Goal: Task Accomplishment & Management: Manage account settings

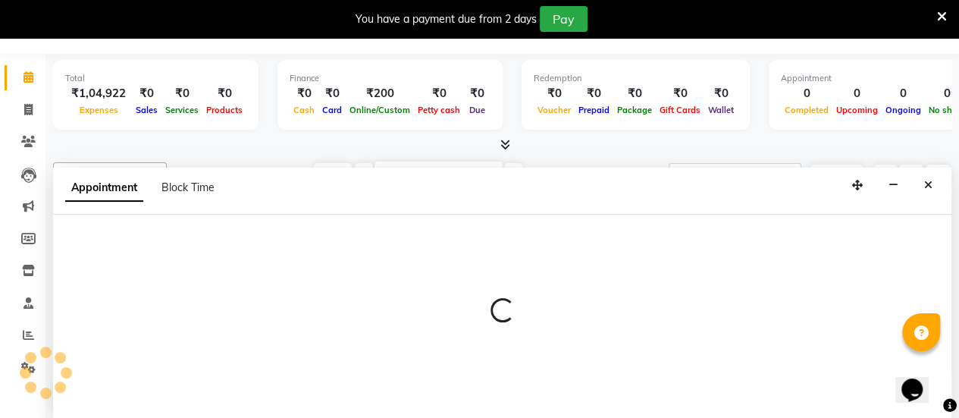
select select "58676"
select select "tentative"
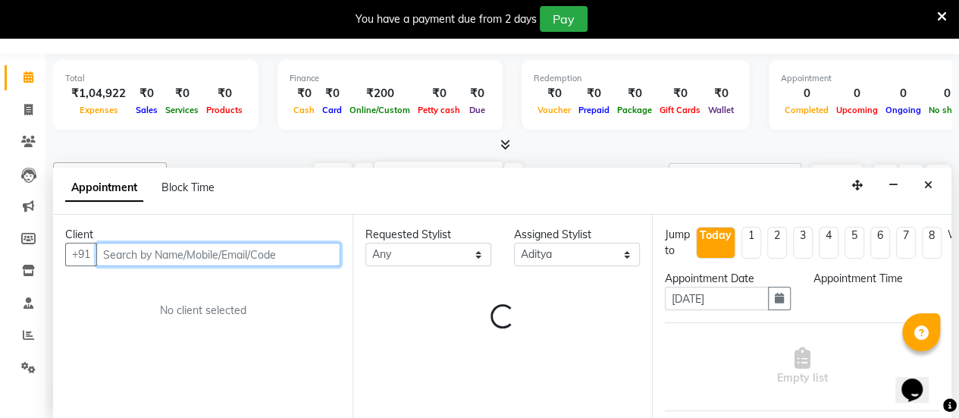
select select "540"
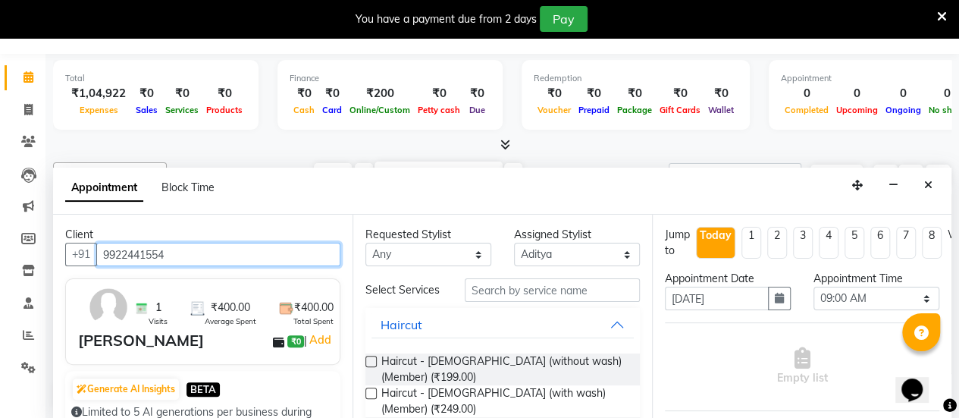
type input "9922441554"
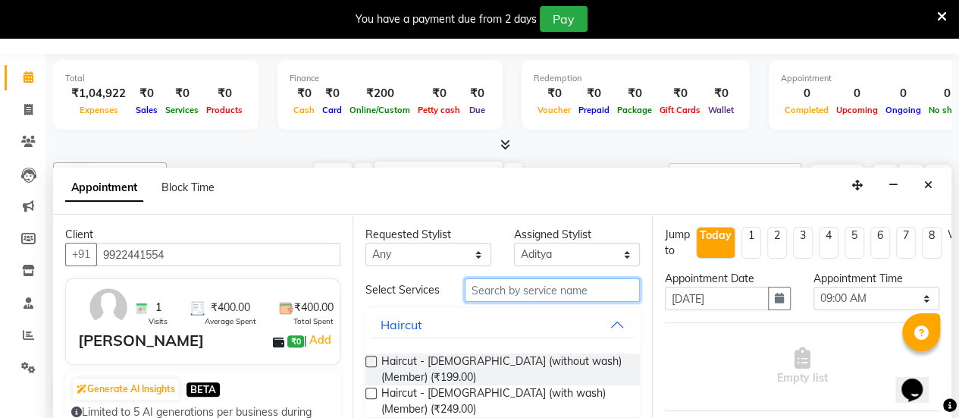
click at [491, 289] on input "text" at bounding box center [552, 290] width 175 height 24
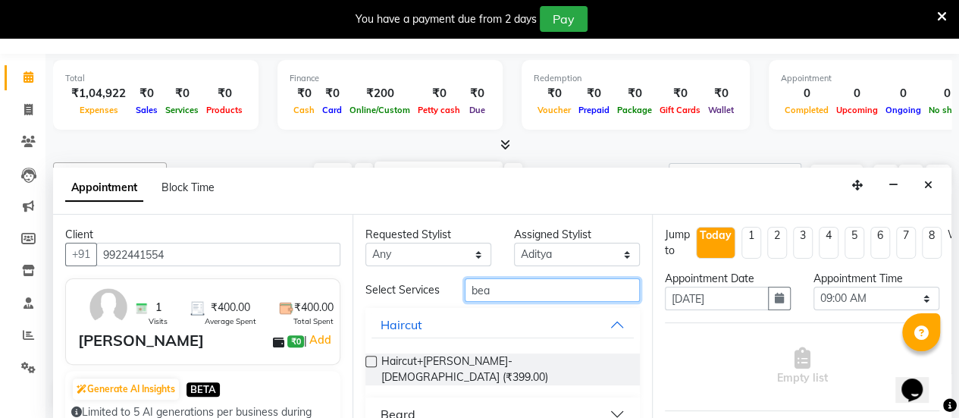
scroll to position [86, 0]
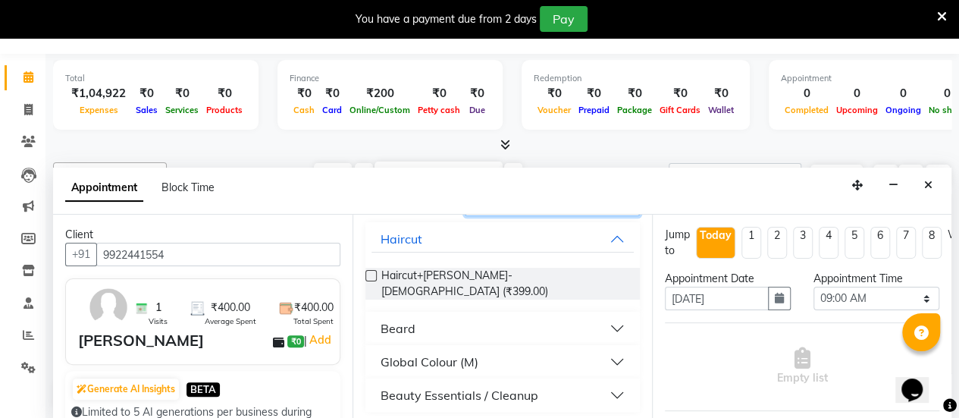
type input "bea"
click at [601, 325] on button "Beard" at bounding box center [503, 328] width 262 height 27
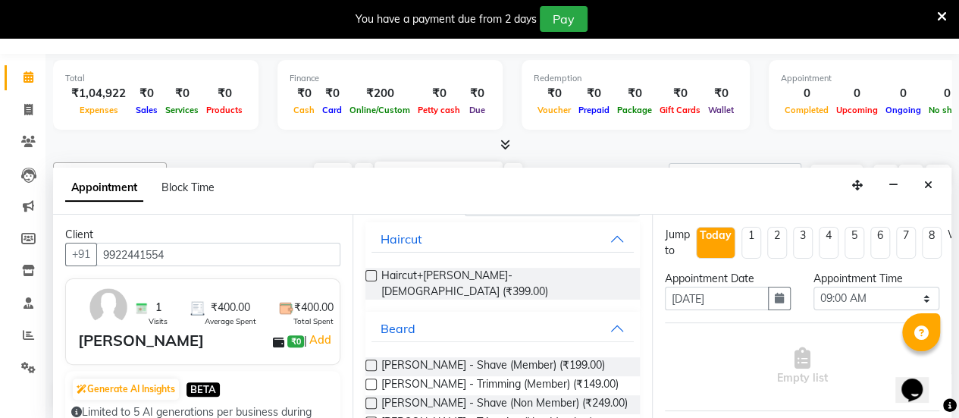
click at [369, 360] on label at bounding box center [371, 364] width 11 height 11
click at [369, 362] on input "checkbox" at bounding box center [371, 367] width 10 height 10
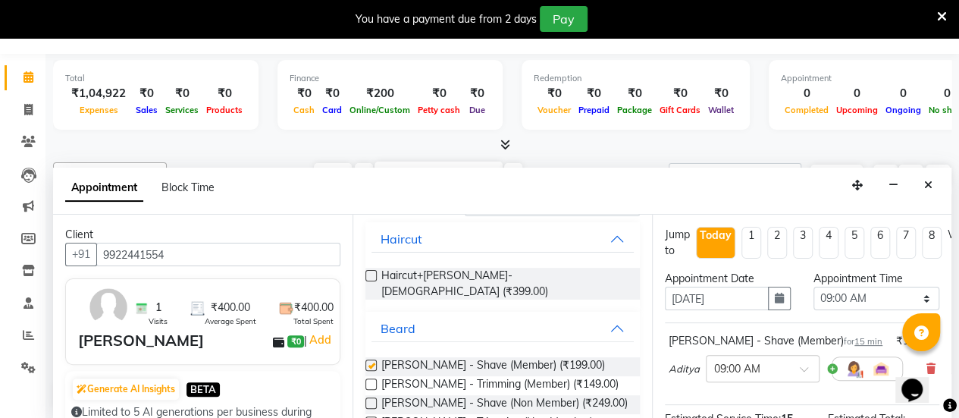
checkbox input "false"
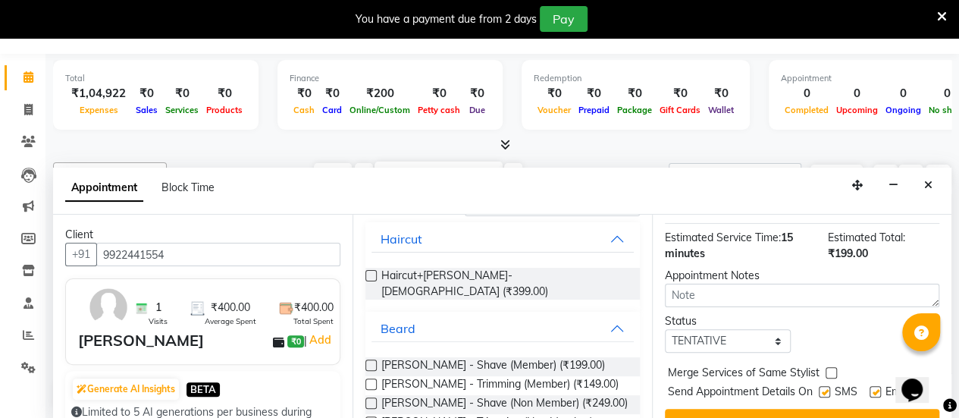
scroll to position [221, 0]
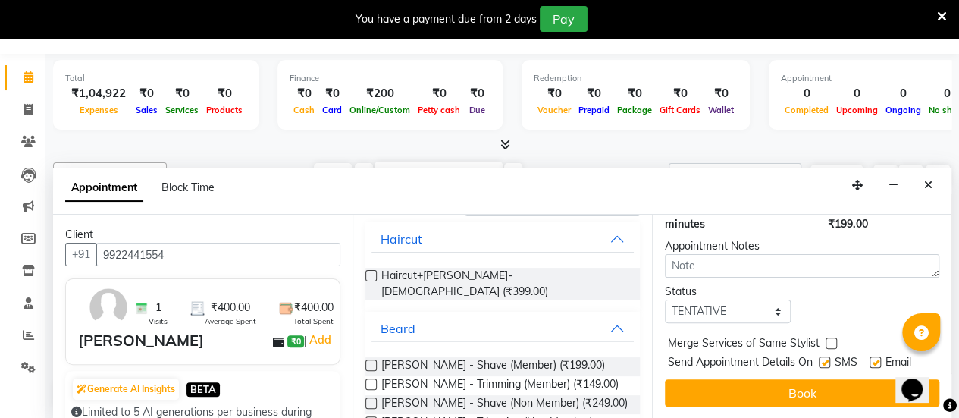
click at [827, 356] on label at bounding box center [824, 361] width 11 height 11
click at [827, 359] on input "checkbox" at bounding box center [824, 364] width 10 height 10
checkbox input "false"
click at [875, 356] on label at bounding box center [875, 361] width 11 height 11
click at [875, 359] on input "checkbox" at bounding box center [875, 364] width 10 height 10
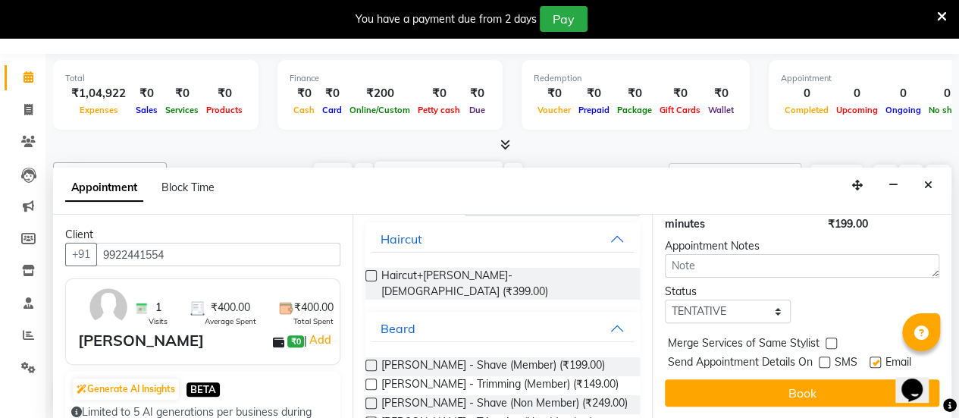
checkbox input "false"
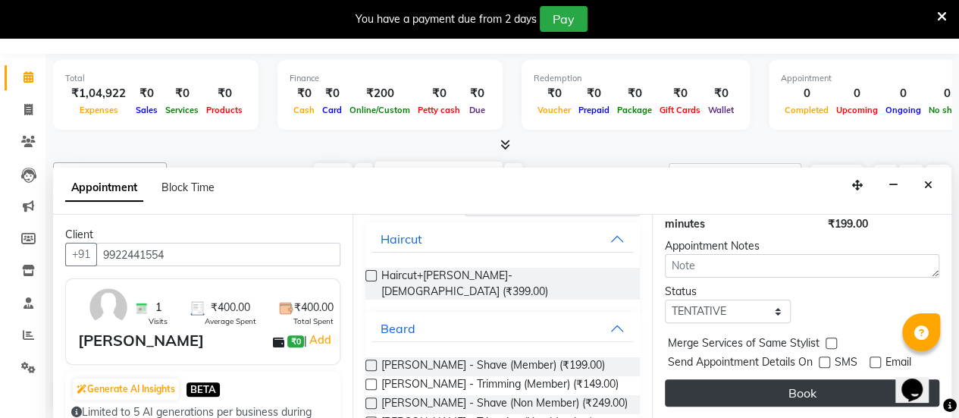
click at [778, 379] on button "Book" at bounding box center [802, 392] width 275 height 27
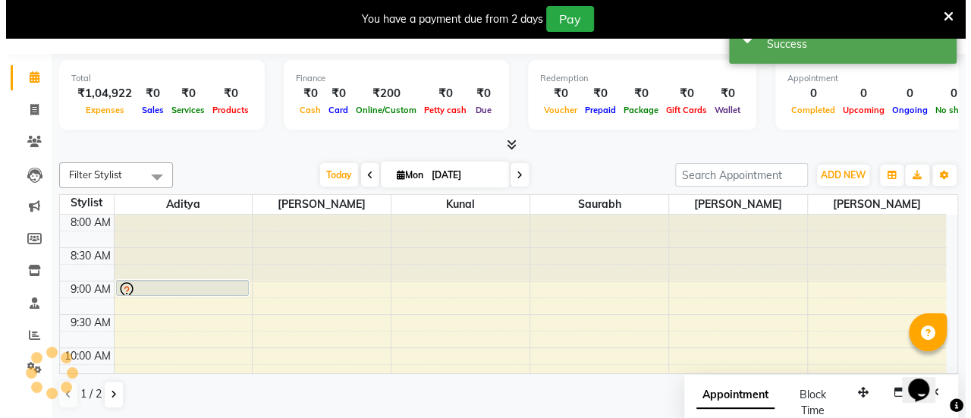
scroll to position [0, 0]
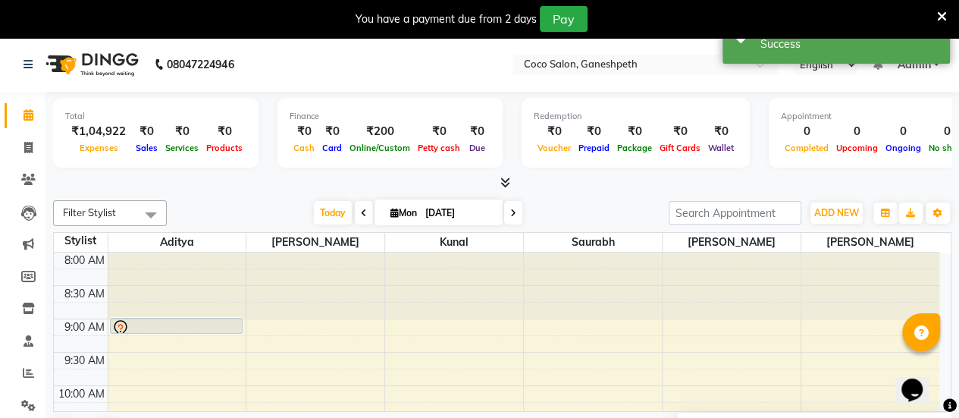
click at [208, 319] on div at bounding box center [176, 328] width 130 height 18
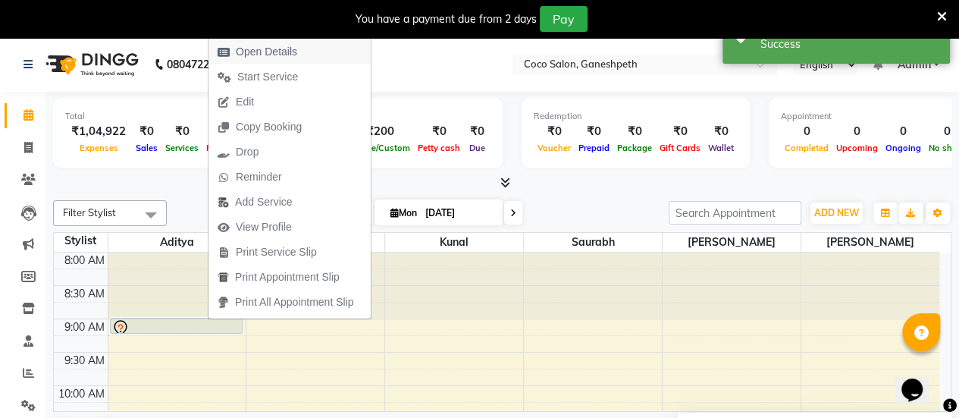
click at [281, 51] on span "Open Details" at bounding box center [266, 52] width 61 height 16
select select "7"
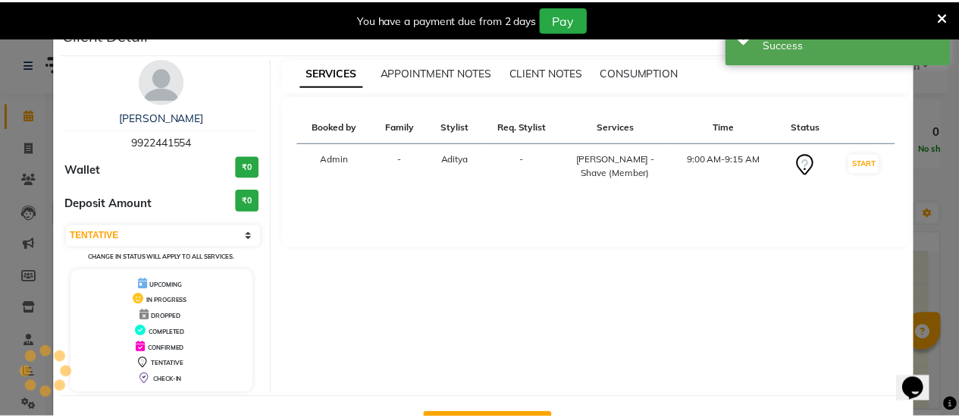
scroll to position [54, 0]
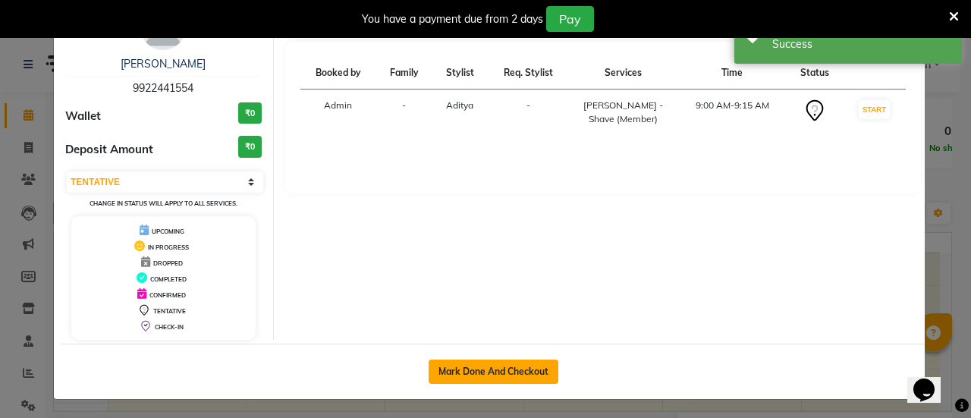
click at [456, 367] on button "Mark Done And Checkout" at bounding box center [493, 371] width 130 height 24
select select "6730"
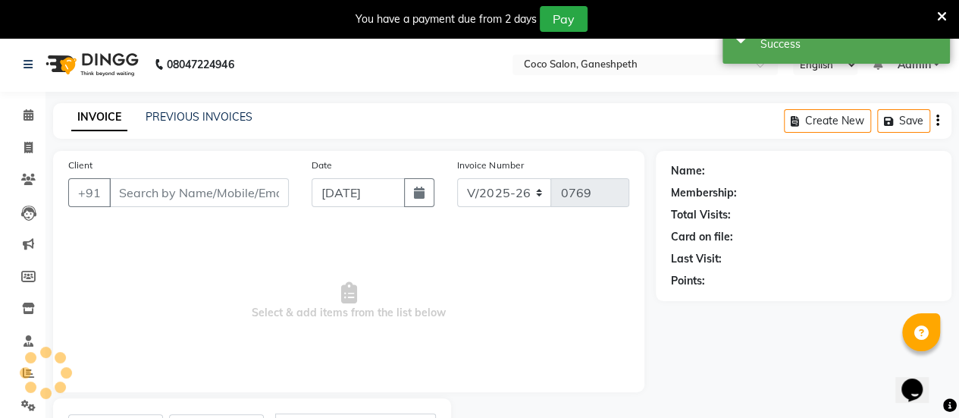
select select "G"
type input "9922441554"
select select "58676"
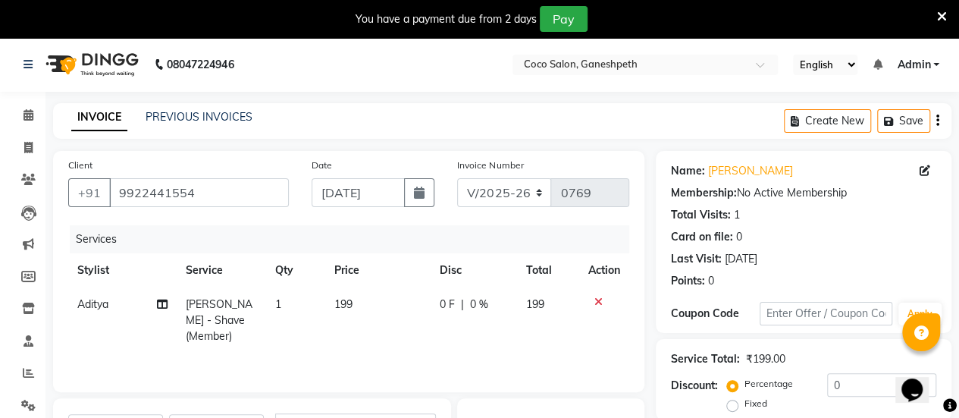
scroll to position [243, 0]
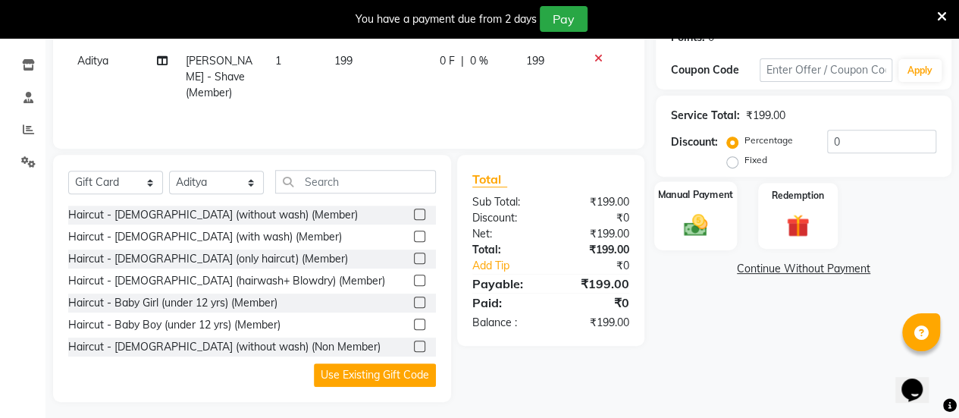
click at [707, 212] on img at bounding box center [695, 224] width 39 height 27
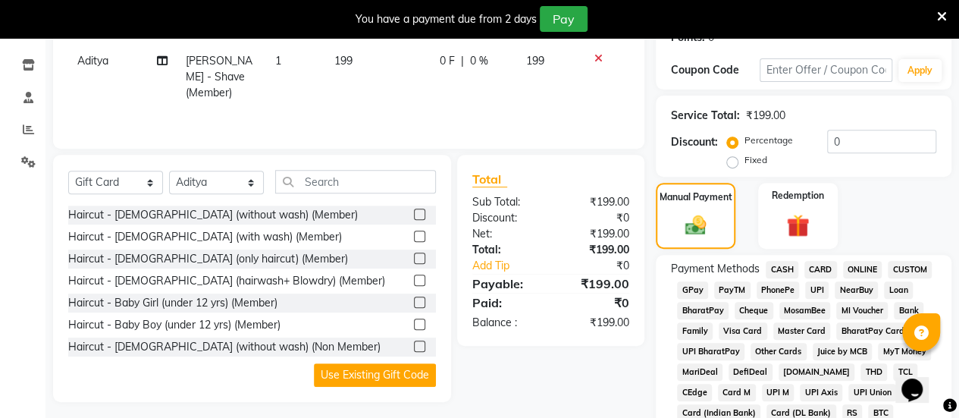
click at [816, 293] on span "UPI" at bounding box center [817, 289] width 24 height 17
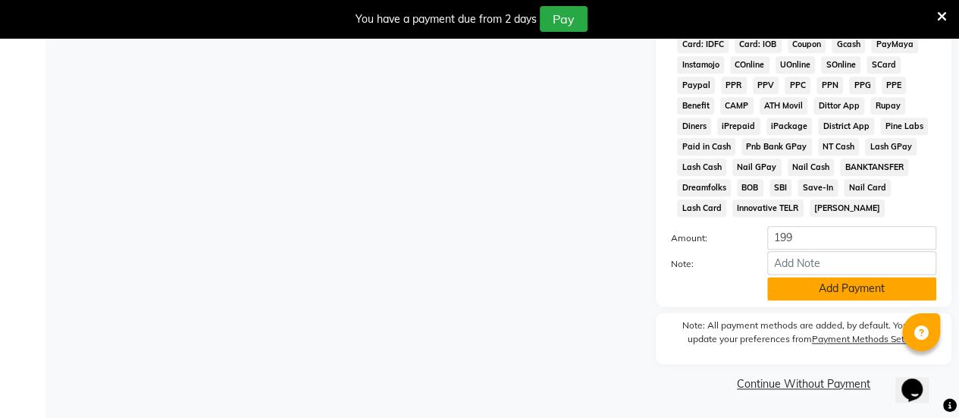
click at [864, 293] on button "Add Payment" at bounding box center [851, 289] width 169 height 24
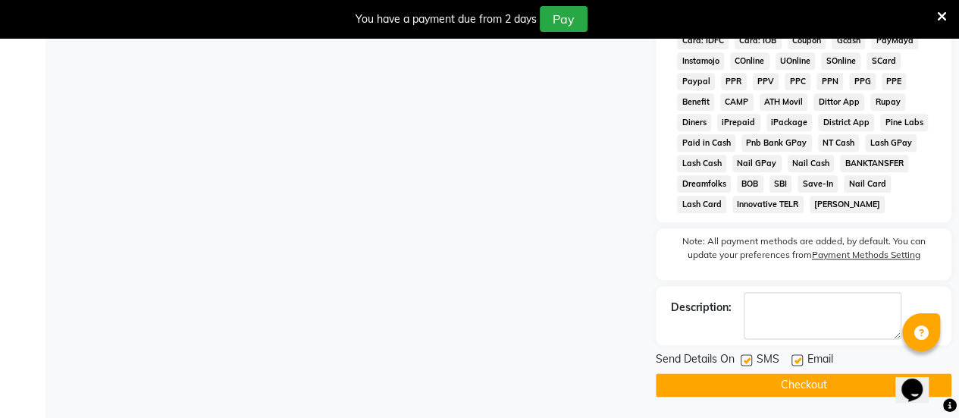
click at [747, 362] on label at bounding box center [746, 359] width 11 height 11
click at [747, 362] on input "checkbox" at bounding box center [746, 361] width 10 height 10
checkbox input "false"
click at [793, 366] on label at bounding box center [797, 359] width 11 height 11
click at [793, 366] on input "checkbox" at bounding box center [797, 361] width 10 height 10
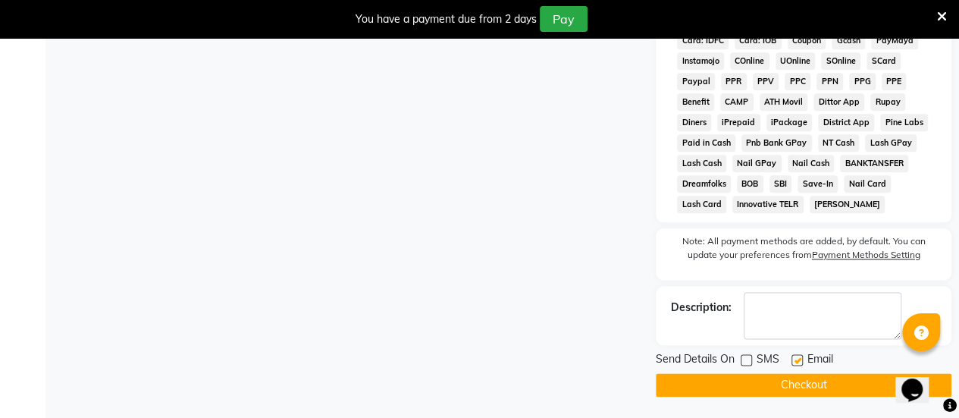
checkbox input "false"
click at [752, 378] on button "Checkout" at bounding box center [804, 385] width 296 height 24
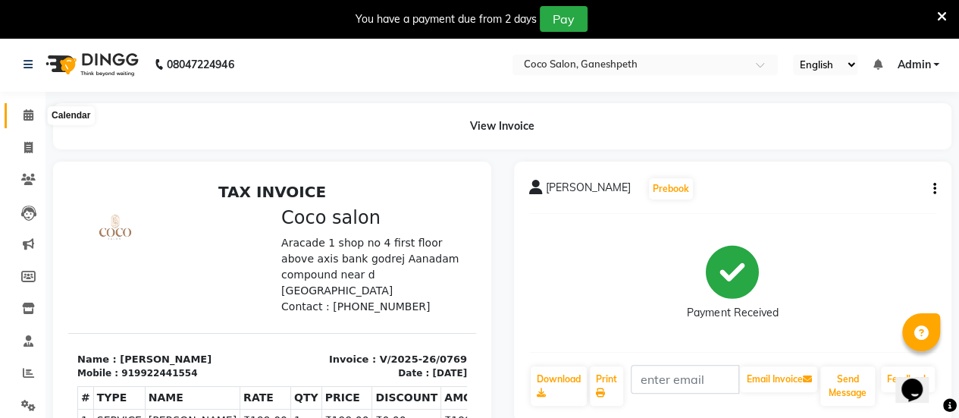
click at [32, 116] on icon at bounding box center [29, 114] width 10 height 11
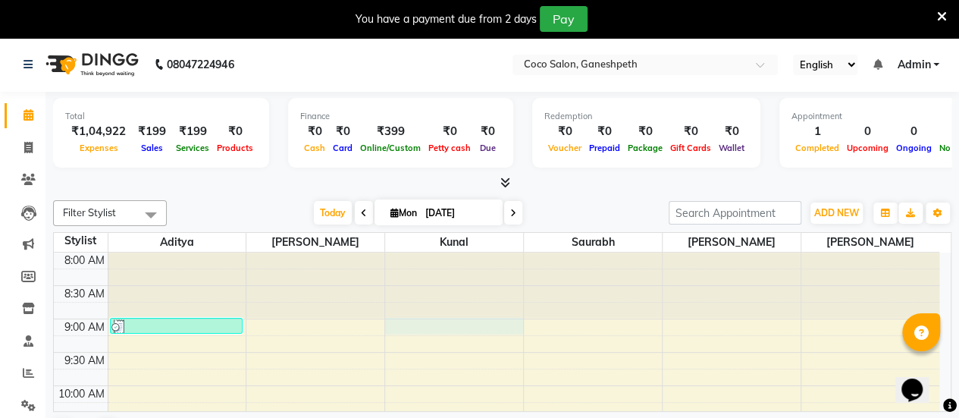
select select "52536"
select select "540"
select select "tentative"
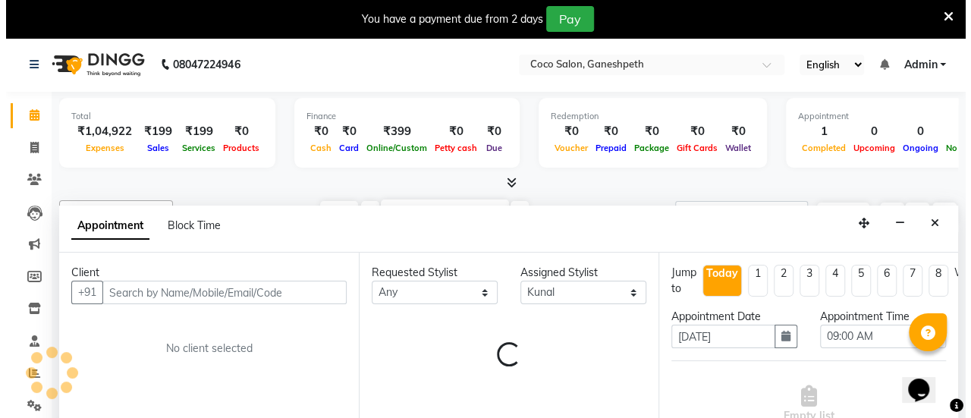
scroll to position [38, 0]
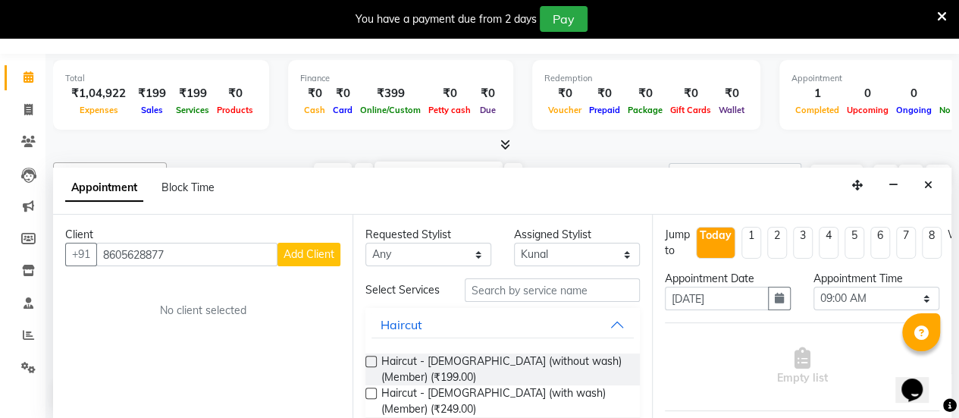
type input "8605628877"
click at [311, 244] on button "Add Client" at bounding box center [309, 255] width 63 height 24
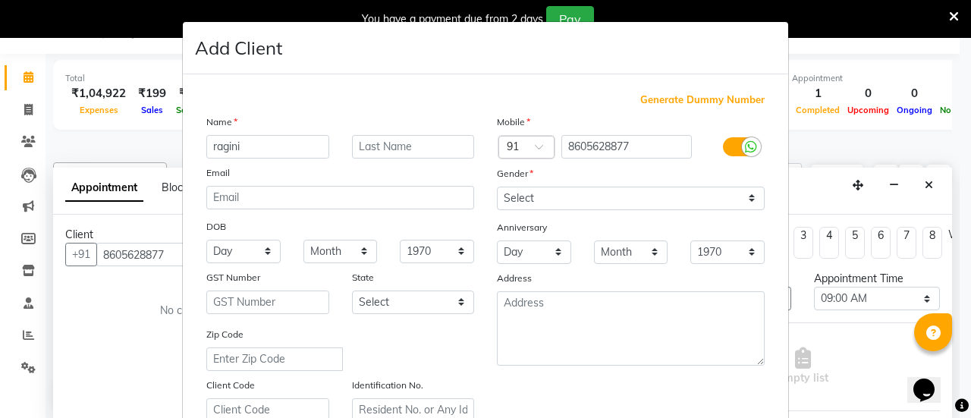
type input "ragini"
click at [532, 193] on select "Select [DEMOGRAPHIC_DATA] [DEMOGRAPHIC_DATA] Other Prefer Not To Say" at bounding box center [631, 199] width 268 height 24
select select "[DEMOGRAPHIC_DATA]"
click at [497, 187] on select "Select [DEMOGRAPHIC_DATA] [DEMOGRAPHIC_DATA] Other Prefer Not To Say" at bounding box center [631, 199] width 268 height 24
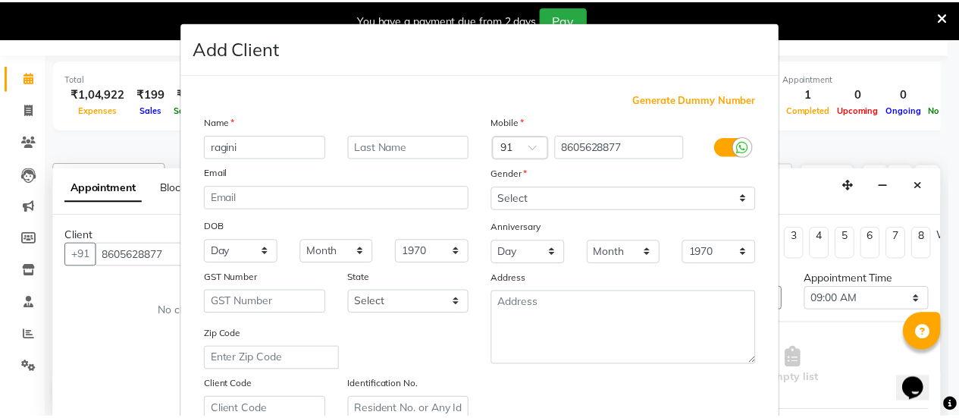
scroll to position [279, 0]
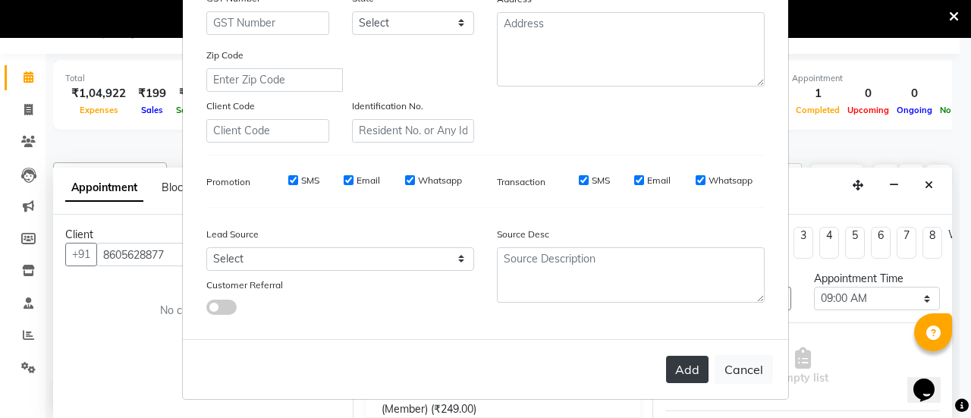
click at [678, 359] on button "Add" at bounding box center [687, 369] width 42 height 27
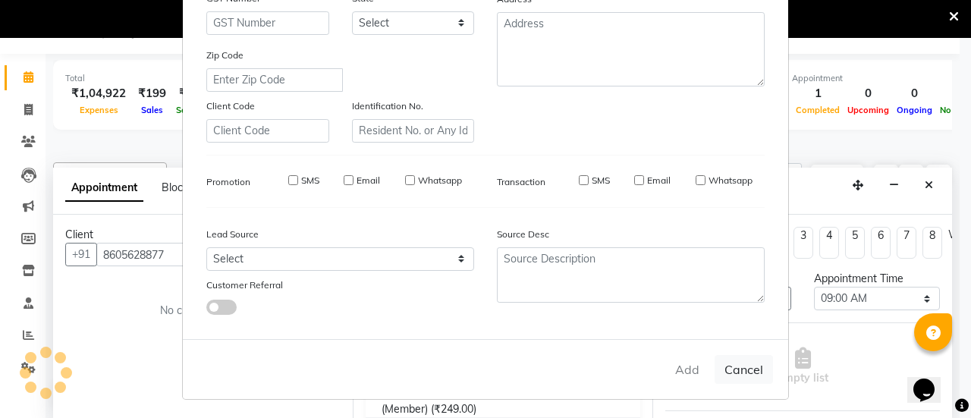
select select
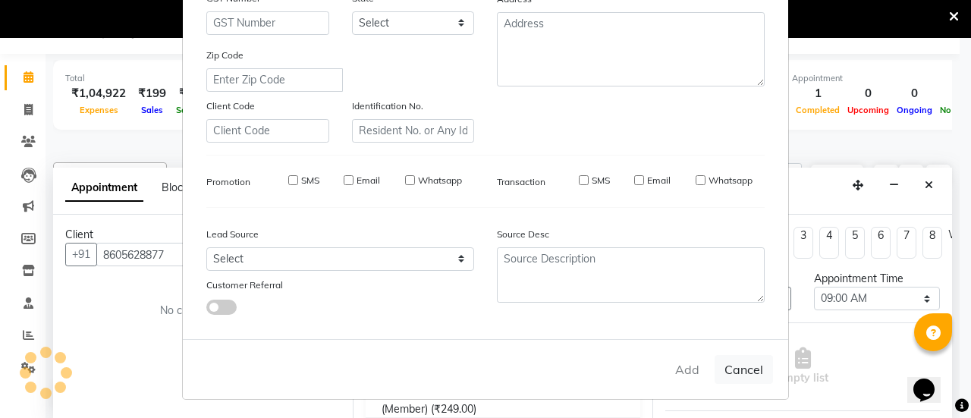
select select
checkbox input "false"
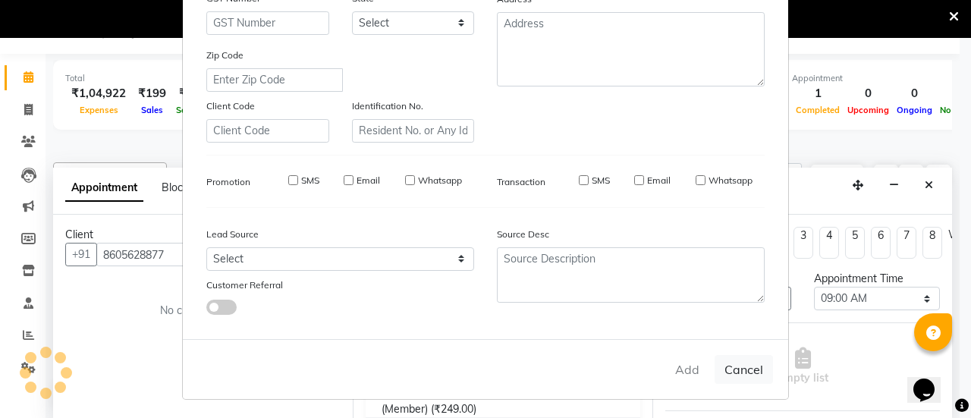
checkbox input "false"
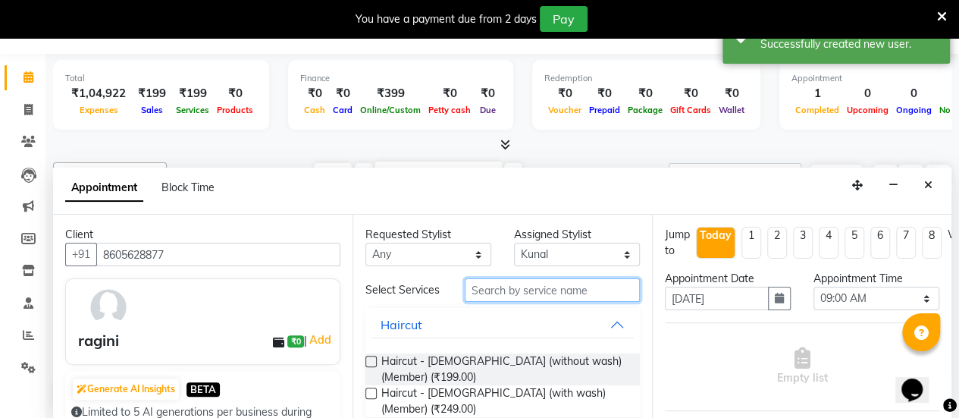
click at [523, 291] on input "text" at bounding box center [552, 290] width 175 height 24
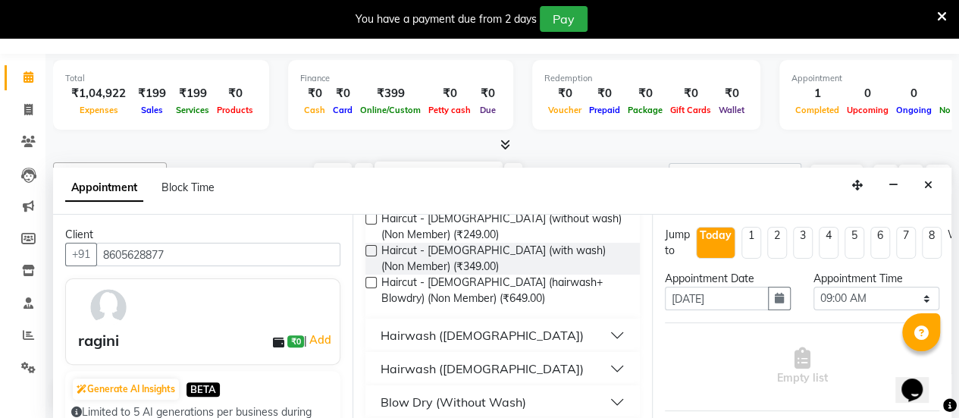
scroll to position [278, 0]
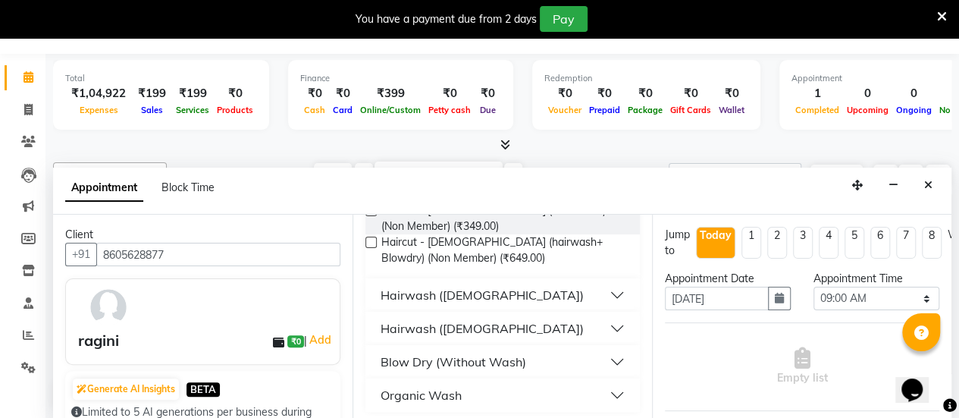
type input "wash"
click at [531, 322] on button "Hairwash ([DEMOGRAPHIC_DATA])" at bounding box center [503, 328] width 262 height 27
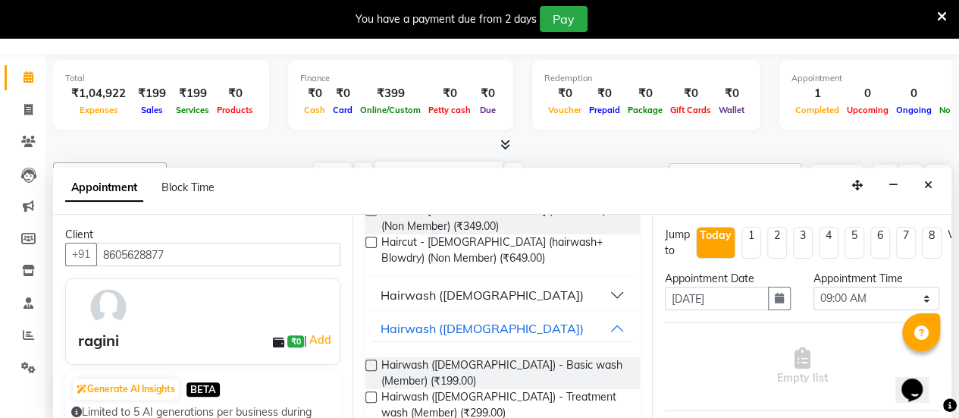
click at [368, 359] on label at bounding box center [371, 364] width 11 height 11
click at [368, 362] on input "checkbox" at bounding box center [371, 367] width 10 height 10
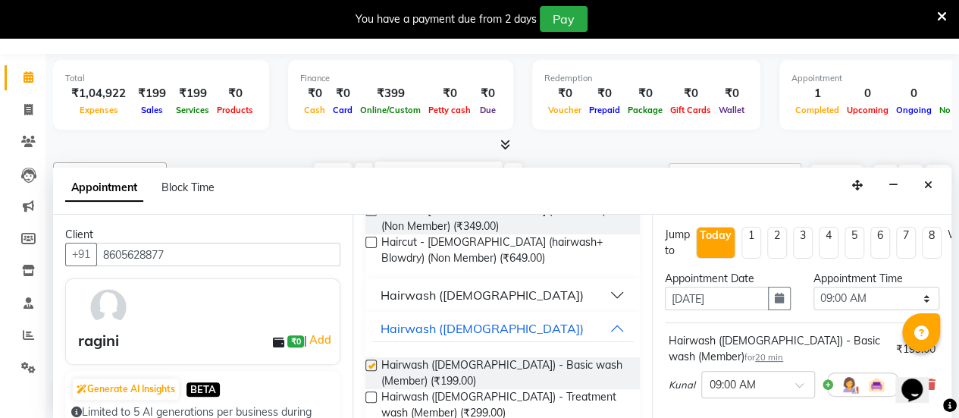
checkbox input "false"
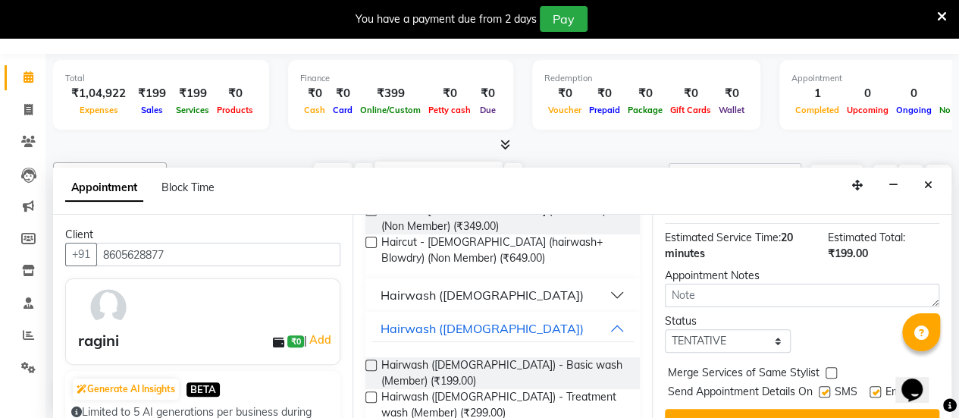
scroll to position [237, 0]
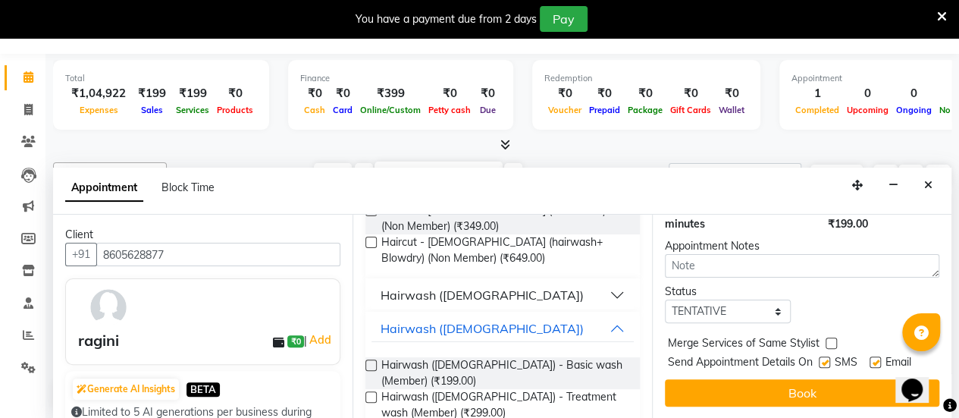
click at [825, 356] on label at bounding box center [824, 361] width 11 height 11
click at [825, 359] on input "checkbox" at bounding box center [824, 364] width 10 height 10
checkbox input "false"
click at [880, 356] on label at bounding box center [875, 361] width 11 height 11
click at [880, 359] on input "checkbox" at bounding box center [875, 364] width 10 height 10
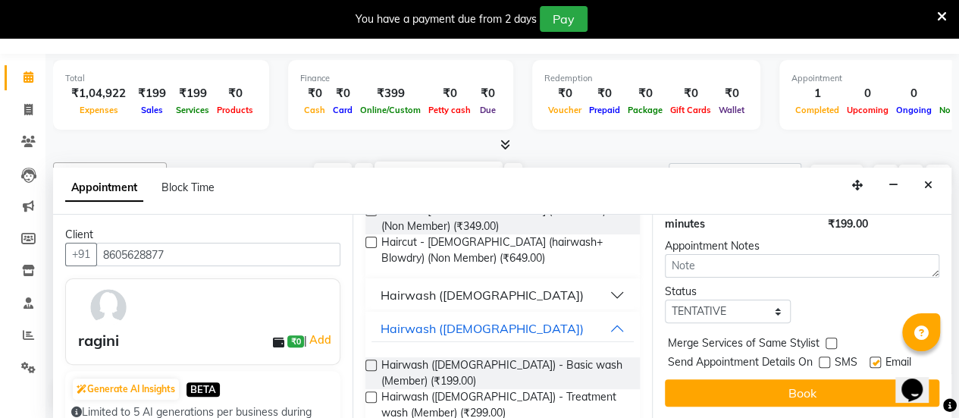
checkbox input "false"
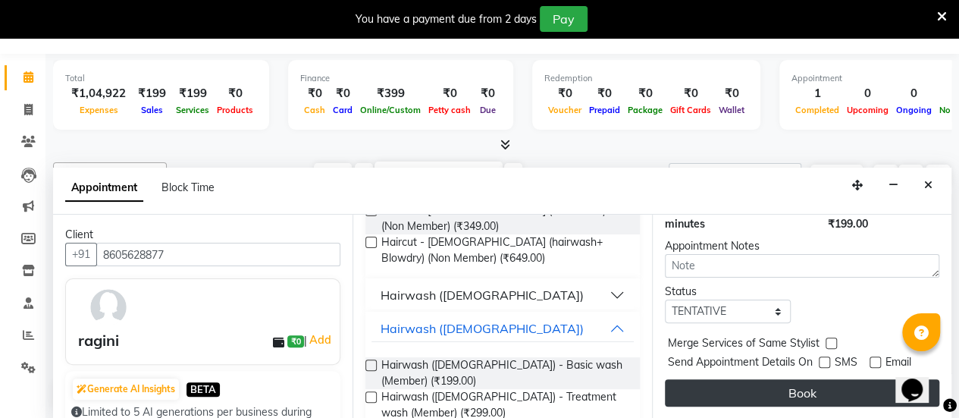
click at [814, 381] on button "Book" at bounding box center [802, 392] width 275 height 27
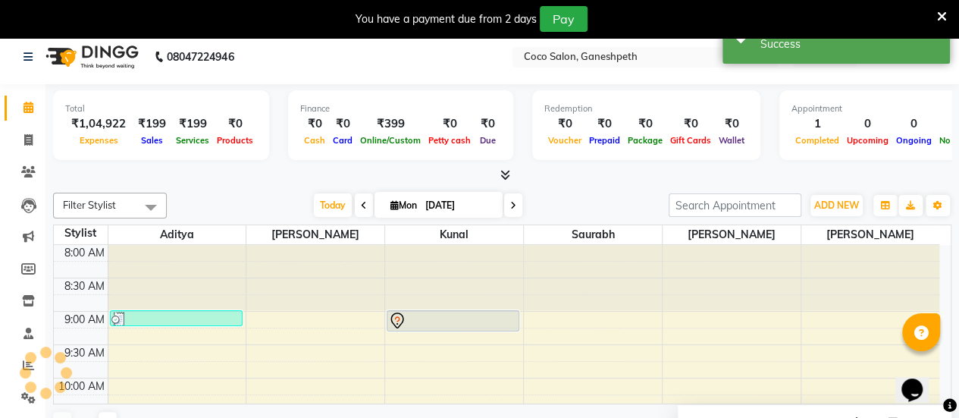
scroll to position [0, 0]
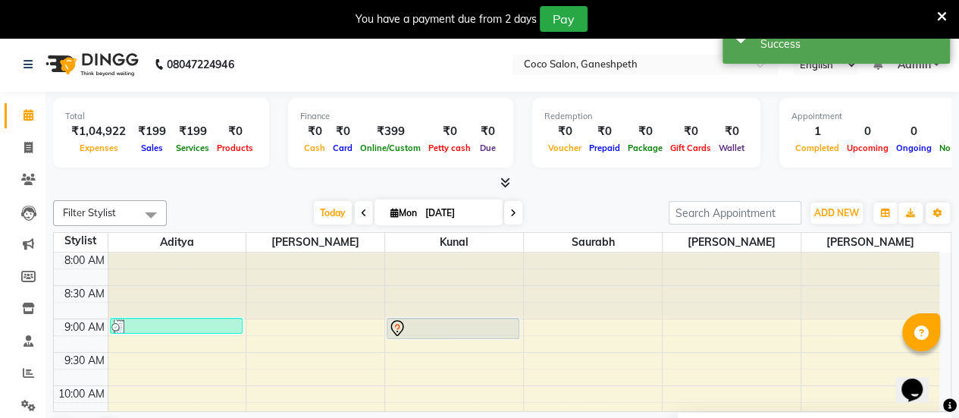
click at [453, 320] on div at bounding box center [453, 328] width 130 height 18
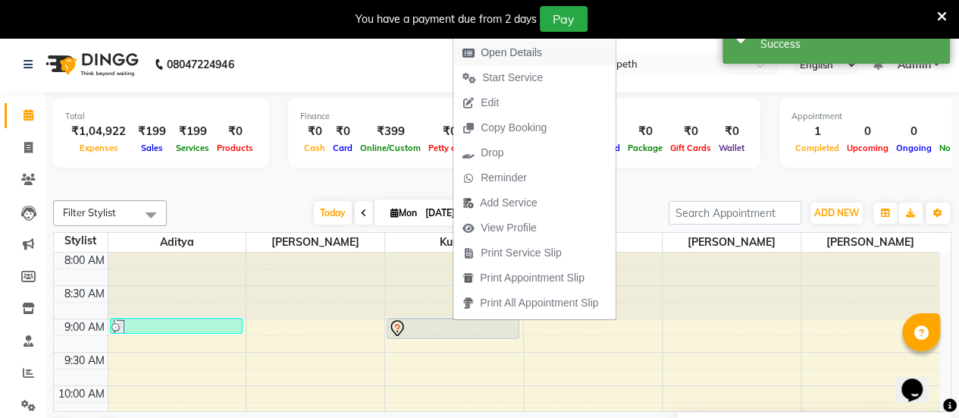
click at [535, 48] on span "Open Details" at bounding box center [511, 53] width 61 height 16
select select "7"
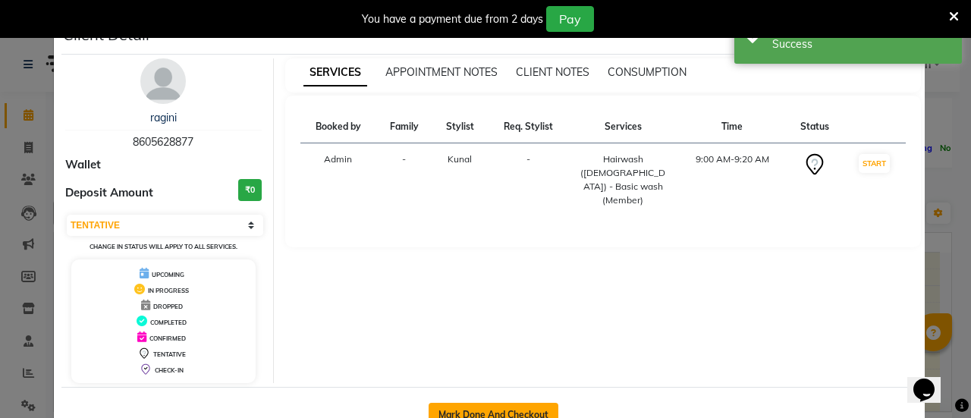
click at [475, 409] on button "Mark Done And Checkout" at bounding box center [493, 415] width 130 height 24
select select "service"
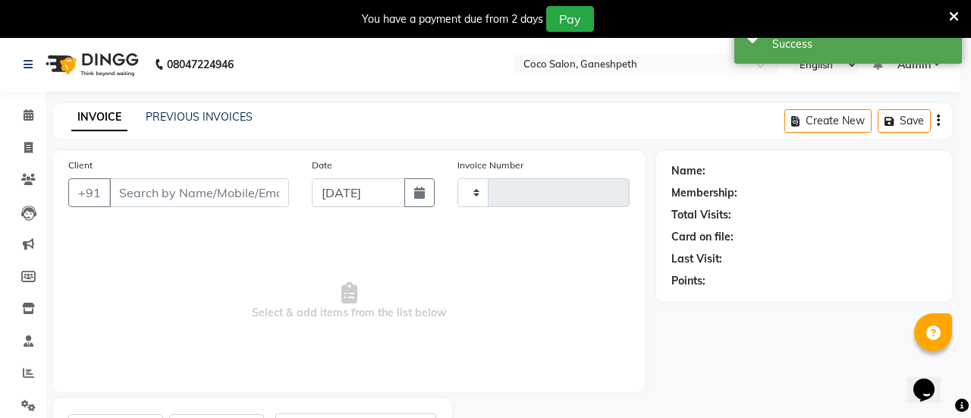
type input "0770"
select select "6730"
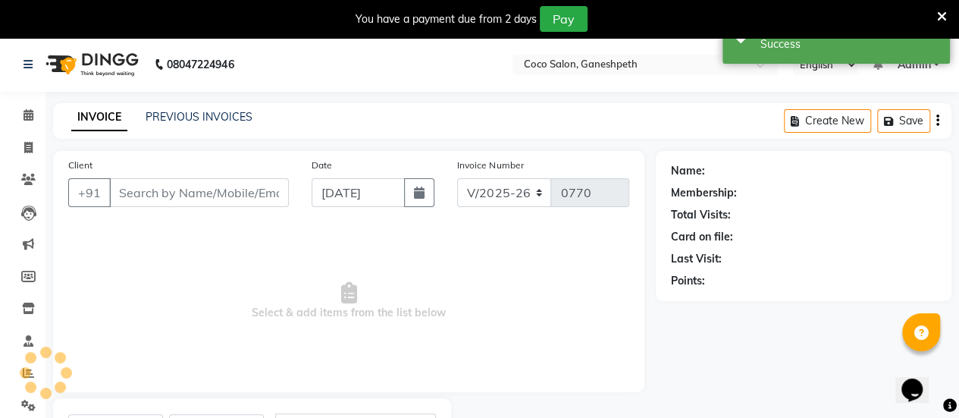
select select "G"
type input "8605628877"
select select "52536"
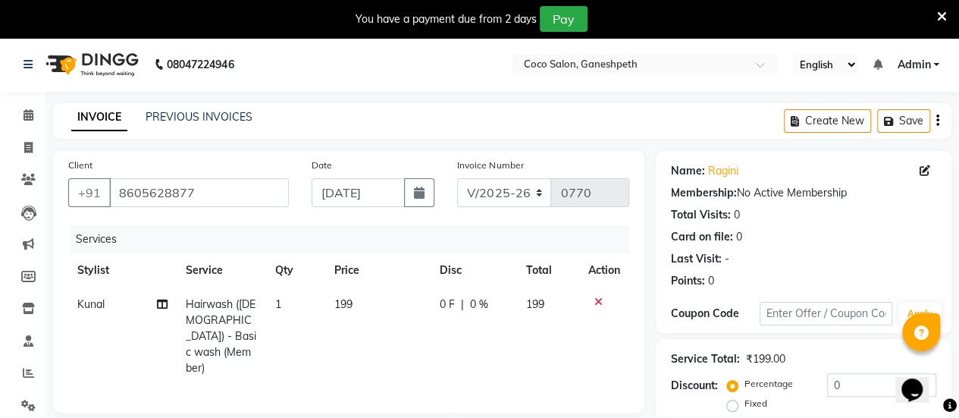
scroll to position [265, 0]
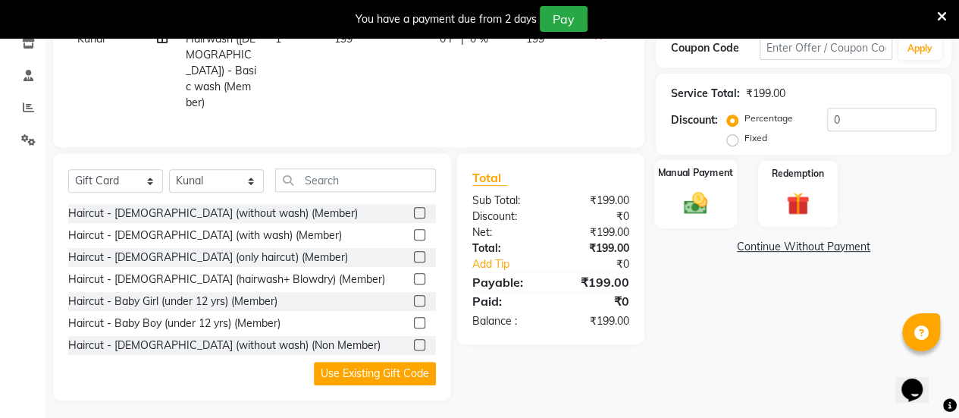
click at [695, 199] on img at bounding box center [695, 202] width 39 height 27
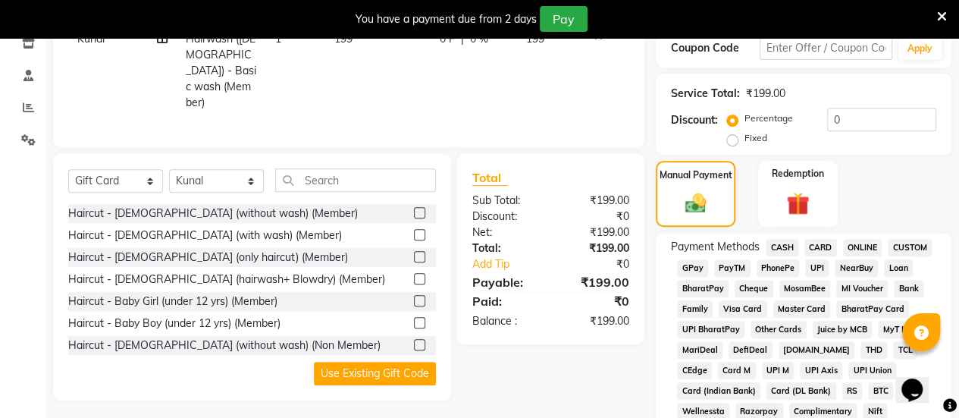
click at [786, 246] on span "CASH" at bounding box center [782, 247] width 33 height 17
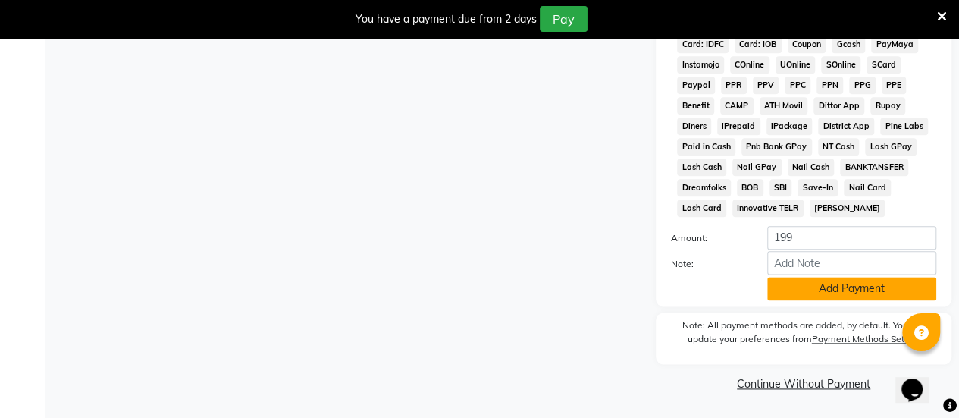
click at [860, 293] on button "Add Payment" at bounding box center [851, 289] width 169 height 24
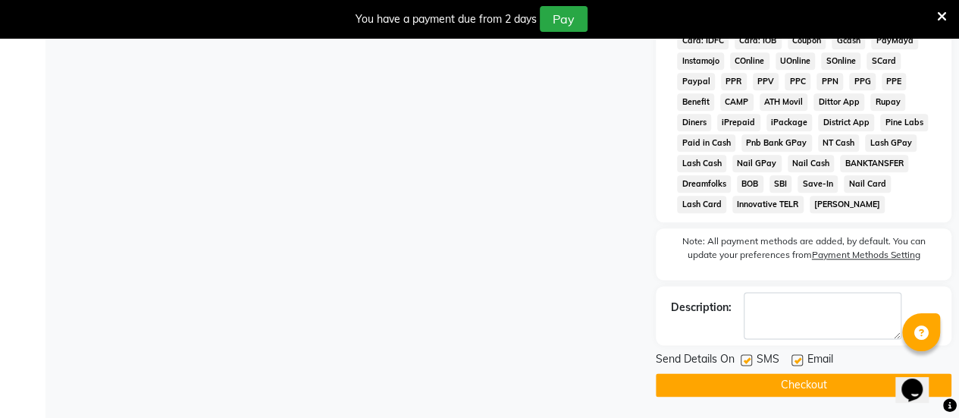
click at [749, 359] on label at bounding box center [746, 359] width 11 height 11
click at [749, 359] on input "checkbox" at bounding box center [746, 361] width 10 height 10
checkbox input "false"
click at [798, 361] on label at bounding box center [797, 359] width 11 height 11
click at [798, 361] on input "checkbox" at bounding box center [797, 361] width 10 height 10
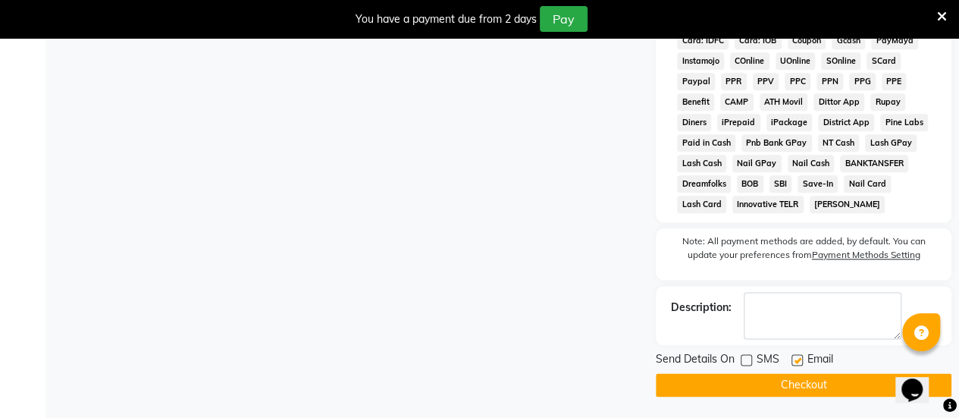
checkbox input "false"
click at [759, 383] on button "Checkout" at bounding box center [804, 385] width 296 height 24
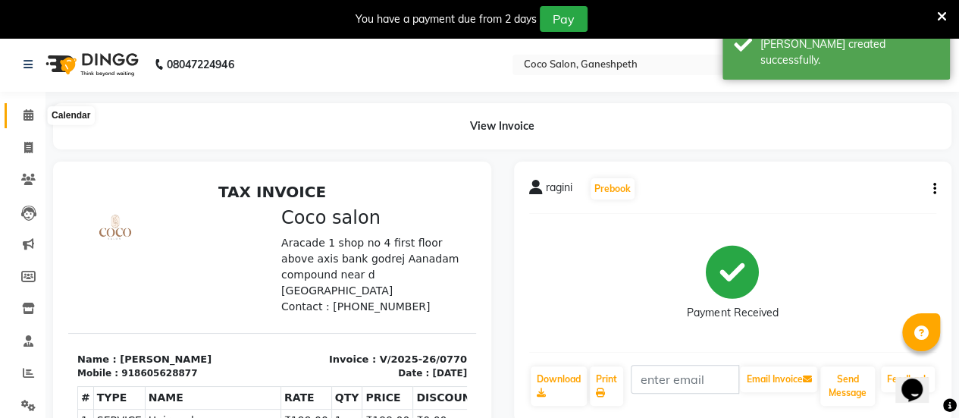
click at [24, 117] on icon at bounding box center [29, 114] width 10 height 11
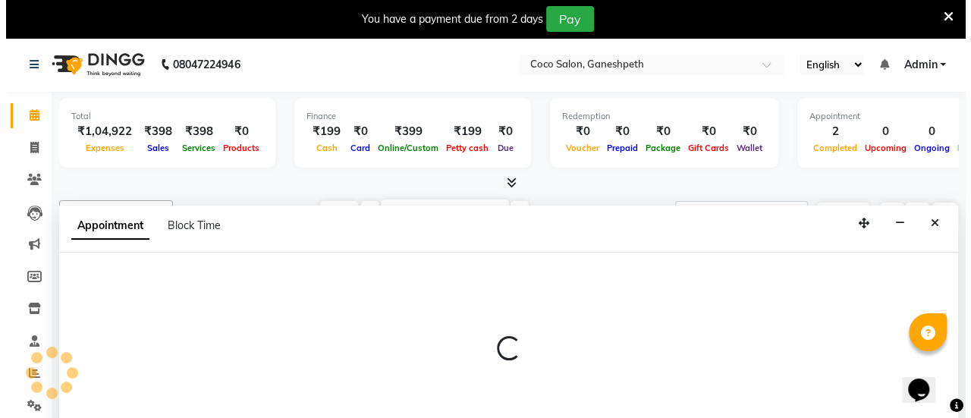
scroll to position [38, 0]
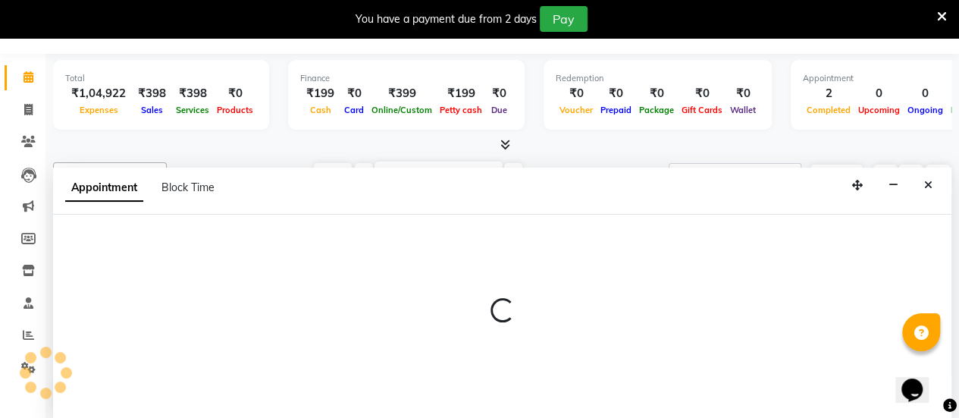
select select "54225"
select select "540"
select select "tentative"
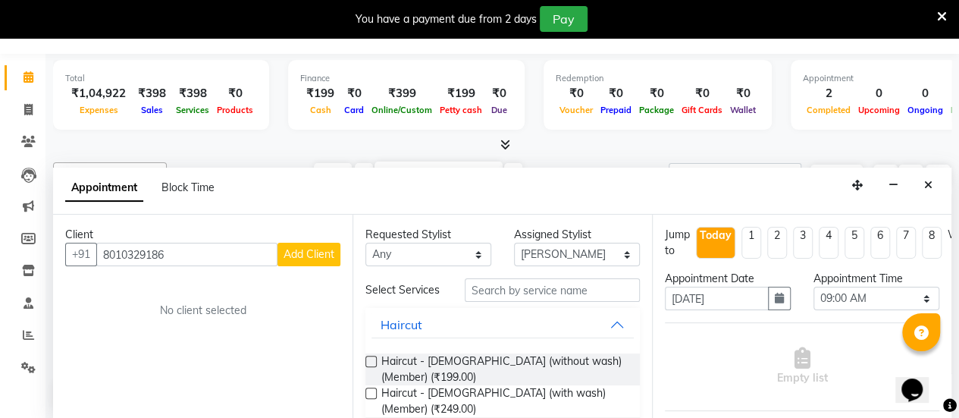
type input "8010329186"
click at [306, 254] on span "Add Client" at bounding box center [309, 254] width 51 height 14
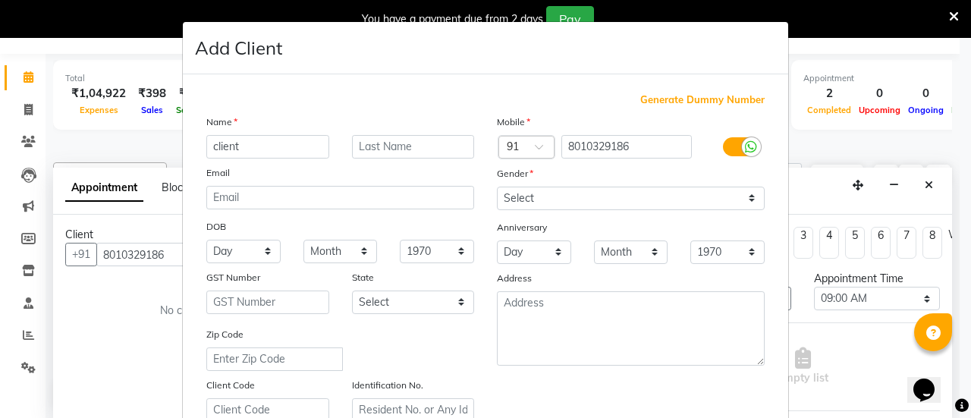
type input "client"
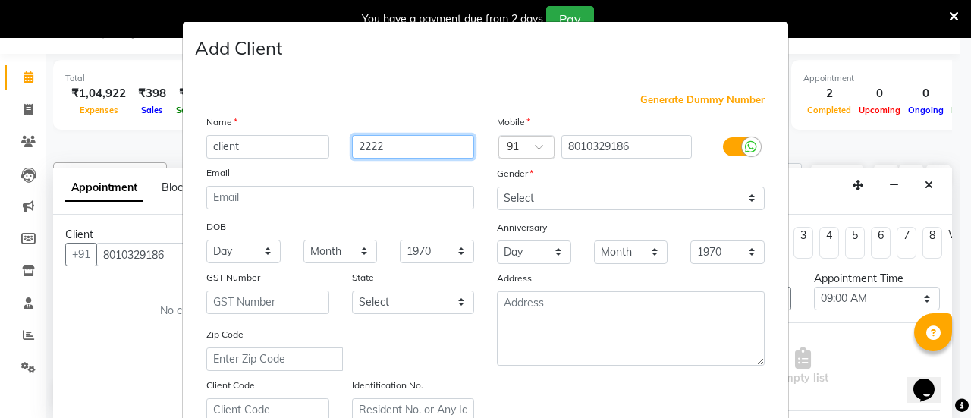
type input "2222"
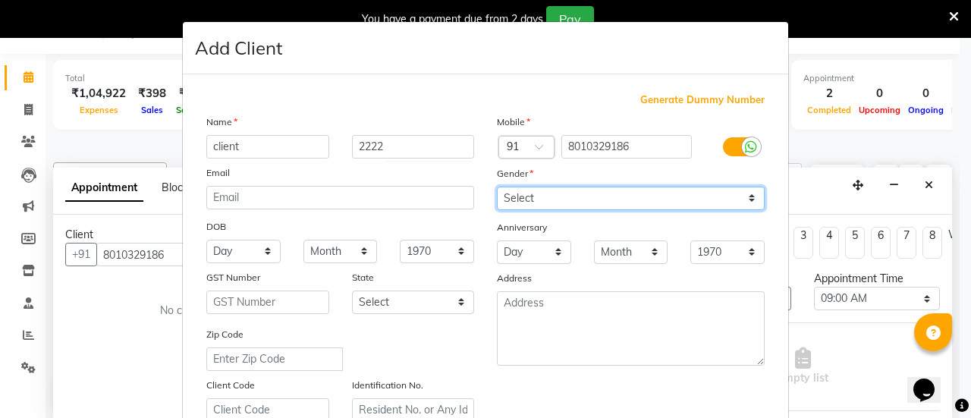
click at [532, 199] on select "Select [DEMOGRAPHIC_DATA] [DEMOGRAPHIC_DATA] Other Prefer Not To Say" at bounding box center [631, 199] width 268 height 24
select select "[DEMOGRAPHIC_DATA]"
click at [497, 187] on select "Select [DEMOGRAPHIC_DATA] [DEMOGRAPHIC_DATA] Other Prefer Not To Say" at bounding box center [631, 199] width 268 height 24
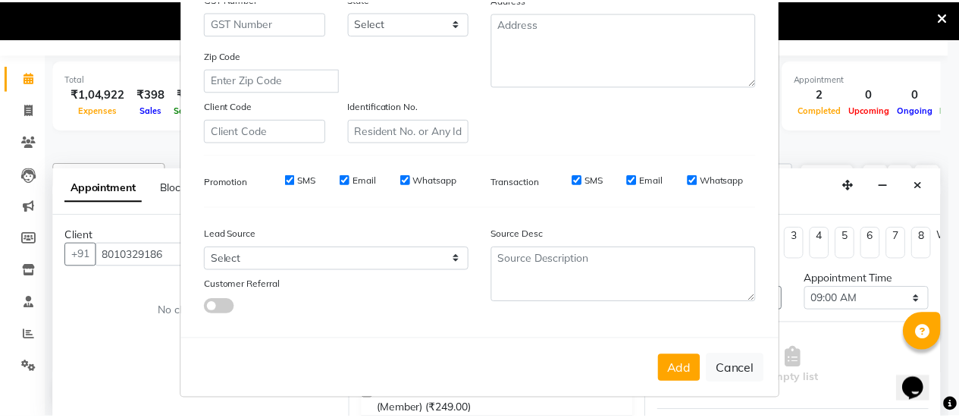
scroll to position [279, 0]
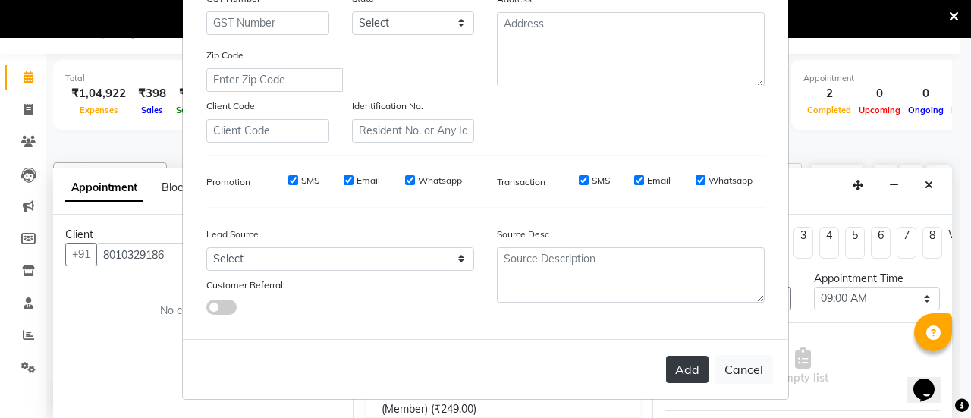
click at [682, 367] on button "Add" at bounding box center [687, 369] width 42 height 27
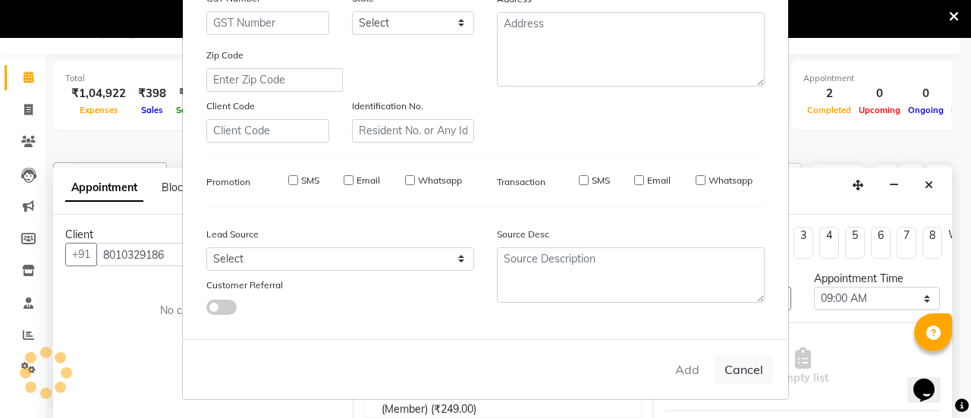
select select
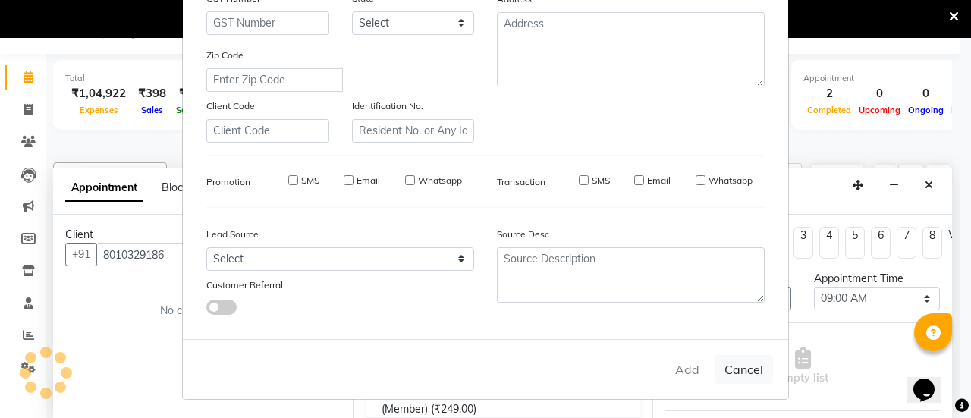
select select
checkbox input "false"
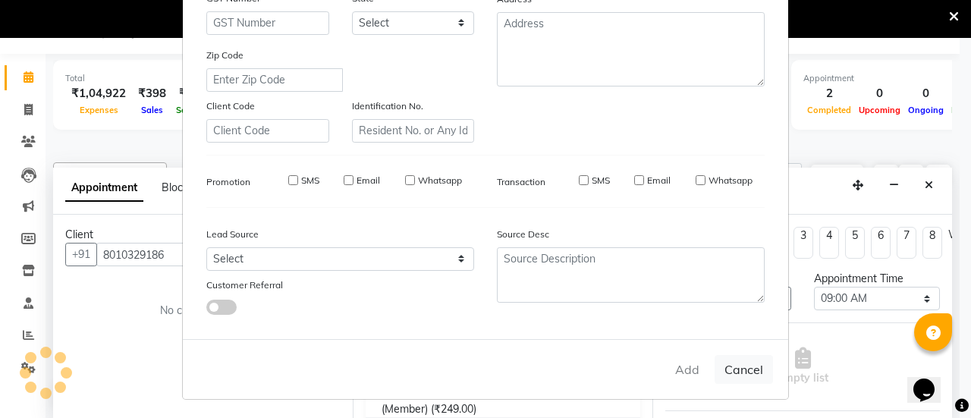
checkbox input "false"
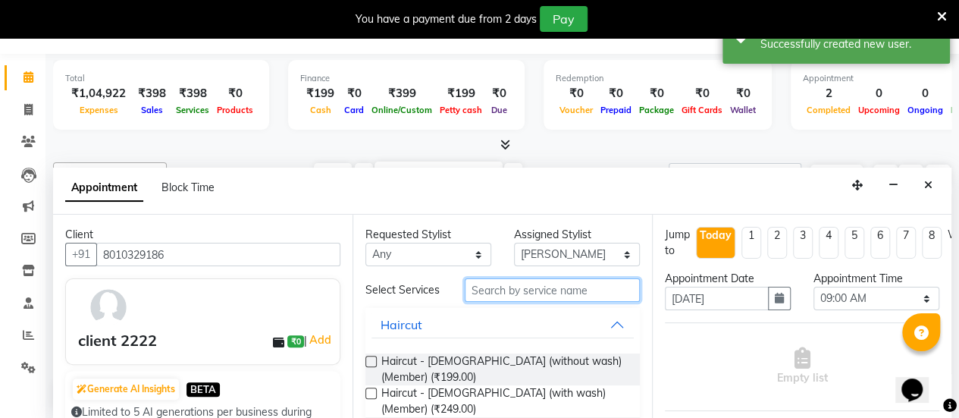
click at [567, 301] on input "text" at bounding box center [552, 290] width 175 height 24
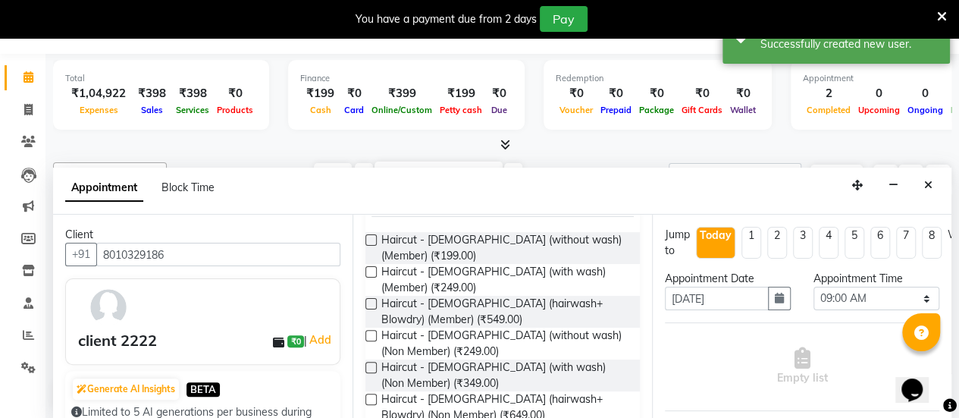
scroll to position [278, 0]
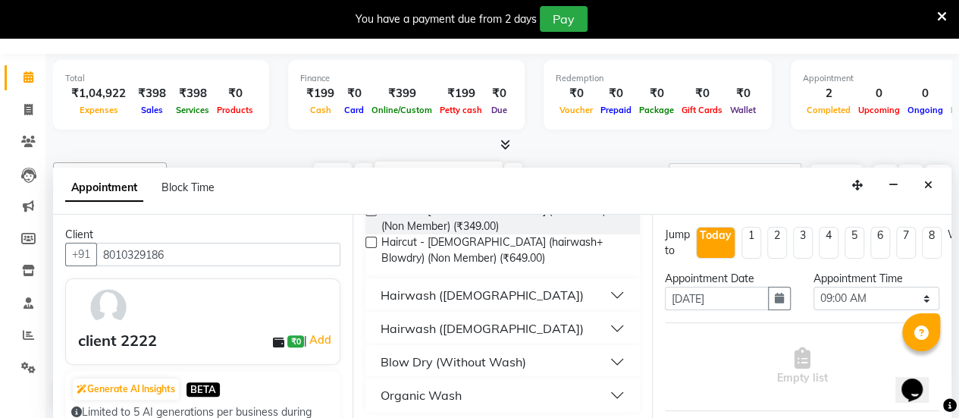
type input "wash"
click at [538, 325] on button "Hairwash ([DEMOGRAPHIC_DATA])" at bounding box center [503, 328] width 262 height 27
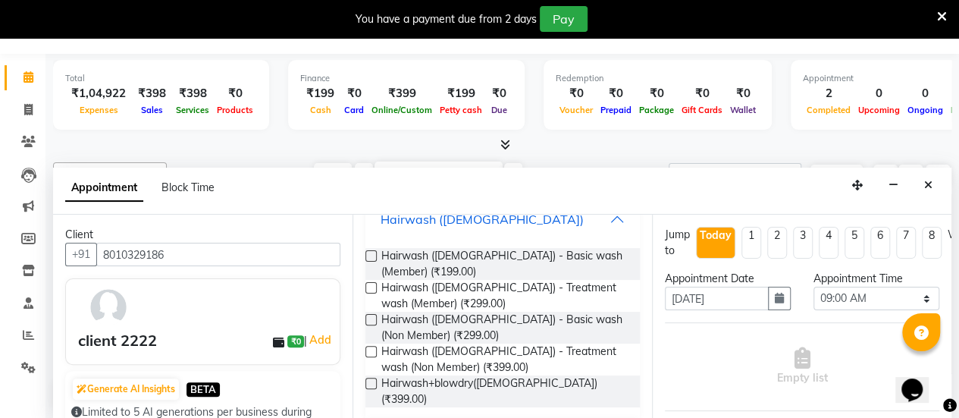
scroll to position [449, 0]
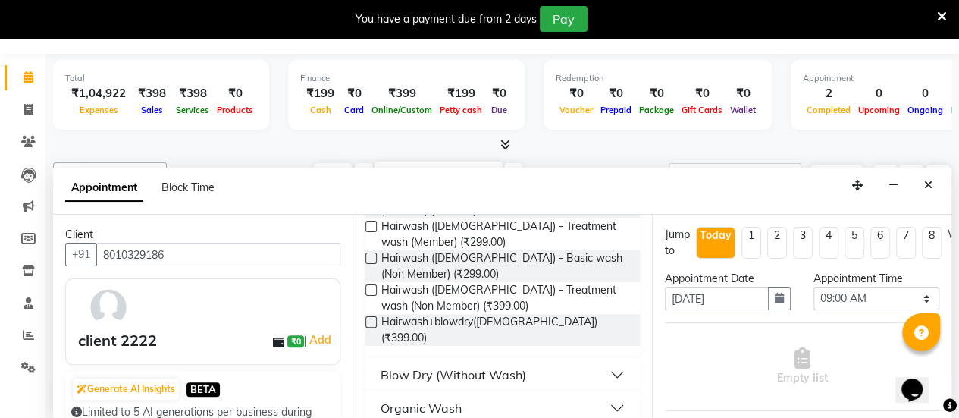
click at [370, 316] on label at bounding box center [371, 321] width 11 height 11
click at [370, 319] on input "checkbox" at bounding box center [371, 324] width 10 height 10
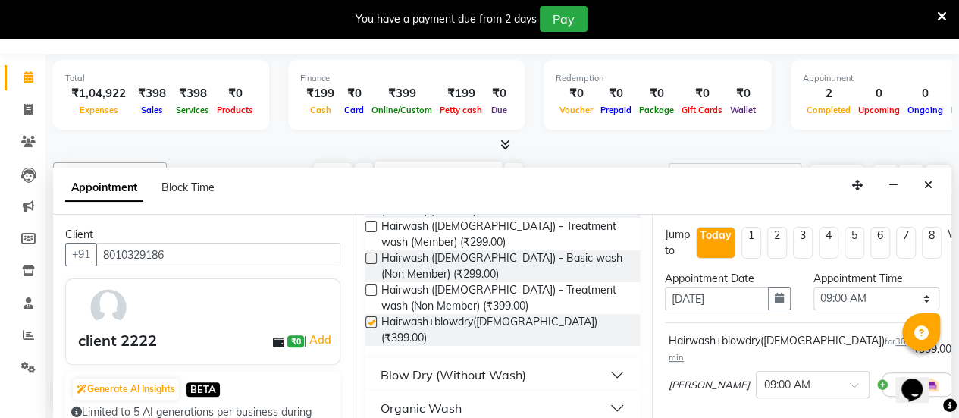
checkbox input "false"
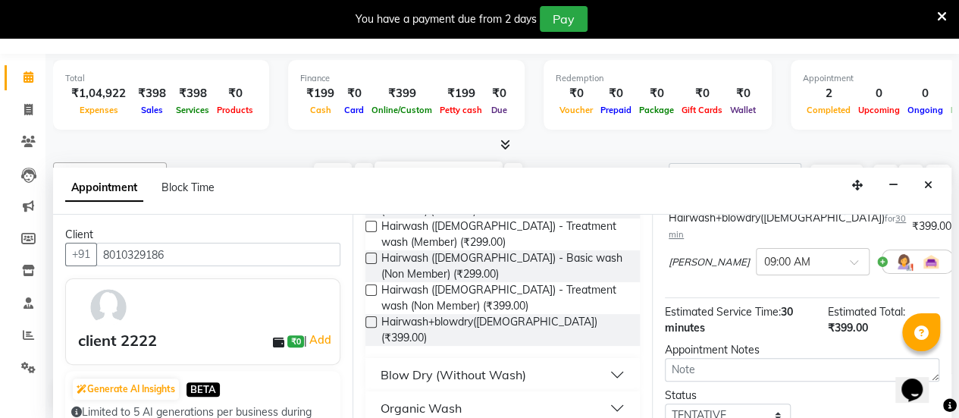
scroll to position [221, 0]
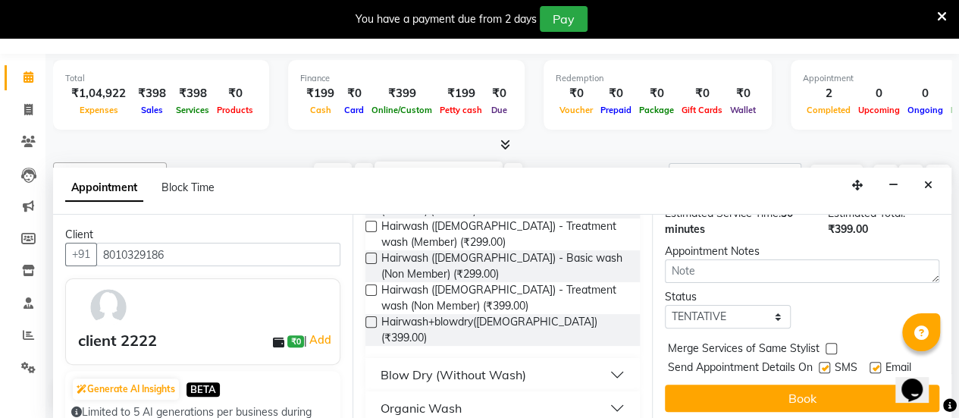
click at [824, 362] on label at bounding box center [824, 367] width 11 height 11
click at [824, 364] on input "checkbox" at bounding box center [824, 369] width 10 height 10
checkbox input "false"
click at [877, 362] on label at bounding box center [875, 367] width 11 height 11
click at [877, 364] on input "checkbox" at bounding box center [875, 369] width 10 height 10
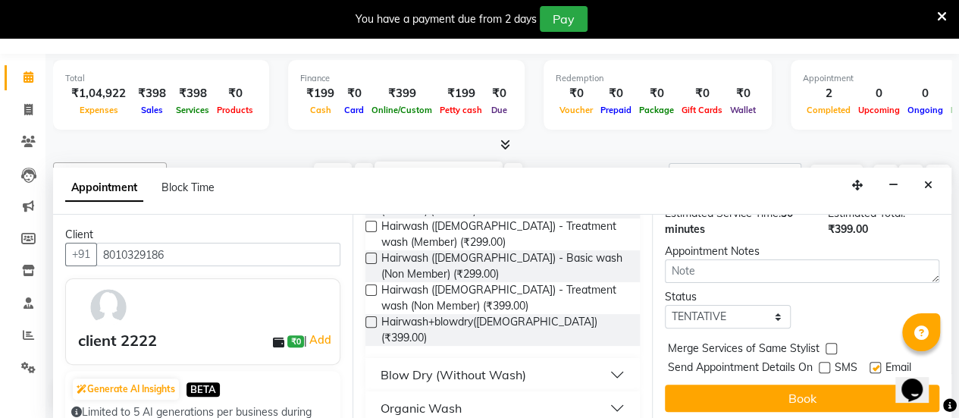
checkbox input "false"
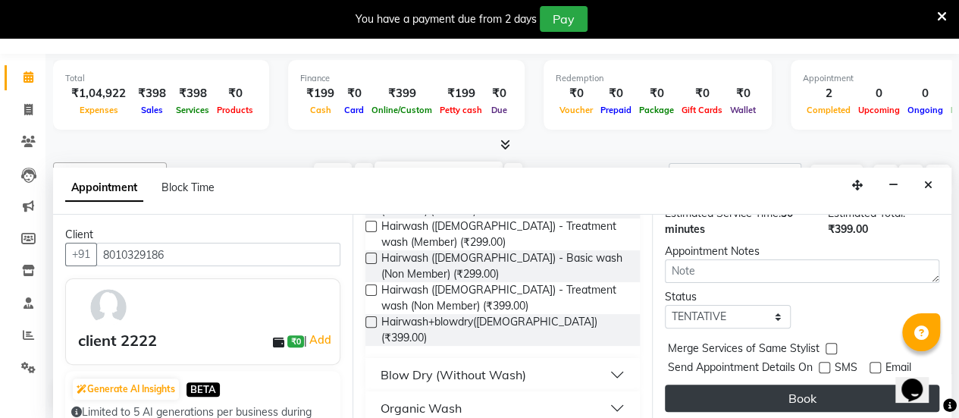
click at [831, 384] on button "Book" at bounding box center [802, 397] width 275 height 27
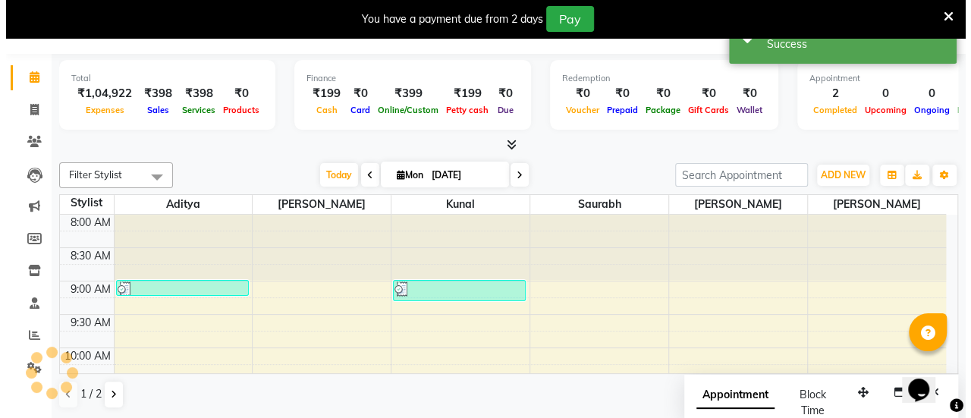
scroll to position [0, 0]
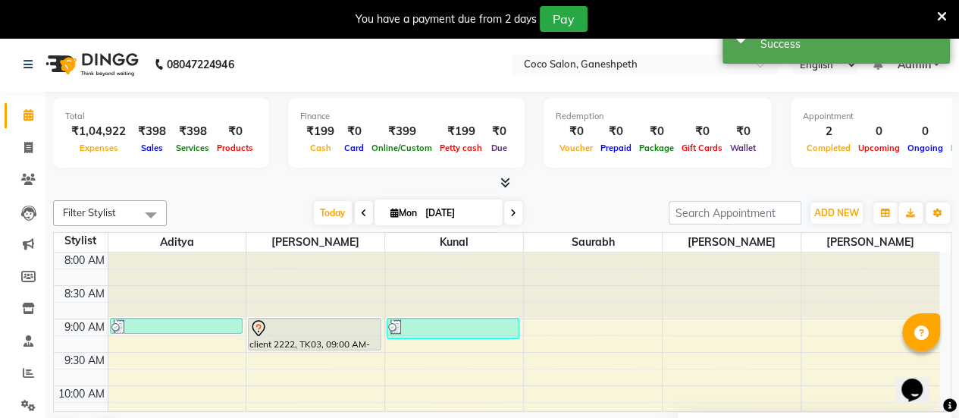
click at [354, 327] on div at bounding box center [314, 328] width 130 height 18
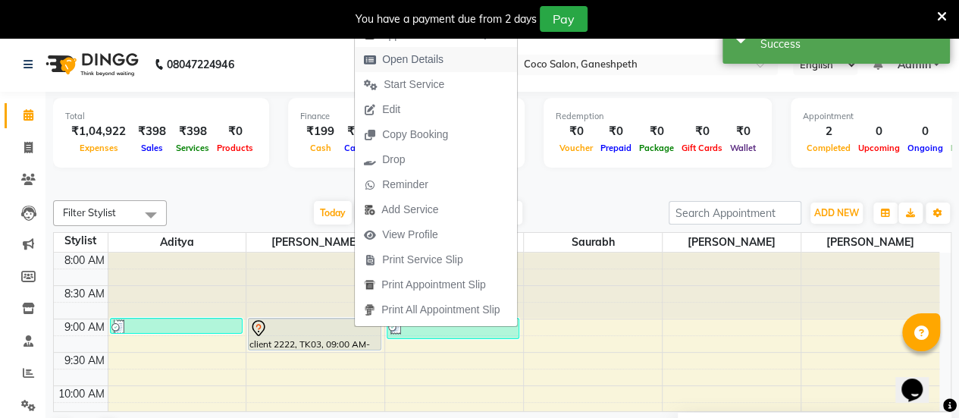
click at [440, 55] on span "Open Details" at bounding box center [412, 60] width 61 height 16
select select "7"
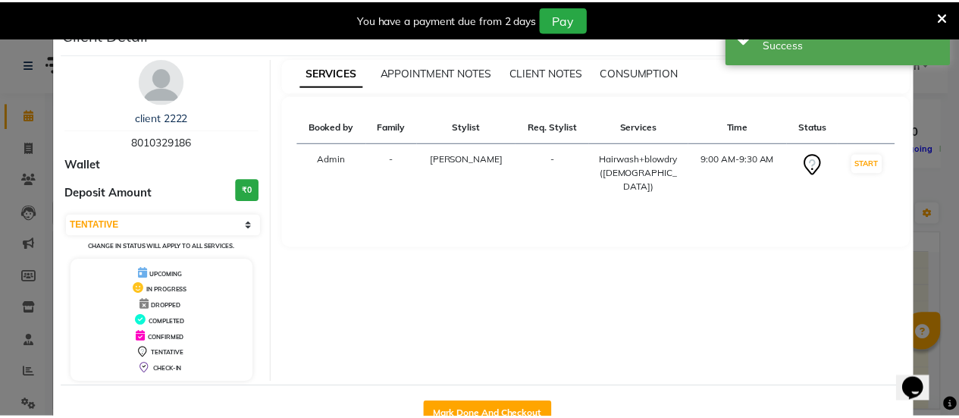
scroll to position [43, 0]
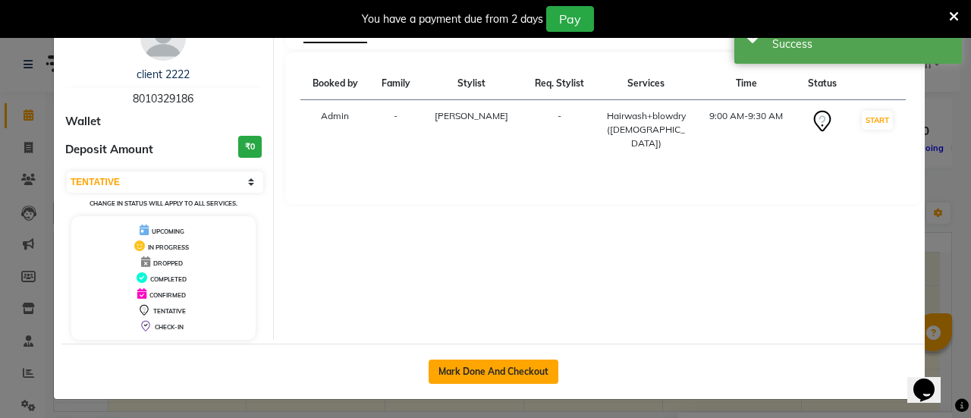
click at [504, 363] on button "Mark Done And Checkout" at bounding box center [493, 371] width 130 height 24
select select "service"
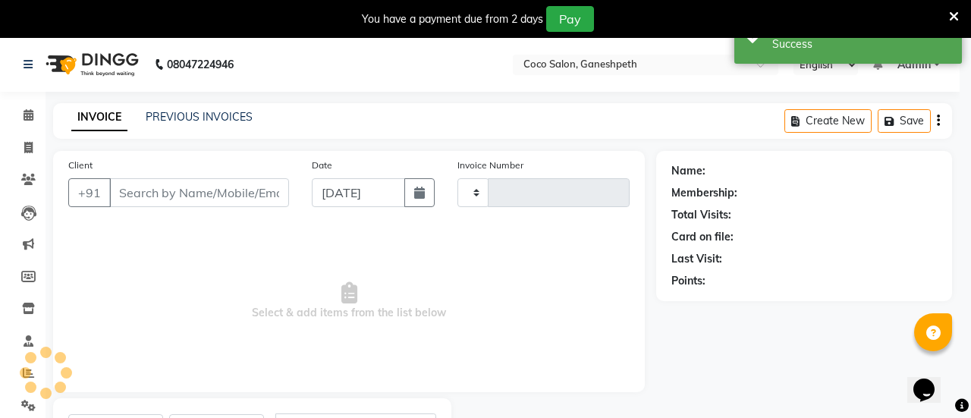
type input "0771"
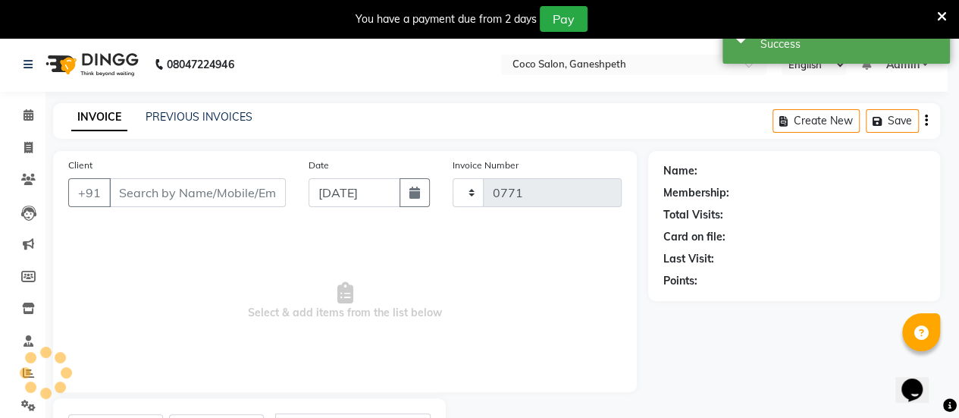
select select "6730"
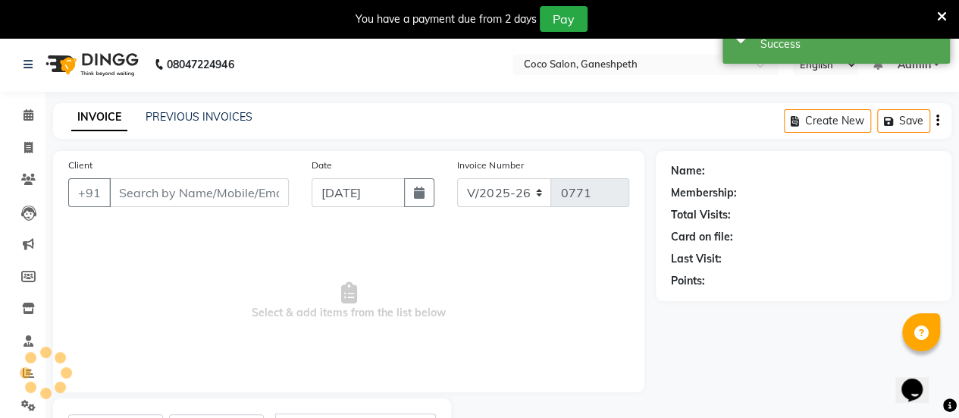
select select "G"
type input "8010329186"
select select "54225"
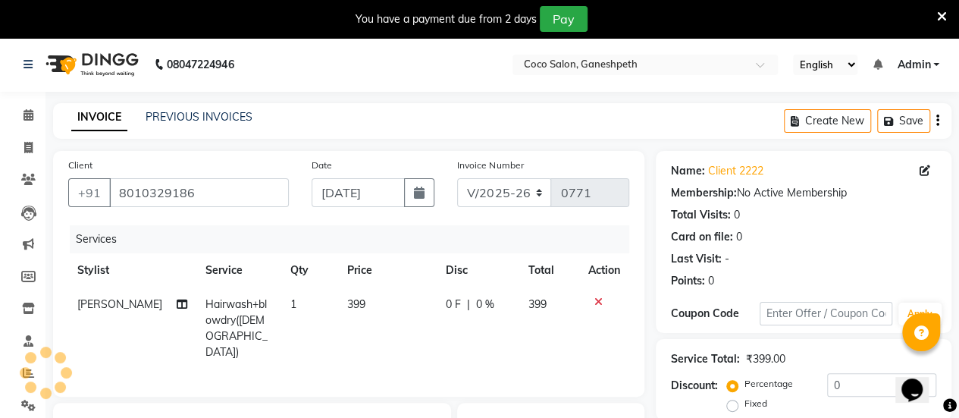
scroll to position [249, 0]
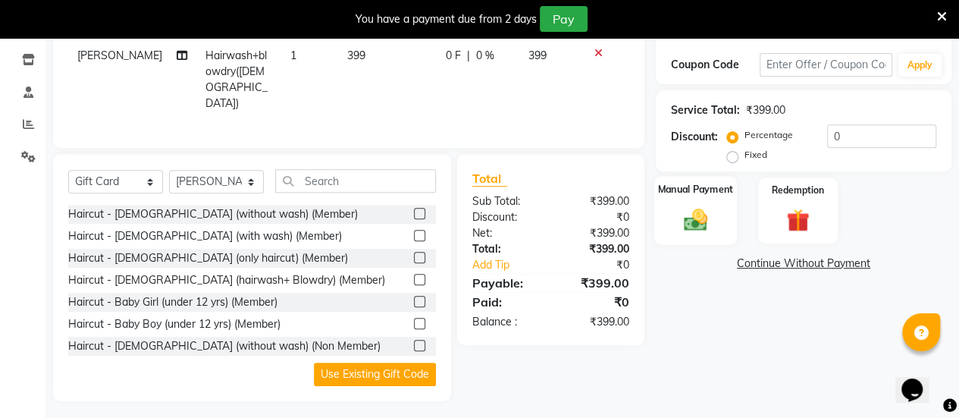
click at [692, 215] on img at bounding box center [695, 219] width 39 height 27
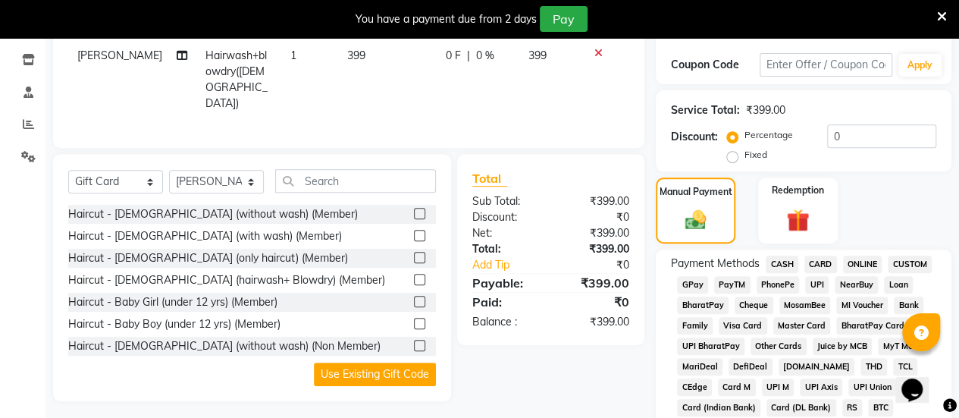
click at [776, 260] on span "CASH" at bounding box center [782, 264] width 33 height 17
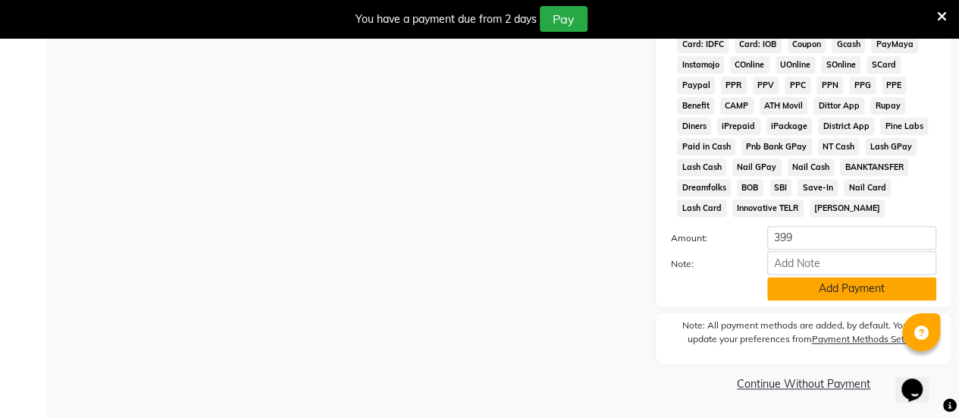
click at [871, 295] on button "Add Payment" at bounding box center [851, 289] width 169 height 24
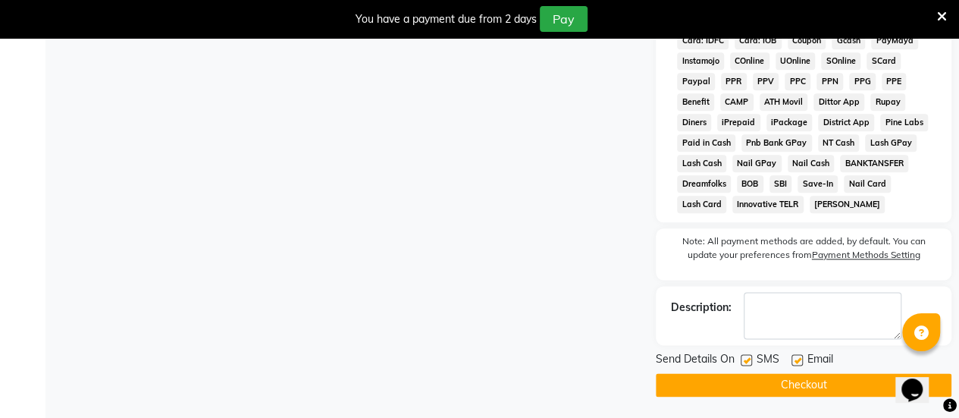
click at [745, 362] on label at bounding box center [746, 359] width 11 height 11
click at [745, 362] on input "checkbox" at bounding box center [746, 361] width 10 height 10
checkbox input "false"
click at [799, 362] on label at bounding box center [797, 359] width 11 height 11
click at [799, 362] on input "checkbox" at bounding box center [797, 361] width 10 height 10
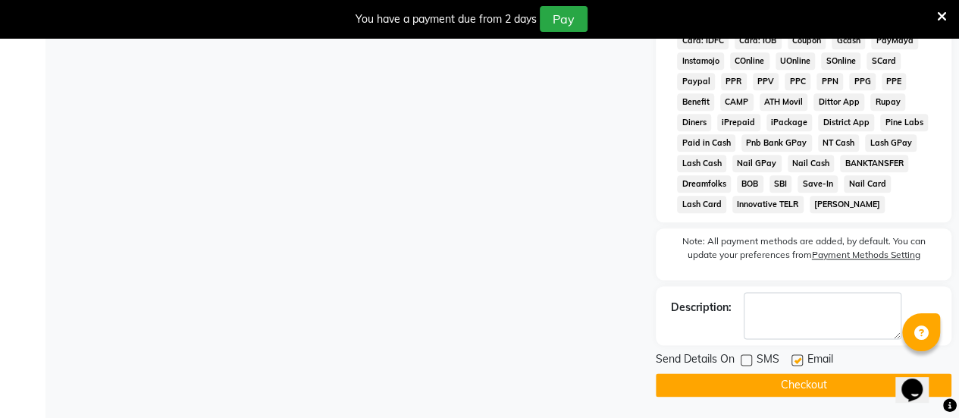
checkbox input "false"
click at [754, 397] on button "Checkout" at bounding box center [804, 385] width 296 height 24
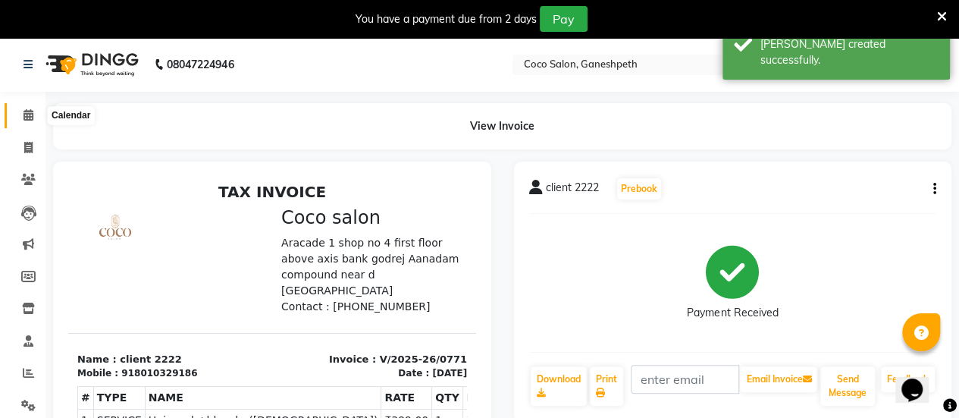
click at [26, 110] on icon at bounding box center [29, 114] width 10 height 11
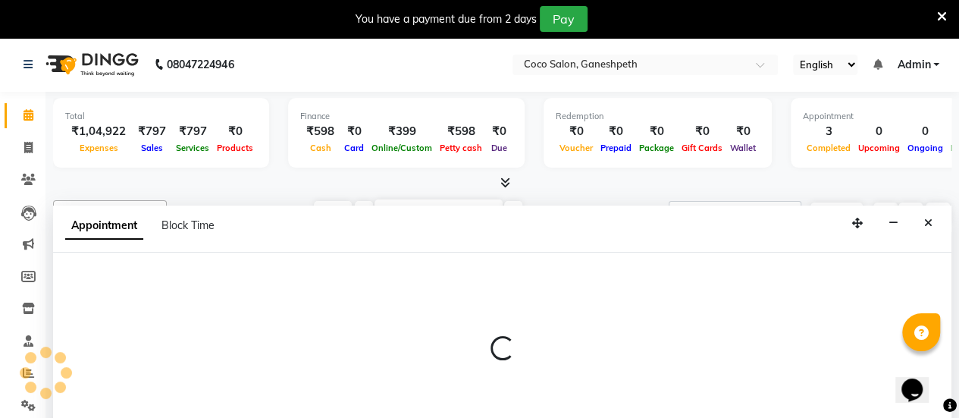
select select "52536"
select select "555"
select select "tentative"
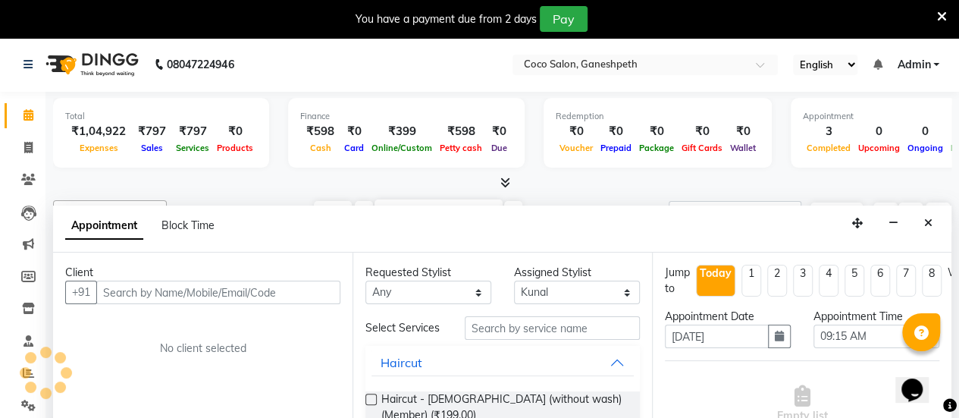
scroll to position [38, 0]
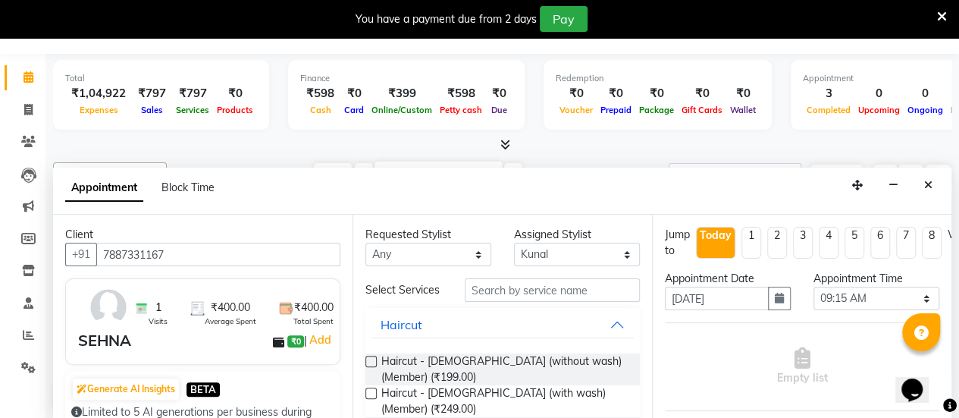
type input "7887331167"
click at [494, 293] on input "text" at bounding box center [552, 290] width 175 height 24
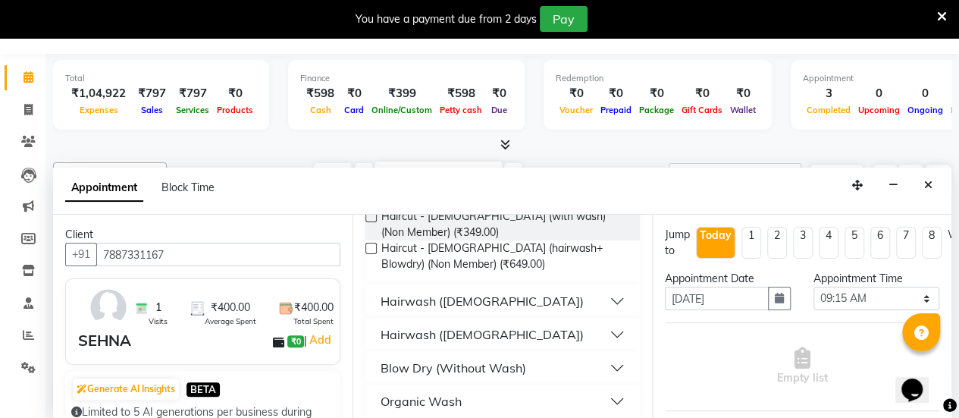
scroll to position [278, 0]
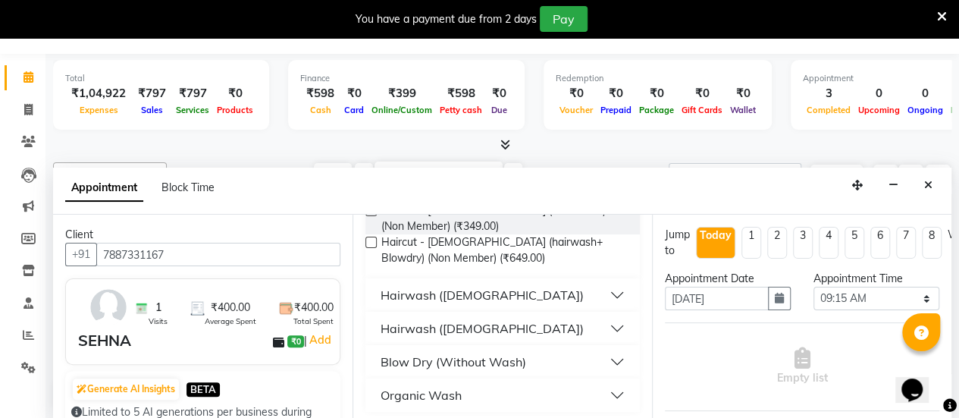
type input "wash"
click at [532, 325] on button "Hairwash ([DEMOGRAPHIC_DATA])" at bounding box center [503, 328] width 262 height 27
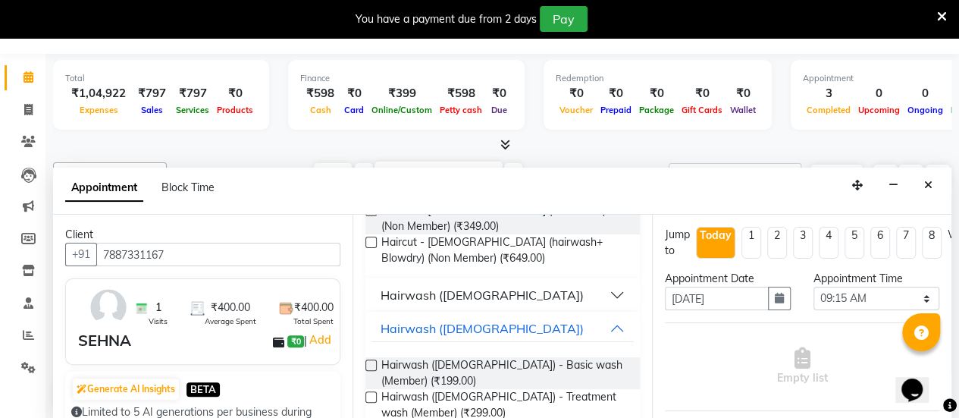
click at [367, 359] on label at bounding box center [371, 364] width 11 height 11
click at [367, 362] on input "checkbox" at bounding box center [371, 367] width 10 height 10
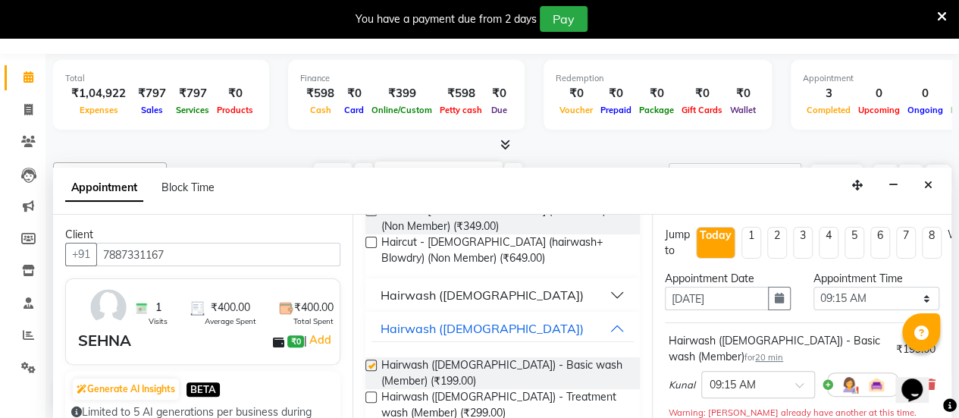
checkbox input "false"
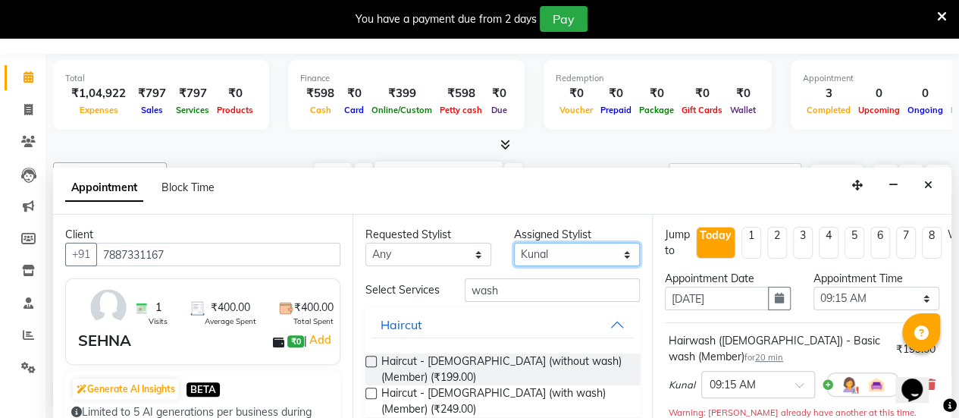
click at [545, 251] on select "Select [PERSON_NAME] [PERSON_NAME] saurabh [PERSON_NAME]" at bounding box center [577, 255] width 126 height 24
select select "58676"
click at [514, 243] on select "Select [PERSON_NAME] [PERSON_NAME] saurabh [PERSON_NAME]" at bounding box center [577, 255] width 126 height 24
click at [368, 367] on label at bounding box center [371, 361] width 11 height 11
click at [368, 367] on input "checkbox" at bounding box center [371, 363] width 10 height 10
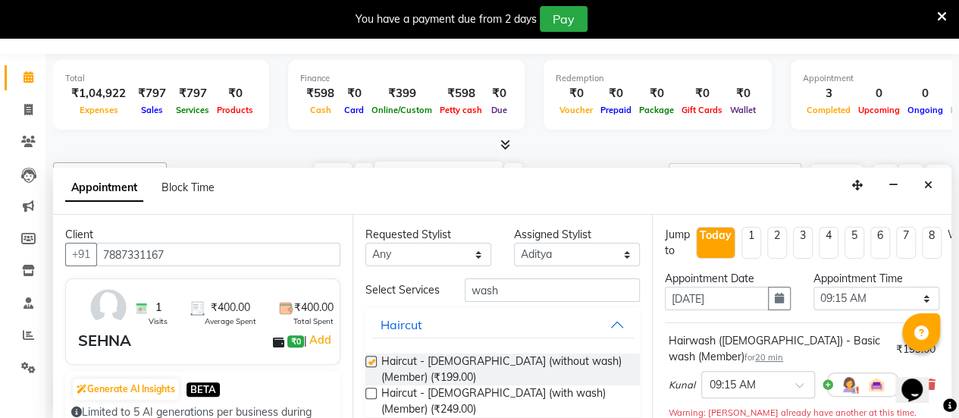
checkbox input "false"
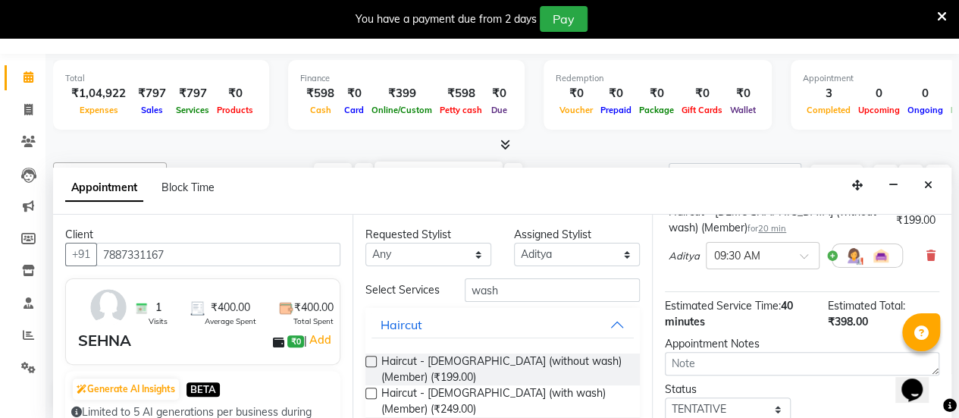
scroll to position [338, 0]
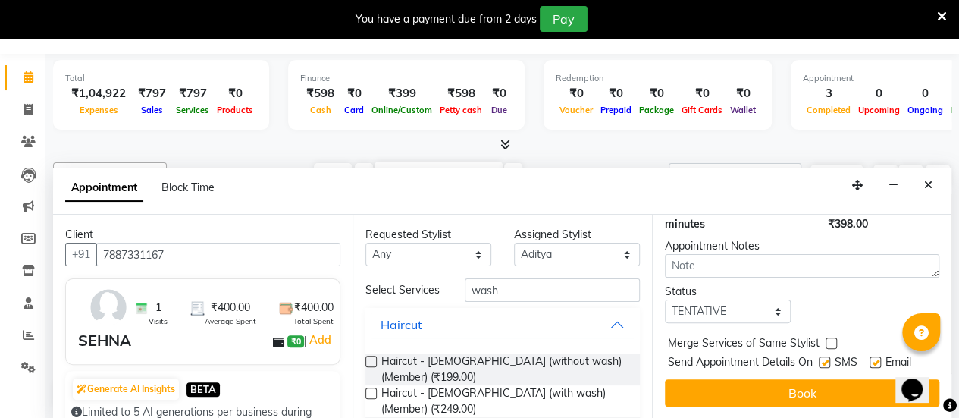
click at [825, 356] on label at bounding box center [824, 361] width 11 height 11
click at [825, 359] on input "checkbox" at bounding box center [824, 364] width 10 height 10
checkbox input "false"
click at [877, 356] on label at bounding box center [875, 361] width 11 height 11
click at [877, 359] on input "checkbox" at bounding box center [875, 364] width 10 height 10
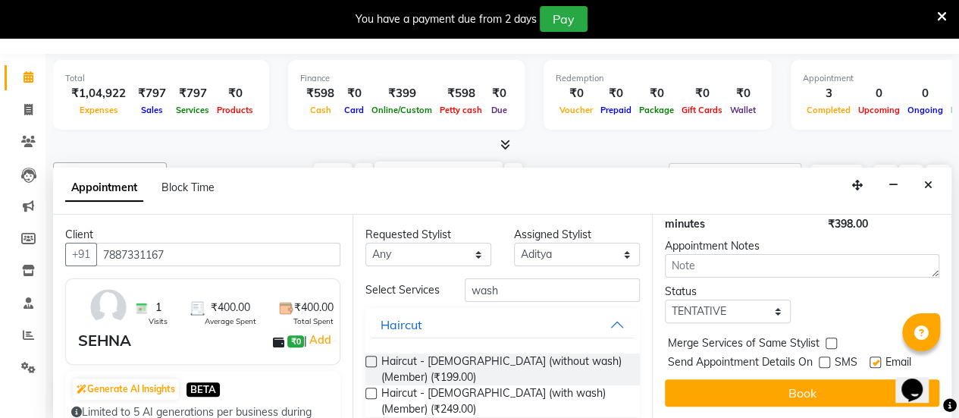
checkbox input "false"
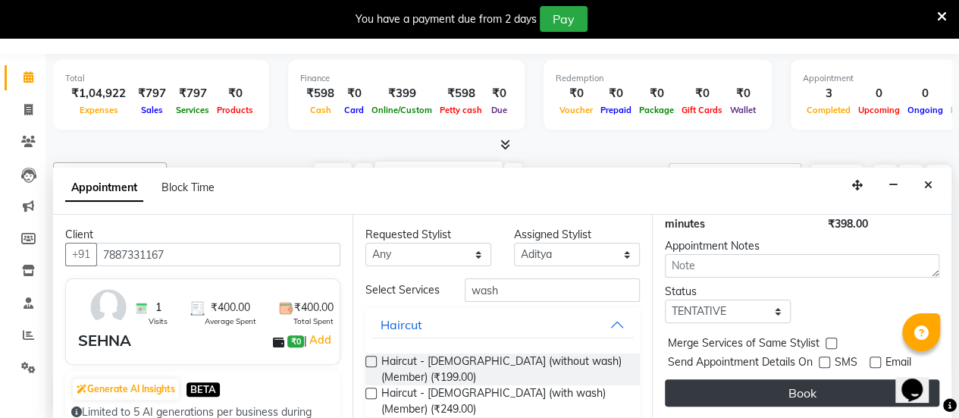
click at [823, 379] on button "Book" at bounding box center [802, 392] width 275 height 27
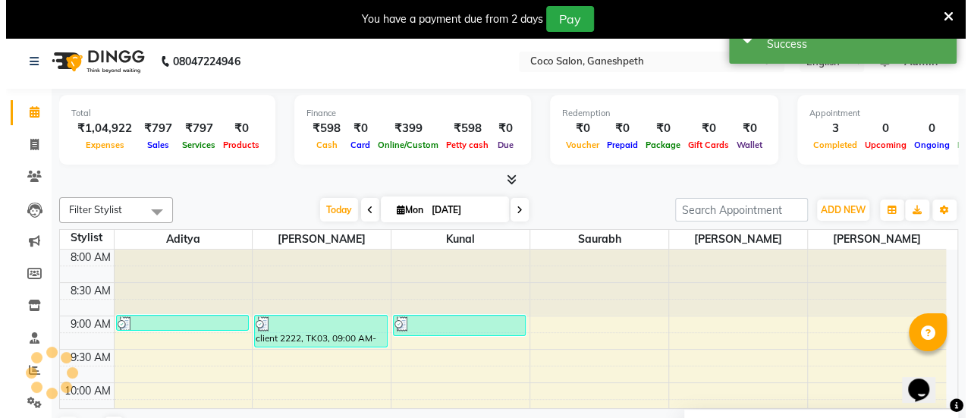
scroll to position [0, 0]
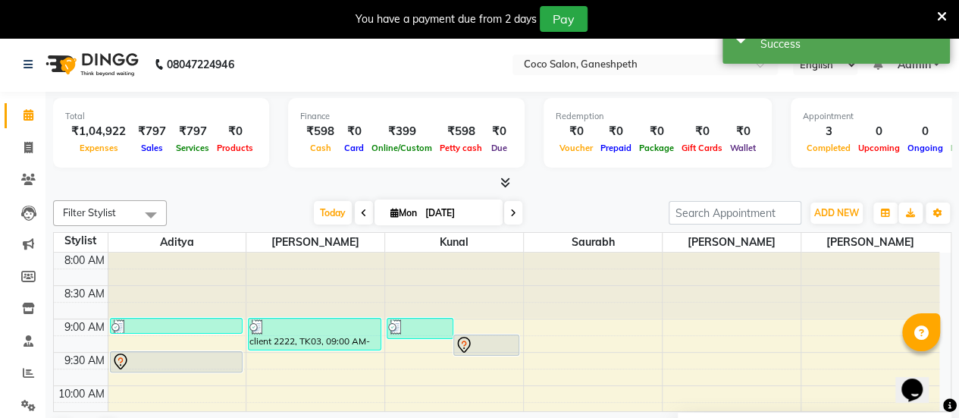
click at [491, 344] on div at bounding box center [487, 345] width 64 height 18
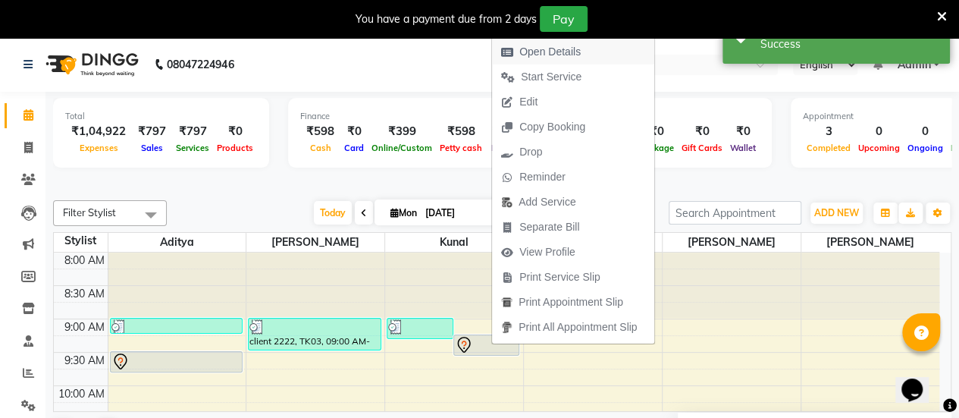
click at [561, 58] on span "Open Details" at bounding box center [549, 52] width 61 height 16
select select "7"
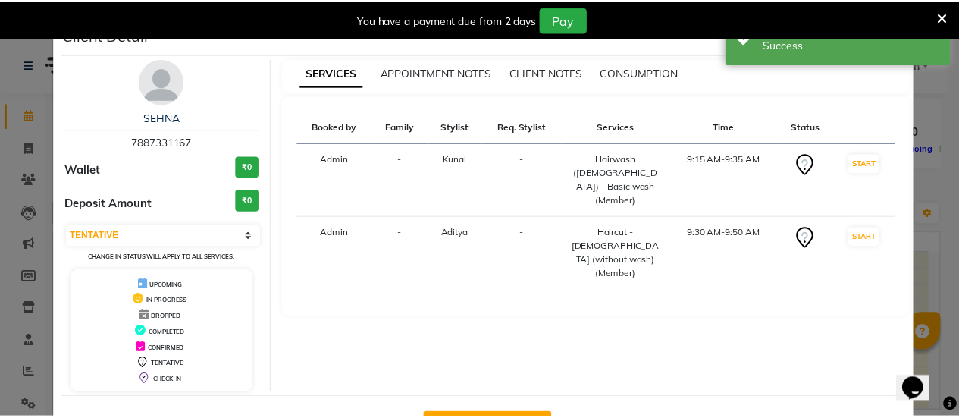
scroll to position [54, 0]
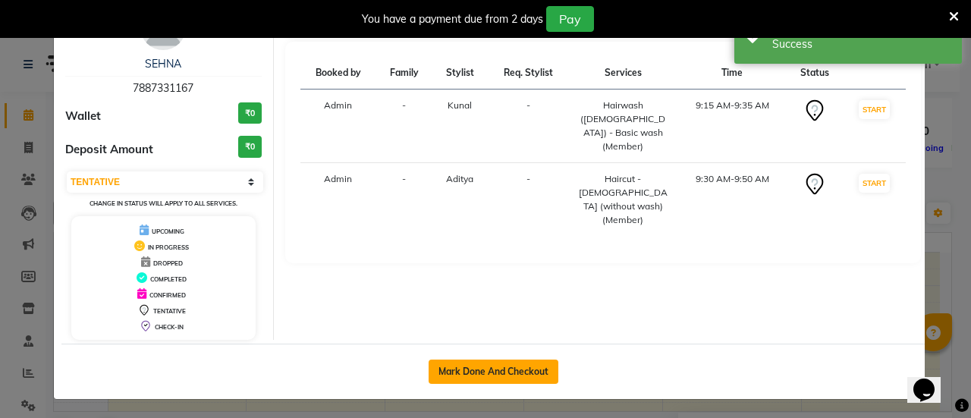
click at [475, 372] on button "Mark Done And Checkout" at bounding box center [493, 371] width 130 height 24
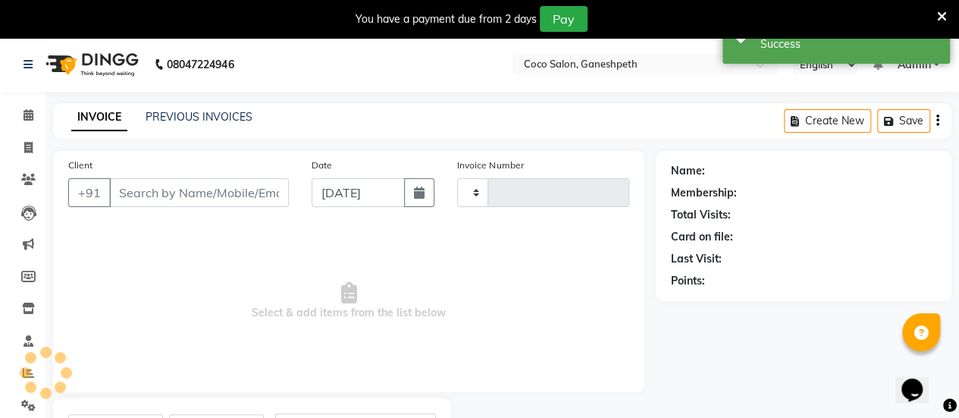
select select "G"
type input "7887331167"
select select "58676"
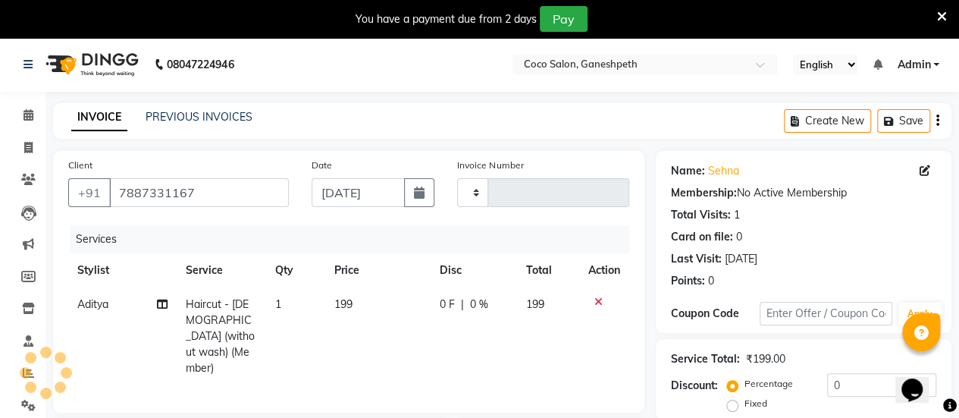
type input "0772"
select select "6730"
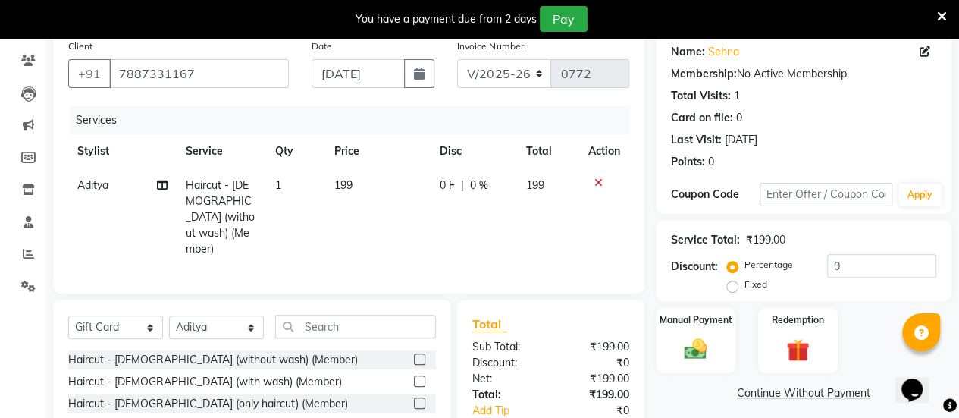
scroll to position [167, 0]
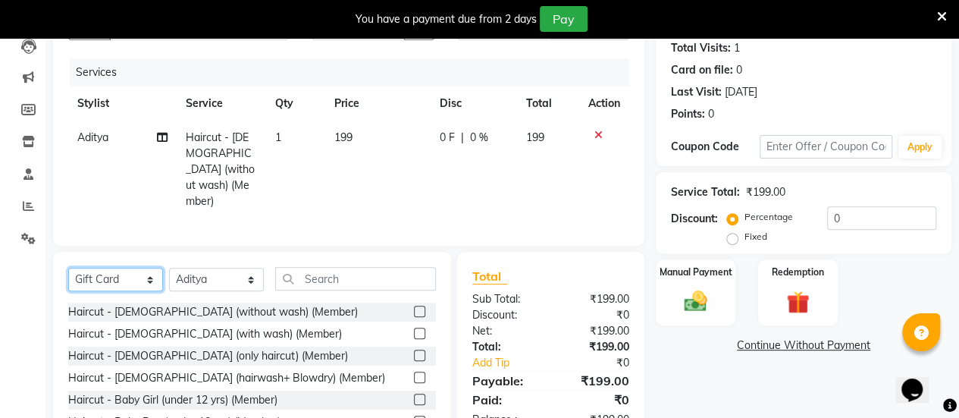
click at [94, 268] on select "Select Service Product Membership Package Voucher Prepaid Gift Card" at bounding box center [115, 280] width 95 height 24
select select "service"
click at [68, 268] on select "Select Service Product Membership Package Voucher Prepaid Gift Card" at bounding box center [115, 280] width 95 height 24
click at [220, 268] on select "Select Stylist [PERSON_NAME] [PERSON_NAME] saurabh [PERSON_NAME]" at bounding box center [216, 280] width 95 height 24
select select "52536"
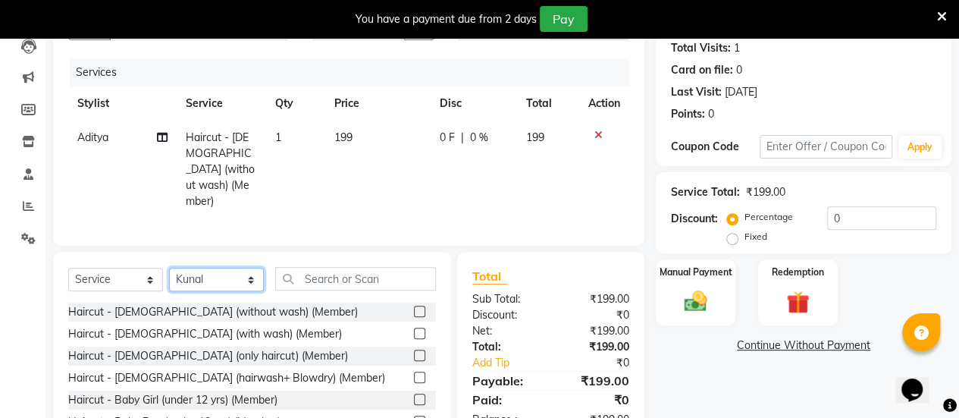
click at [169, 268] on select "Select Stylist [PERSON_NAME] [PERSON_NAME] saurabh [PERSON_NAME]" at bounding box center [216, 280] width 95 height 24
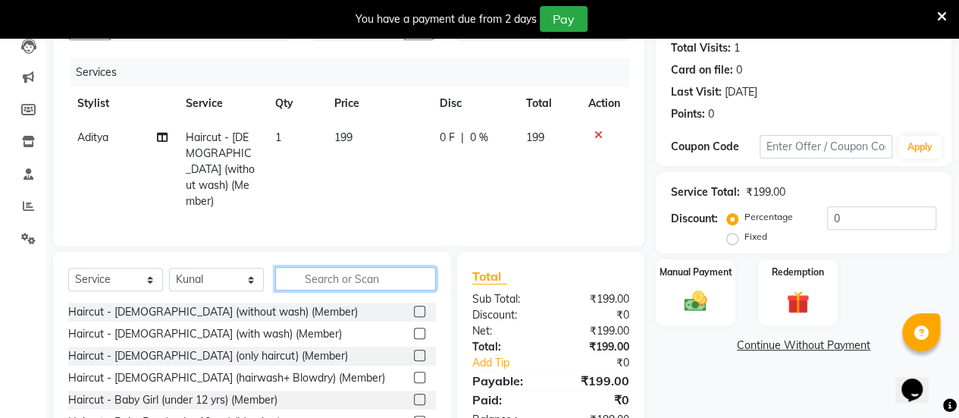
click at [326, 267] on input "text" at bounding box center [355, 279] width 161 height 24
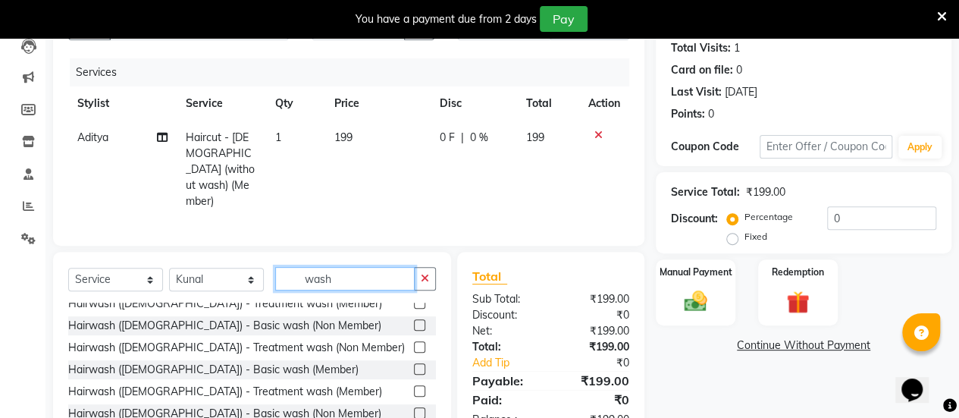
scroll to position [159, 0]
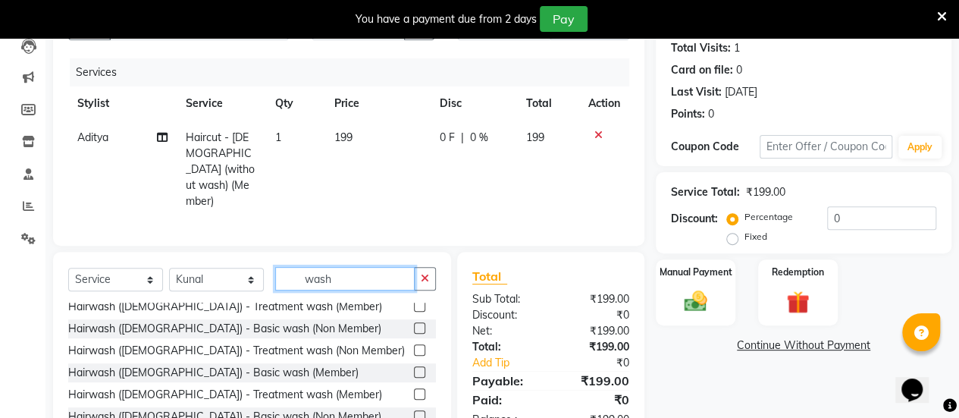
type input "wash"
click at [414, 366] on label at bounding box center [419, 371] width 11 height 11
click at [414, 368] on input "checkbox" at bounding box center [419, 373] width 10 height 10
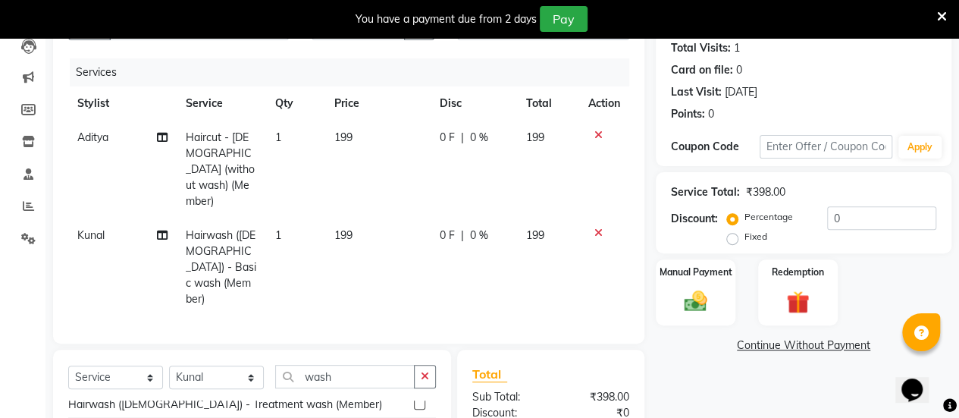
checkbox input "false"
click at [719, 280] on div "Manual Payment" at bounding box center [695, 292] width 83 height 69
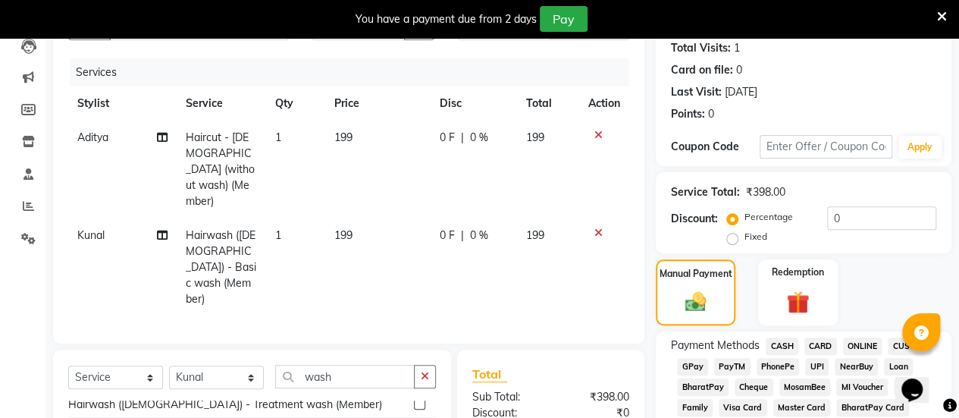
click at [779, 345] on span "CASH" at bounding box center [782, 345] width 33 height 17
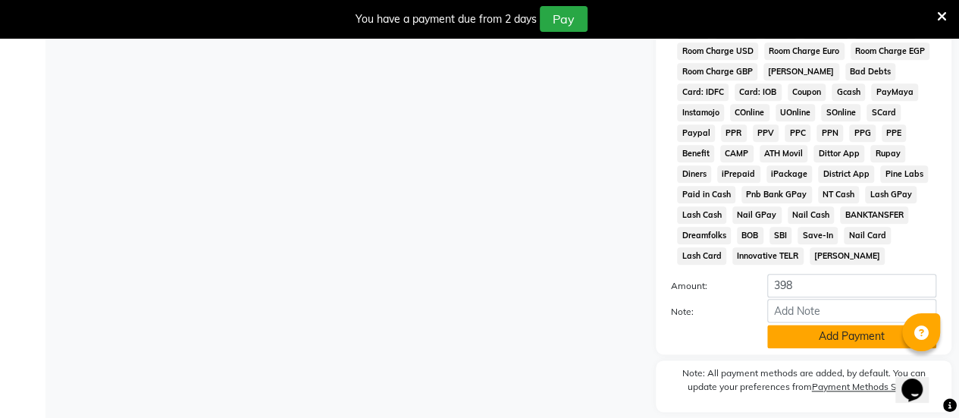
click at [811, 344] on button "Add Payment" at bounding box center [851, 337] width 169 height 24
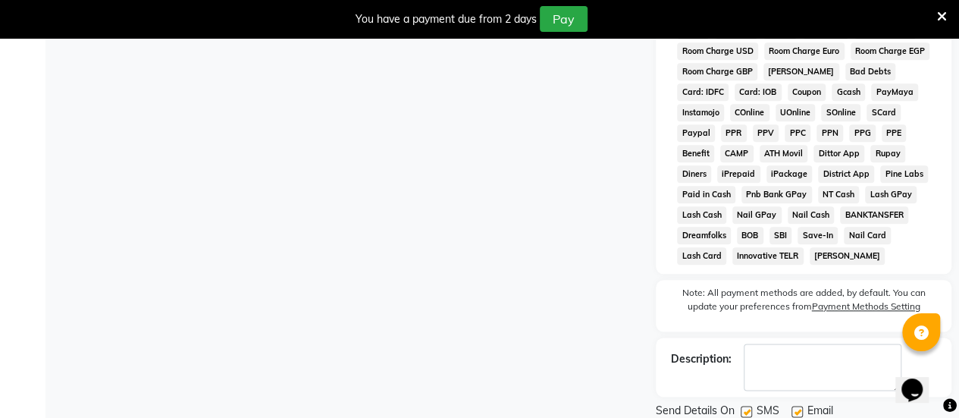
scroll to position [825, 0]
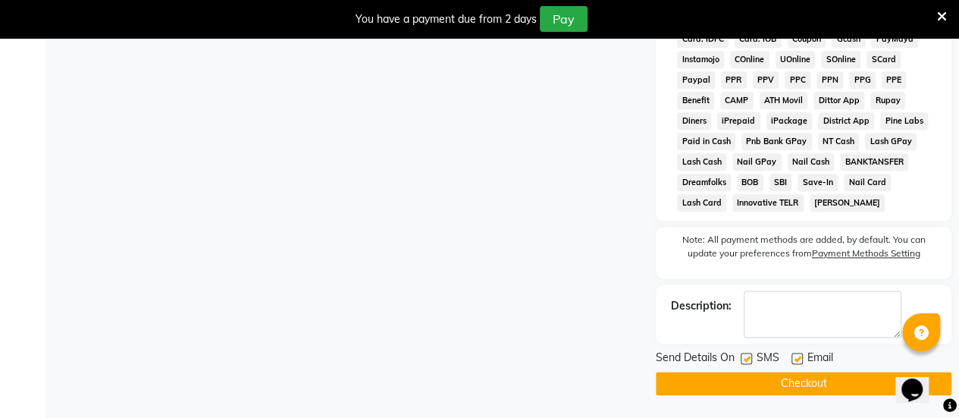
click at [747, 359] on label at bounding box center [746, 358] width 11 height 11
click at [747, 359] on input "checkbox" at bounding box center [746, 359] width 10 height 10
checkbox input "false"
click at [795, 360] on label at bounding box center [797, 358] width 11 height 11
click at [795, 360] on input "checkbox" at bounding box center [797, 359] width 10 height 10
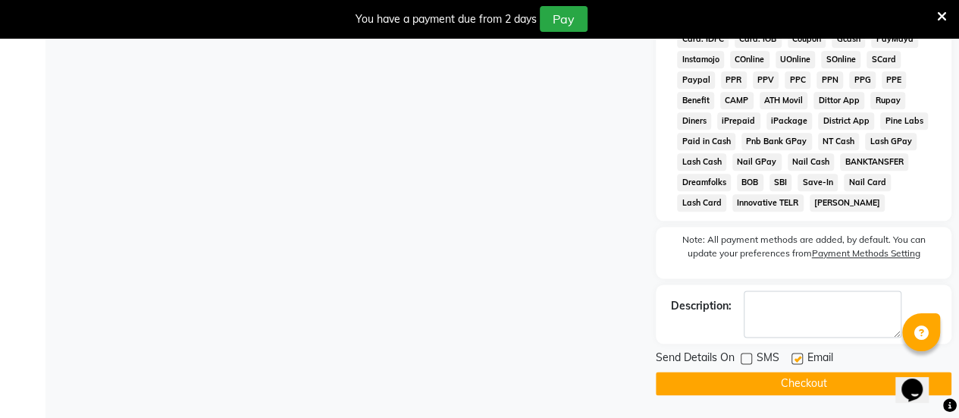
checkbox input "false"
click at [731, 392] on button "Checkout" at bounding box center [804, 384] width 296 height 24
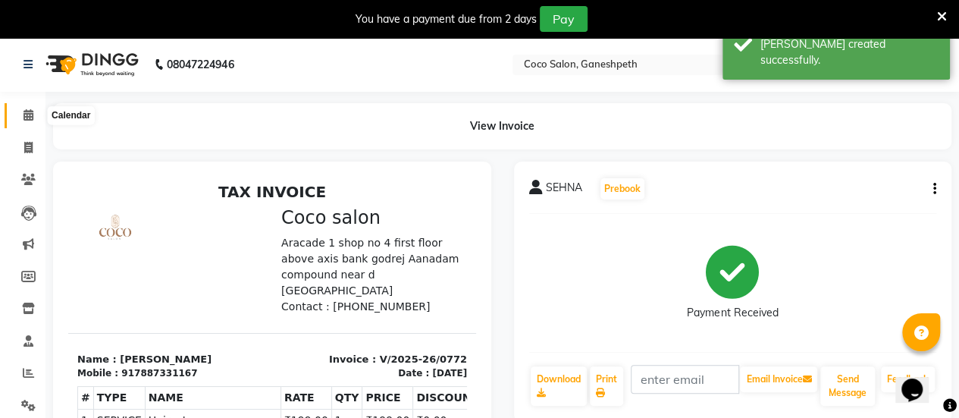
click at [28, 115] on icon at bounding box center [29, 114] width 10 height 11
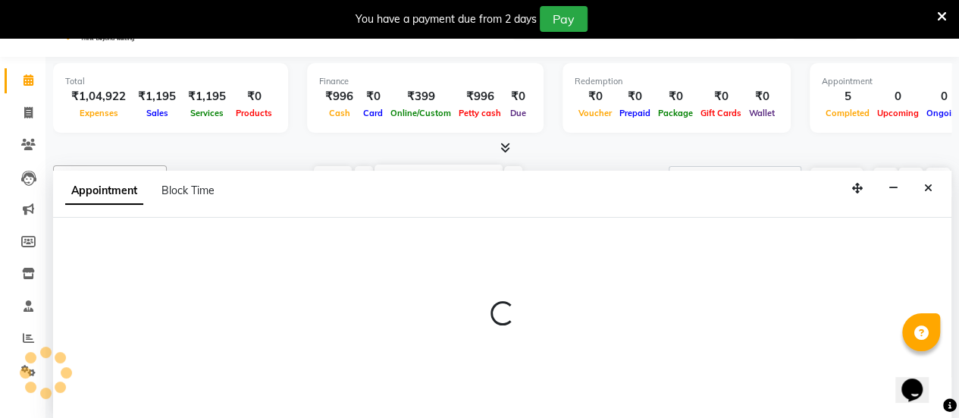
scroll to position [38, 0]
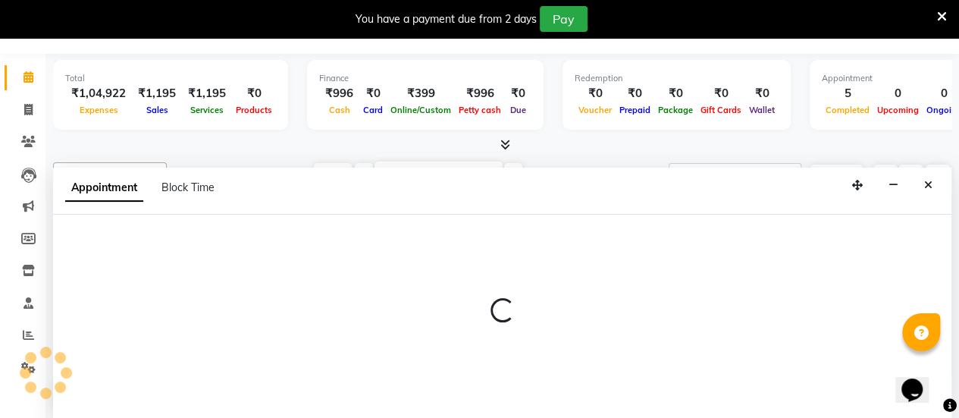
select select "83179"
select select "540"
select select "tentative"
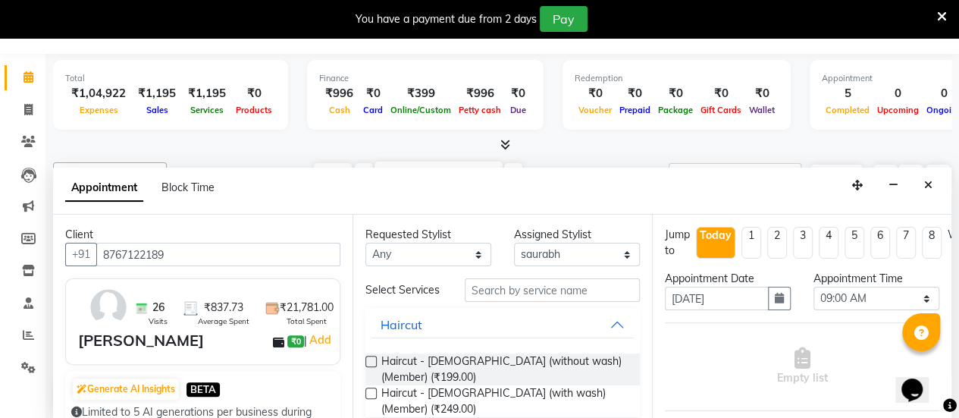
type input "8767122189"
click at [585, 293] on input "text" at bounding box center [552, 290] width 175 height 24
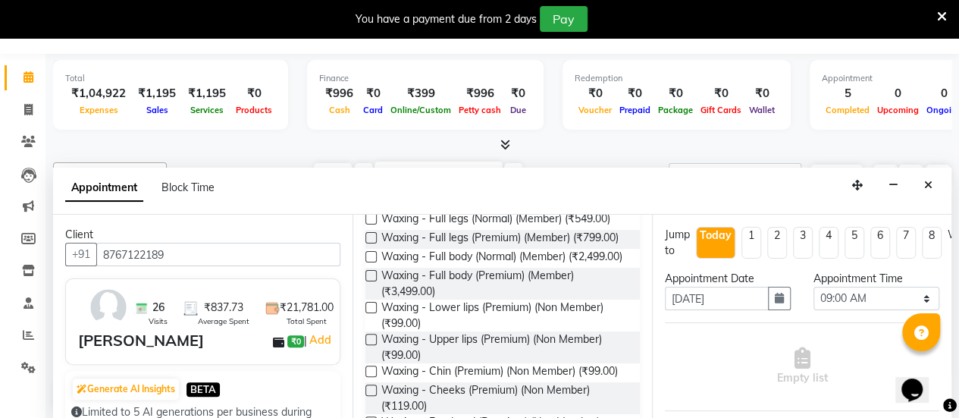
scroll to position [440, 0]
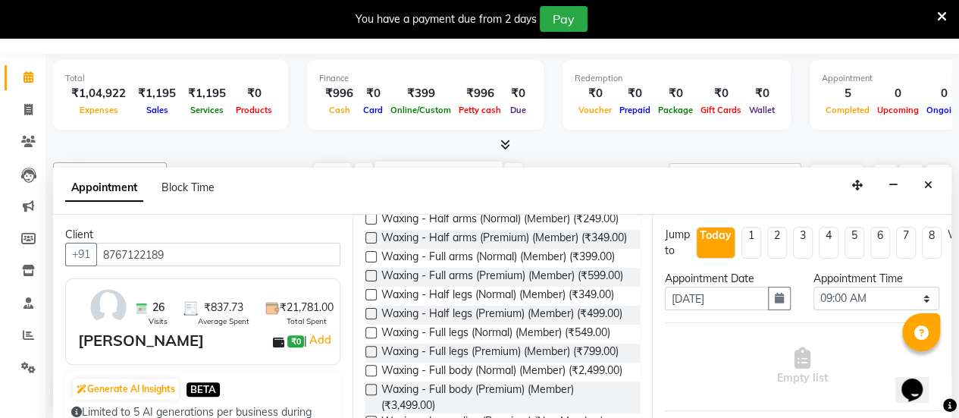
type input "wax"
click at [372, 224] on label at bounding box center [371, 218] width 11 height 11
click at [372, 225] on input "checkbox" at bounding box center [371, 220] width 10 height 10
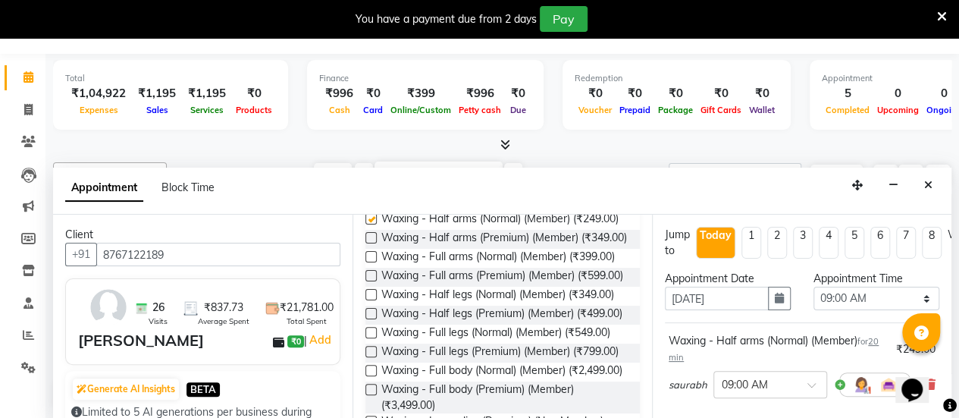
checkbox input "false"
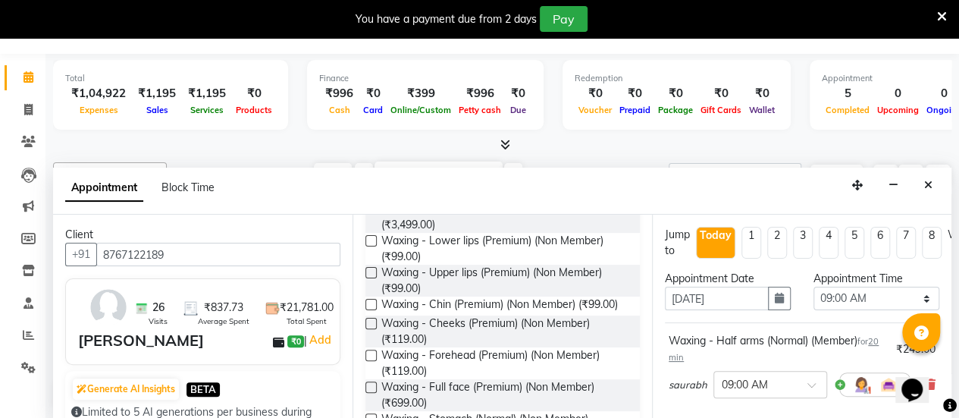
scroll to position [610, 0]
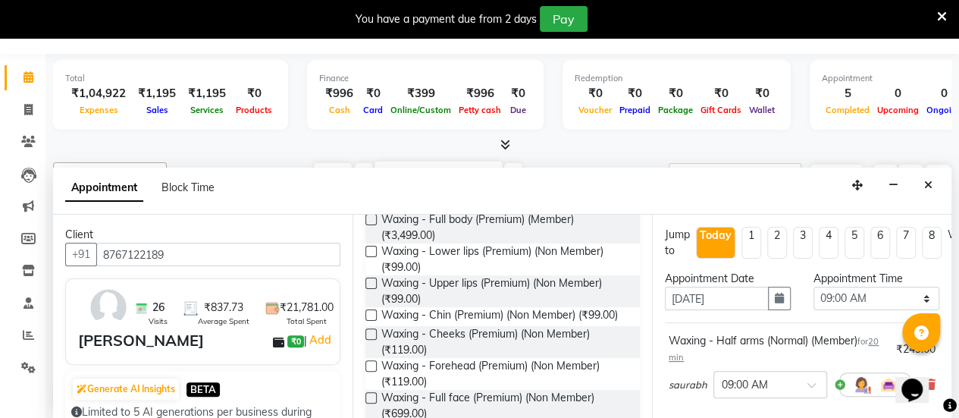
click at [373, 130] on label at bounding box center [371, 124] width 11 height 11
click at [373, 131] on input "checkbox" at bounding box center [371, 126] width 10 height 10
checkbox input "false"
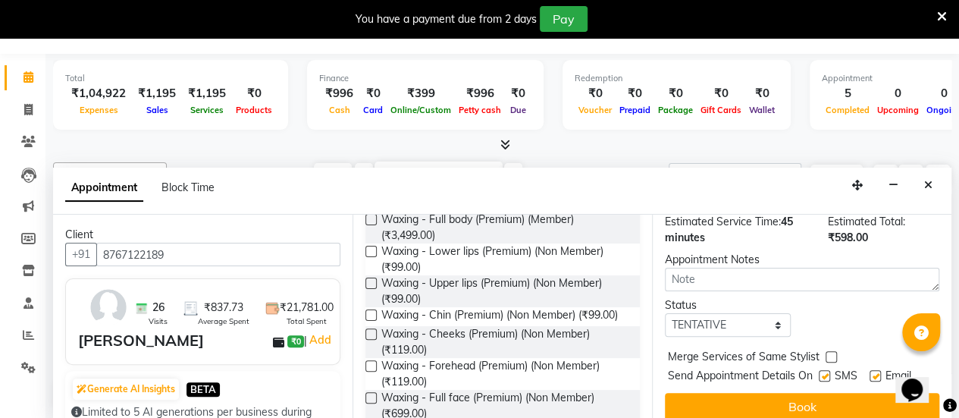
scroll to position [322, 0]
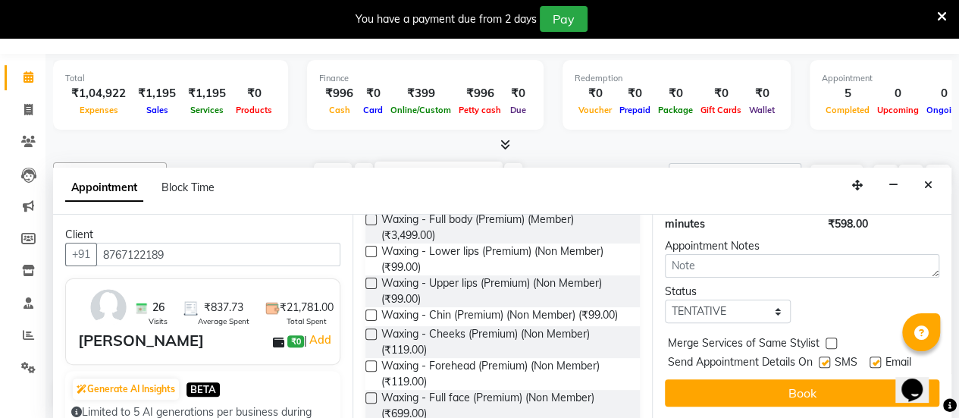
click at [828, 356] on label at bounding box center [824, 361] width 11 height 11
click at [828, 359] on input "checkbox" at bounding box center [824, 364] width 10 height 10
checkbox input "false"
click at [872, 356] on label at bounding box center [875, 361] width 11 height 11
click at [872, 359] on input "checkbox" at bounding box center [875, 364] width 10 height 10
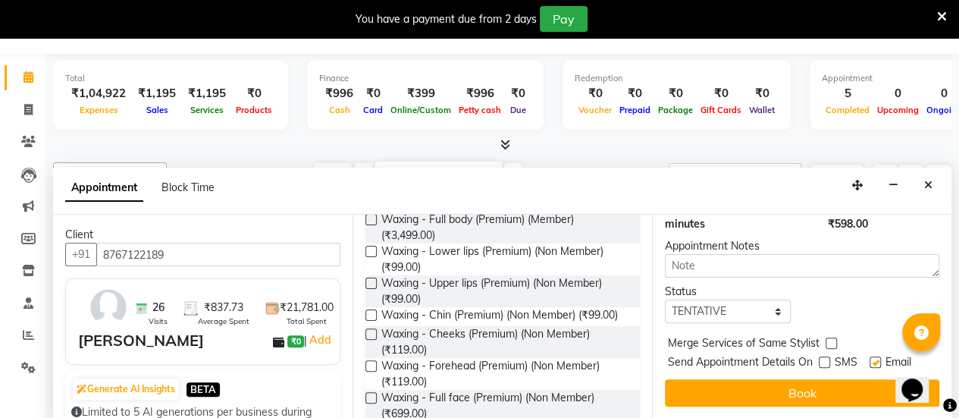
checkbox input "false"
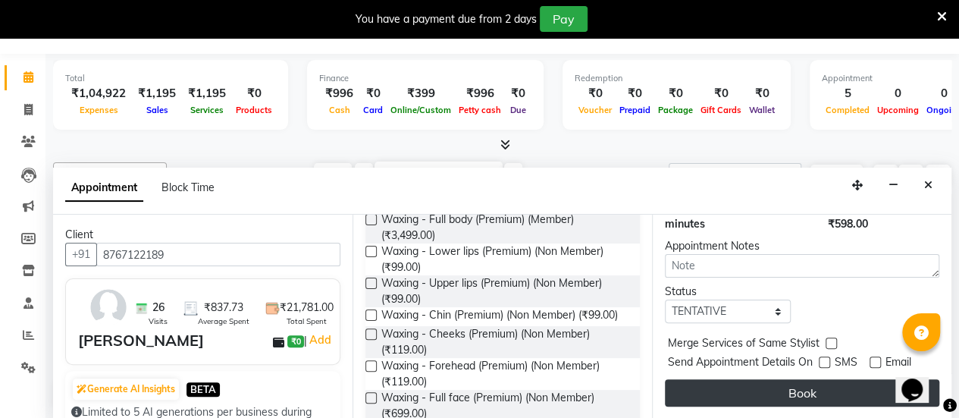
click at [828, 379] on button "Book" at bounding box center [802, 392] width 275 height 27
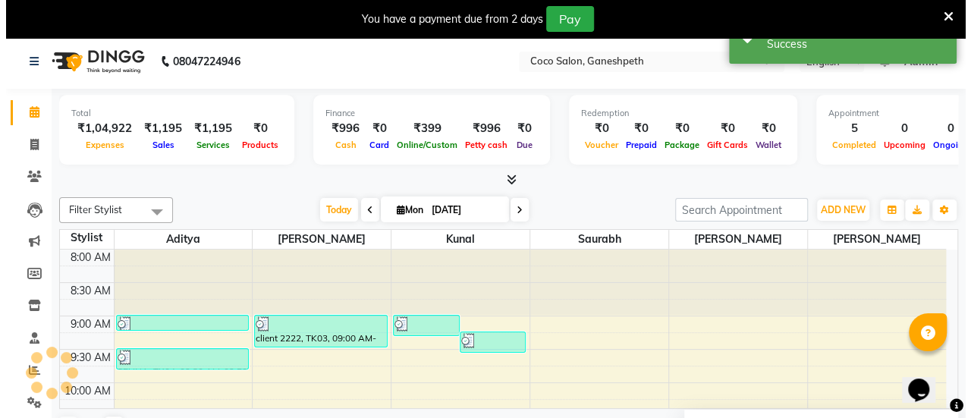
scroll to position [0, 0]
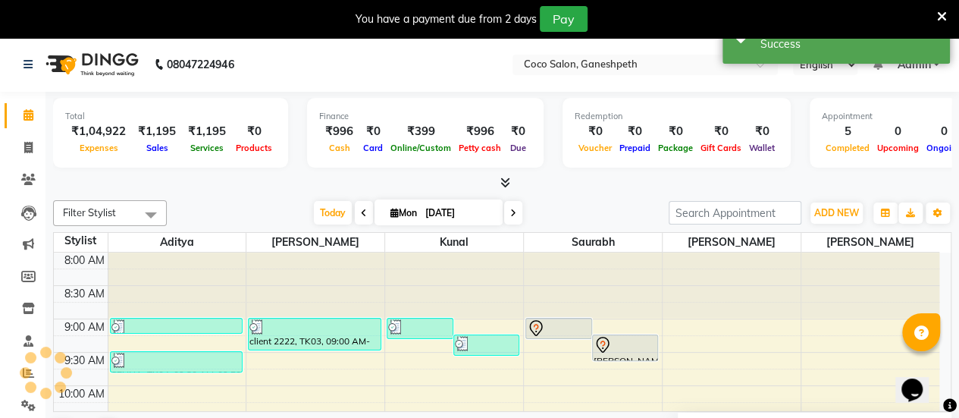
click at [614, 347] on div at bounding box center [626, 345] width 64 height 18
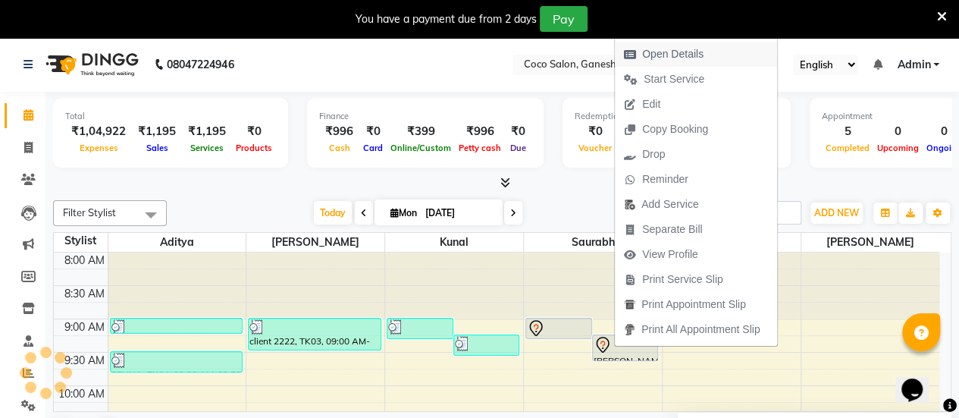
click at [679, 49] on span "Open Details" at bounding box center [672, 54] width 61 height 16
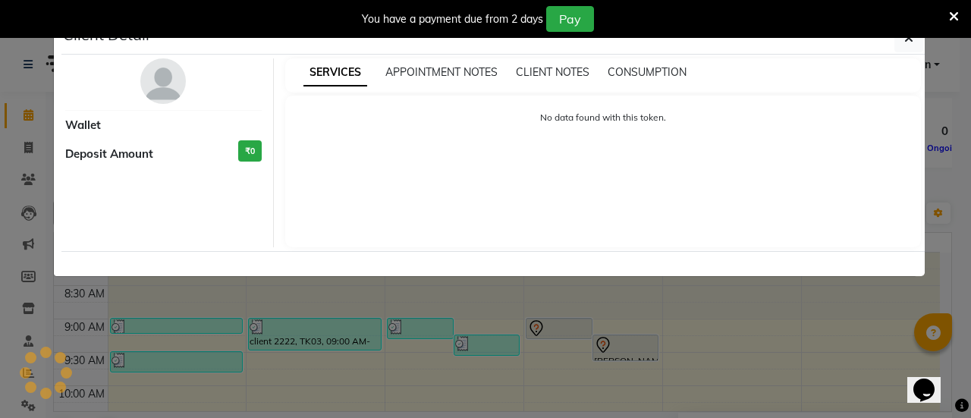
select select "7"
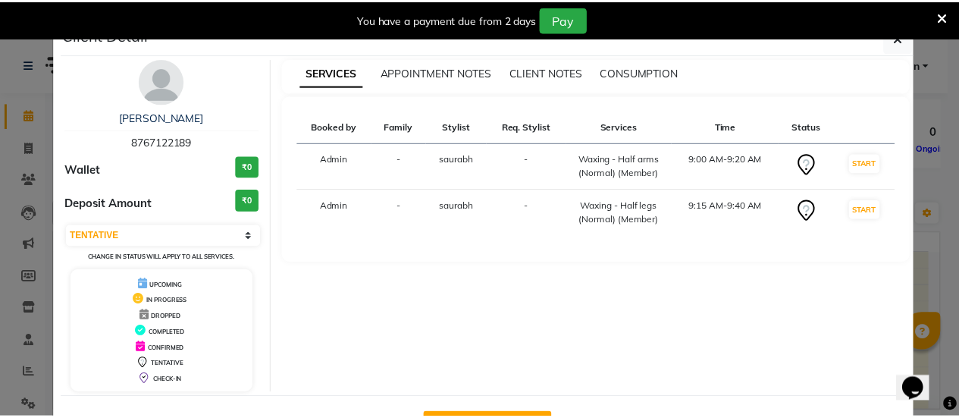
scroll to position [54, 0]
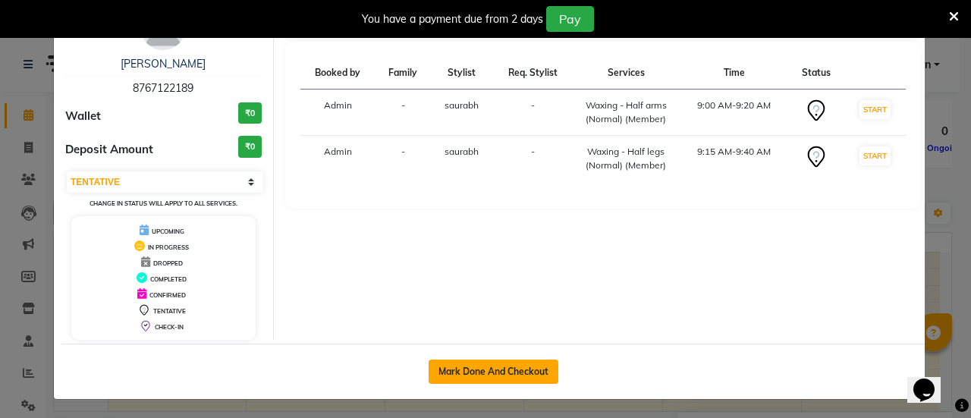
click at [478, 366] on button "Mark Done And Checkout" at bounding box center [493, 371] width 130 height 24
select select "service"
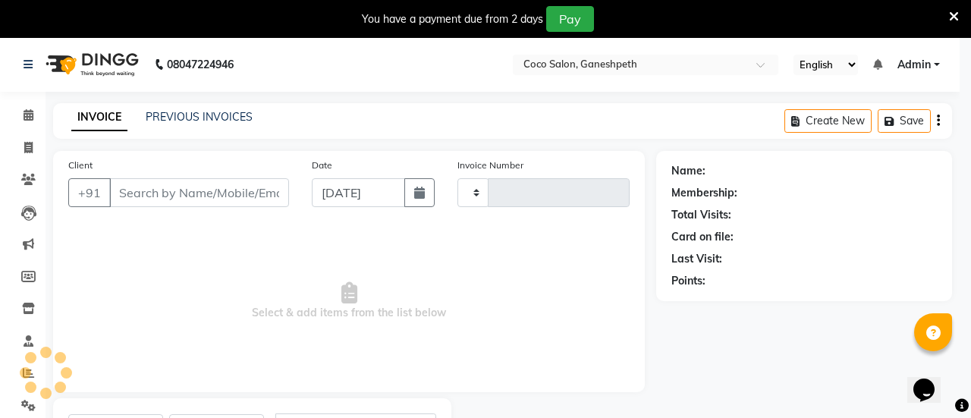
type input "0773"
select select "6730"
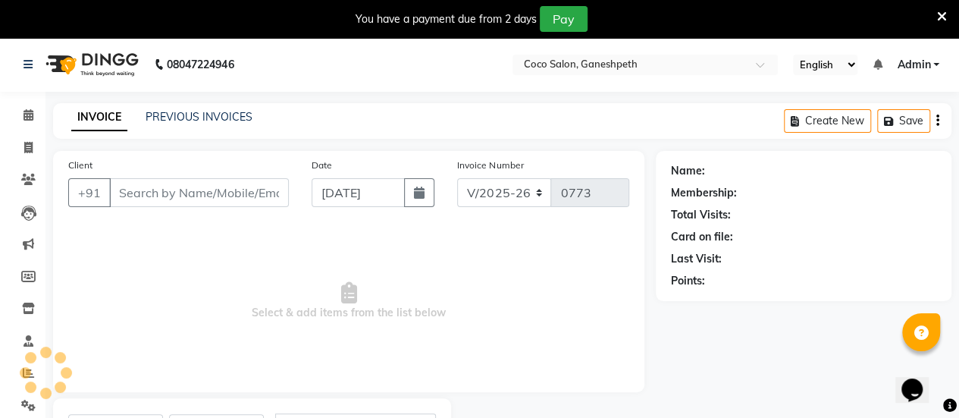
select select "G"
type input "8767122189"
select select "83179"
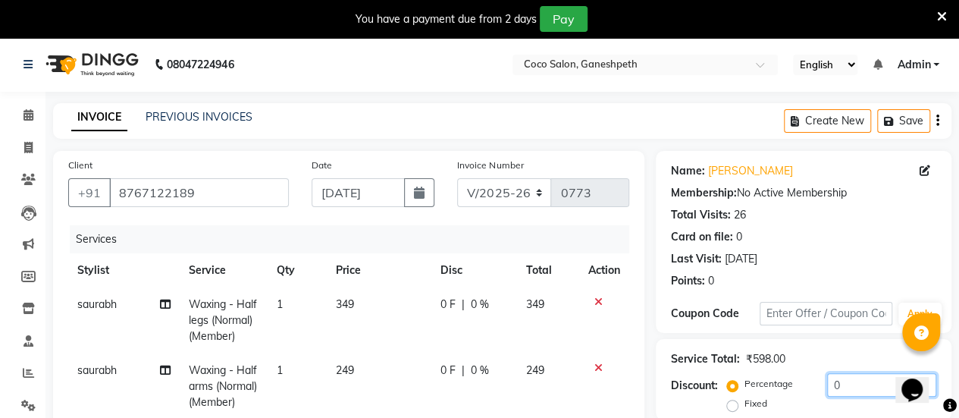
click at [846, 383] on input "0" at bounding box center [881, 385] width 109 height 24
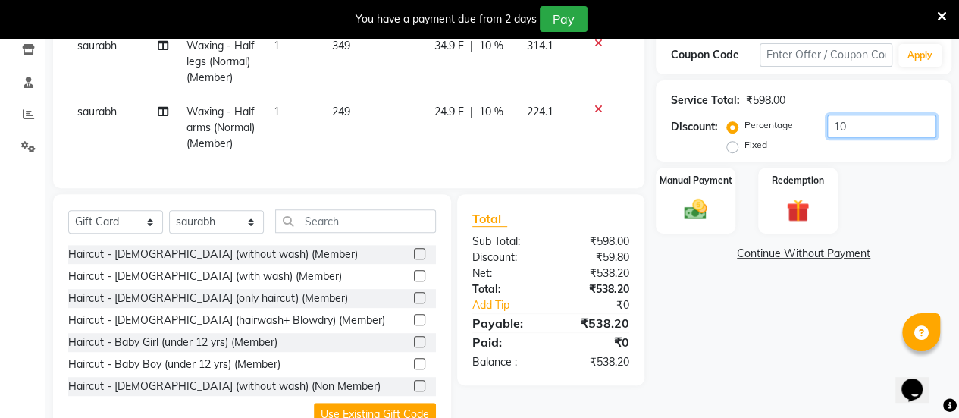
scroll to position [266, 0]
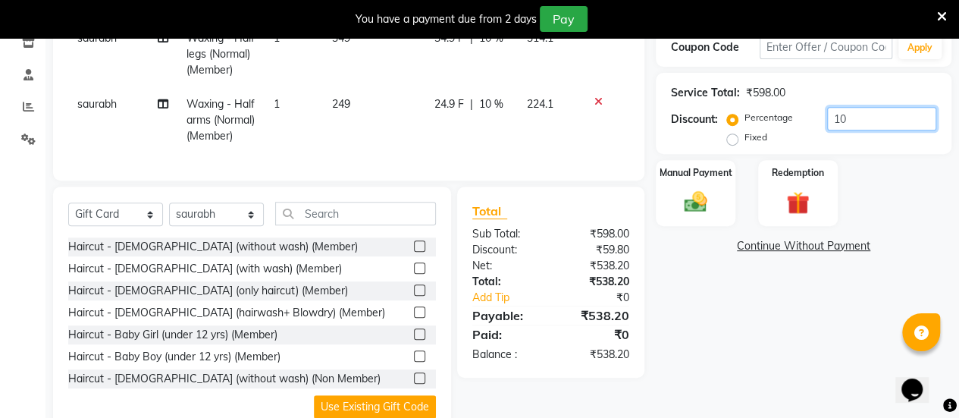
type input "10"
click at [806, 351] on div "Name: [PERSON_NAME] Membership: No Active Membership Total Visits: 26 Card on f…" at bounding box center [809, 159] width 307 height 549
click at [709, 186] on div "Manual Payment" at bounding box center [695, 192] width 83 height 69
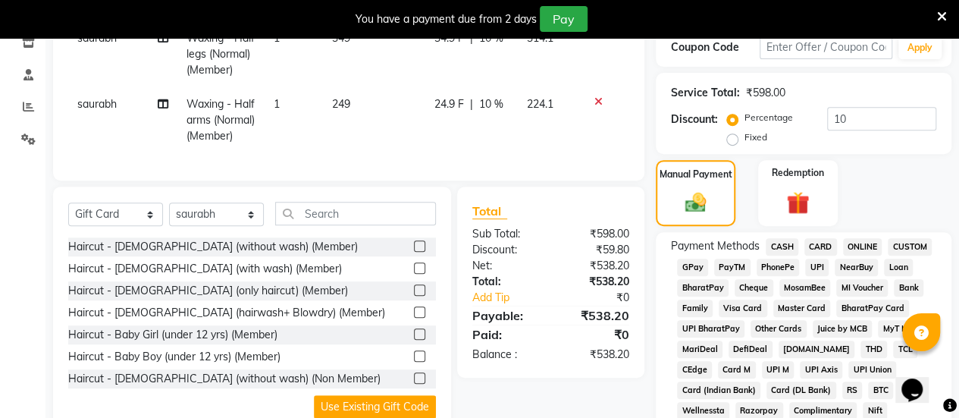
click at [821, 261] on span "UPI" at bounding box center [817, 267] width 24 height 17
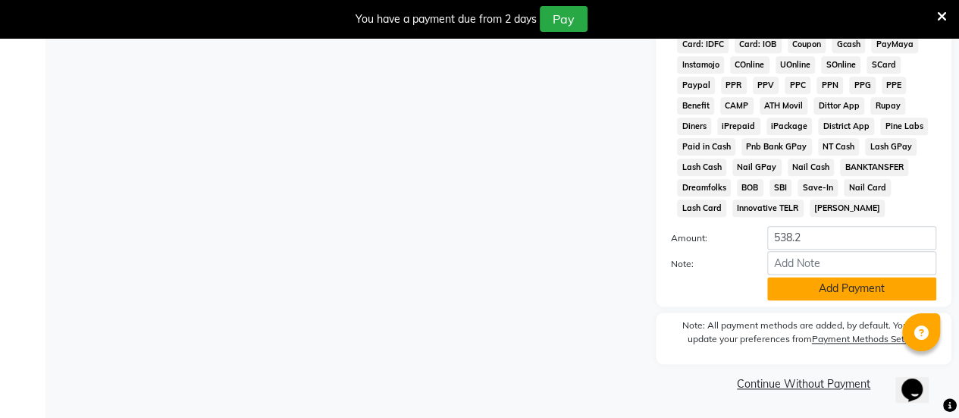
click at [827, 289] on button "Add Payment" at bounding box center [851, 289] width 169 height 24
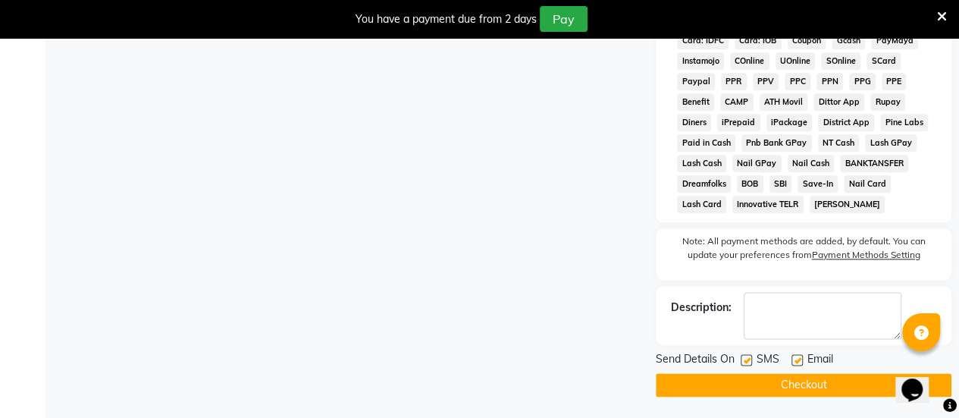
click at [746, 366] on label at bounding box center [746, 359] width 11 height 11
click at [746, 366] on input "checkbox" at bounding box center [746, 361] width 10 height 10
checkbox input "false"
click at [798, 362] on label at bounding box center [797, 359] width 11 height 11
click at [798, 362] on input "checkbox" at bounding box center [797, 361] width 10 height 10
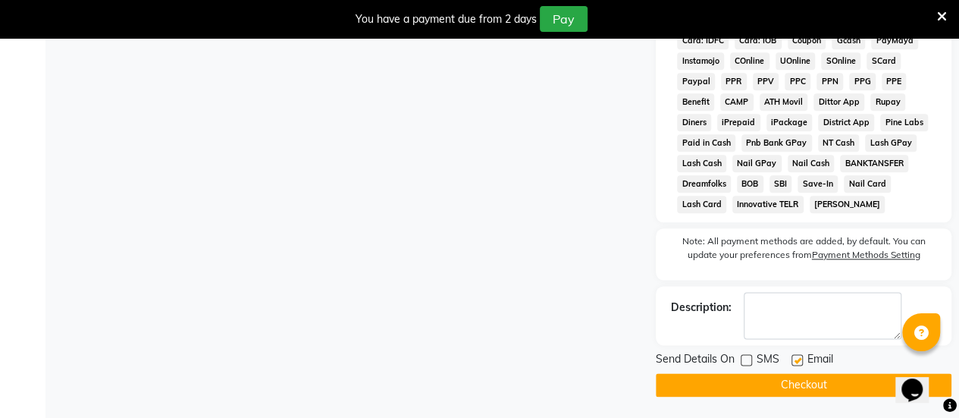
checkbox input "false"
click at [758, 386] on button "Checkout" at bounding box center [804, 385] width 296 height 24
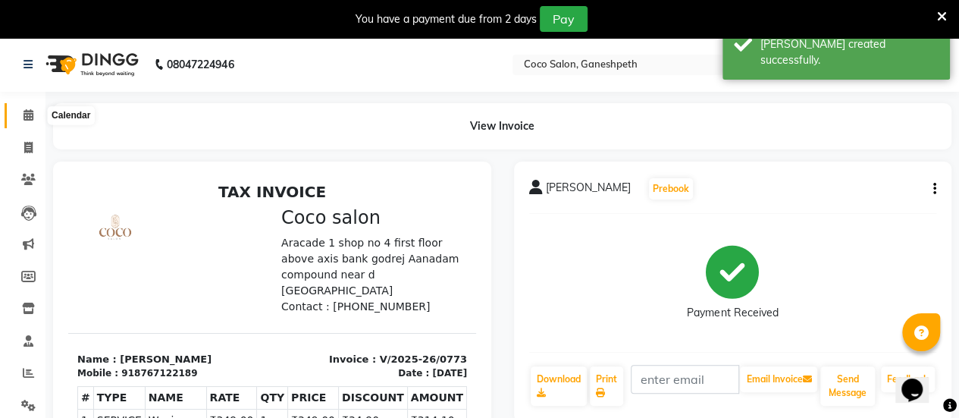
click at [24, 115] on icon at bounding box center [29, 114] width 10 height 11
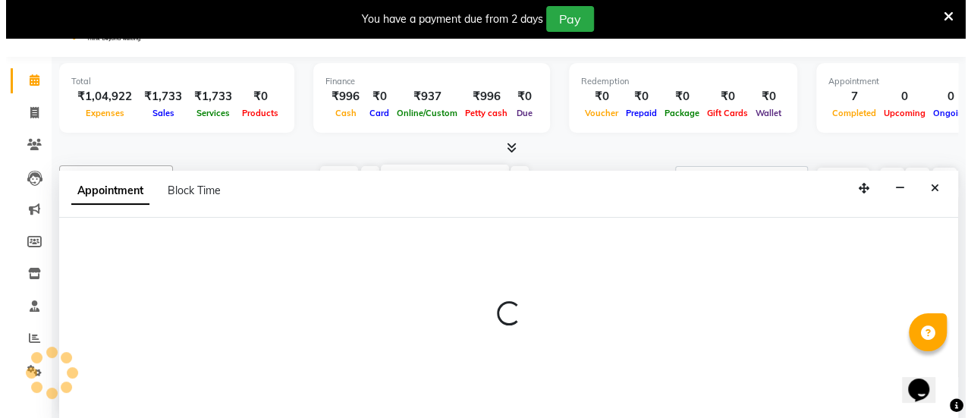
scroll to position [38, 0]
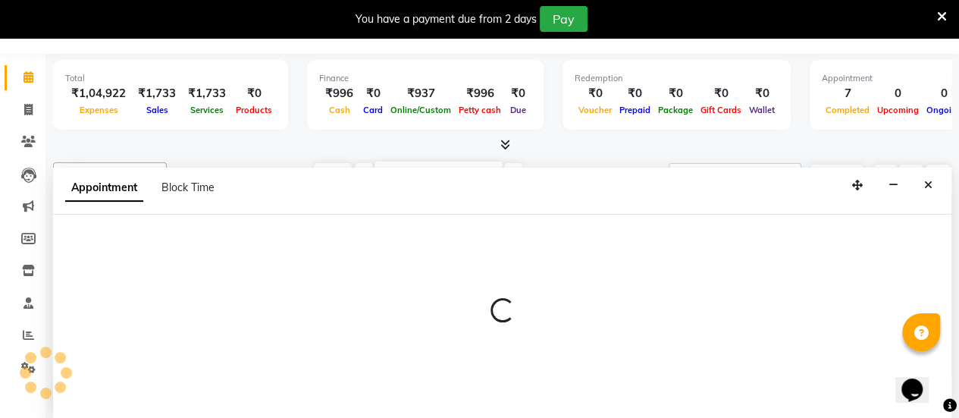
select select "54225"
select select "570"
select select "tentative"
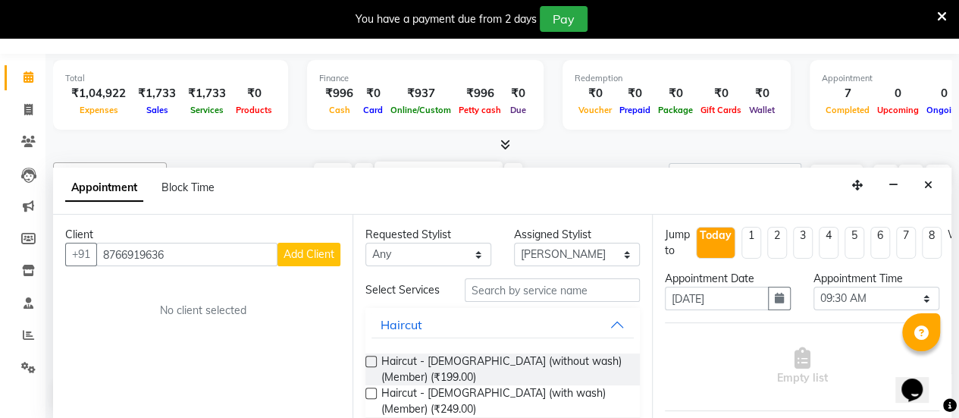
type input "8766919636"
click at [292, 256] on span "Add Client" at bounding box center [309, 254] width 51 height 14
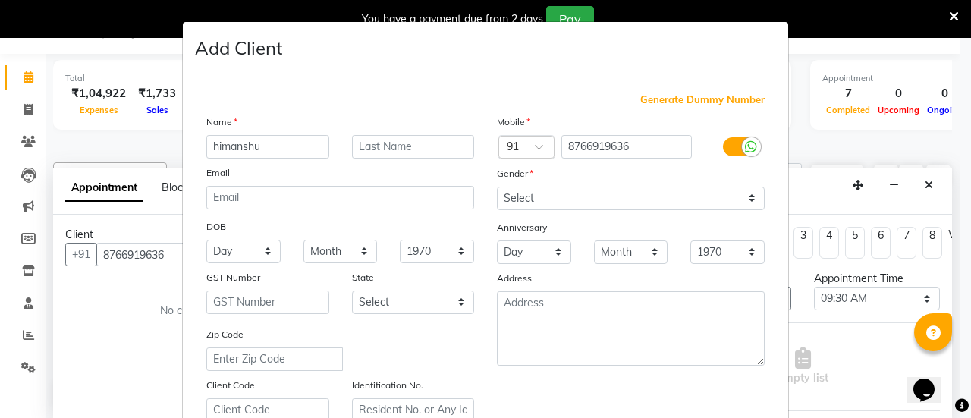
type input "himanshu"
click at [569, 192] on select "Select [DEMOGRAPHIC_DATA] [DEMOGRAPHIC_DATA] Other Prefer Not To Say" at bounding box center [631, 199] width 268 height 24
select select "[DEMOGRAPHIC_DATA]"
click at [497, 187] on select "Select [DEMOGRAPHIC_DATA] [DEMOGRAPHIC_DATA] Other Prefer Not To Say" at bounding box center [631, 199] width 268 height 24
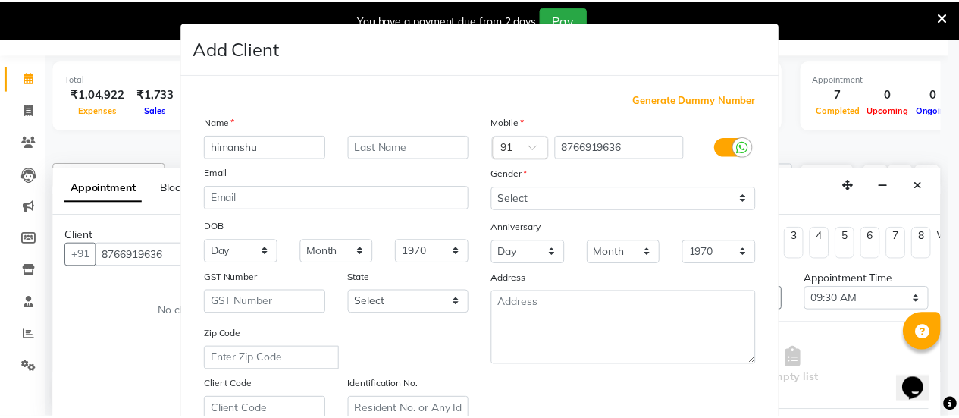
scroll to position [279, 0]
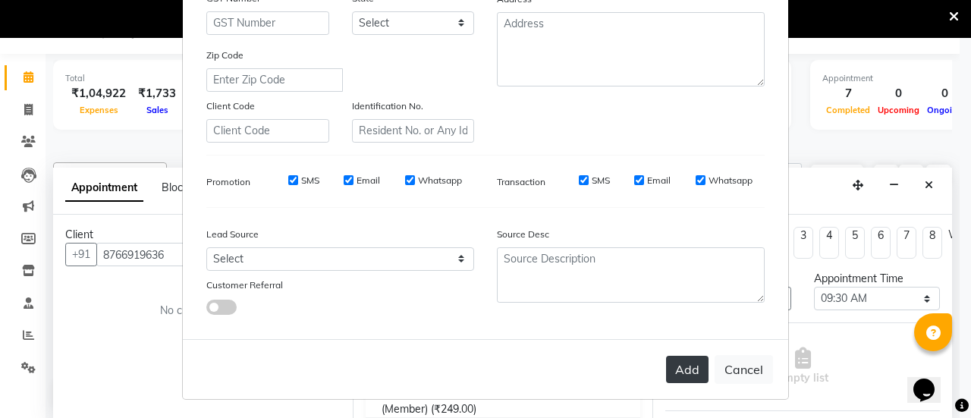
click at [679, 364] on button "Add" at bounding box center [687, 369] width 42 height 27
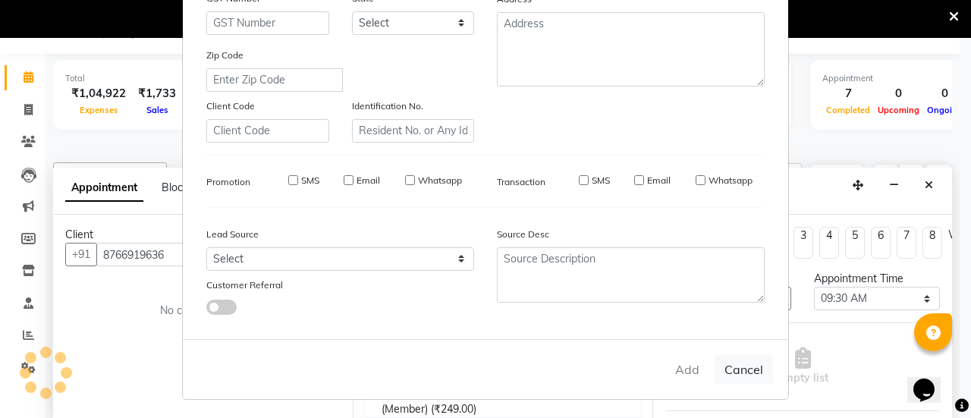
select select
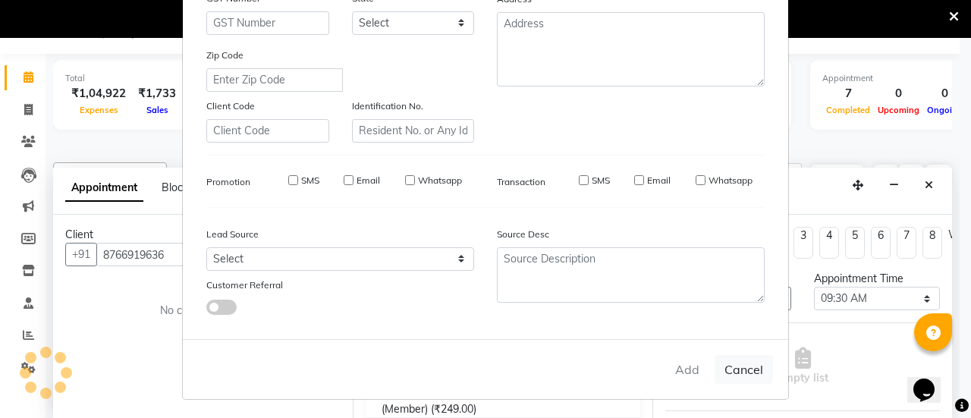
select select
checkbox input "false"
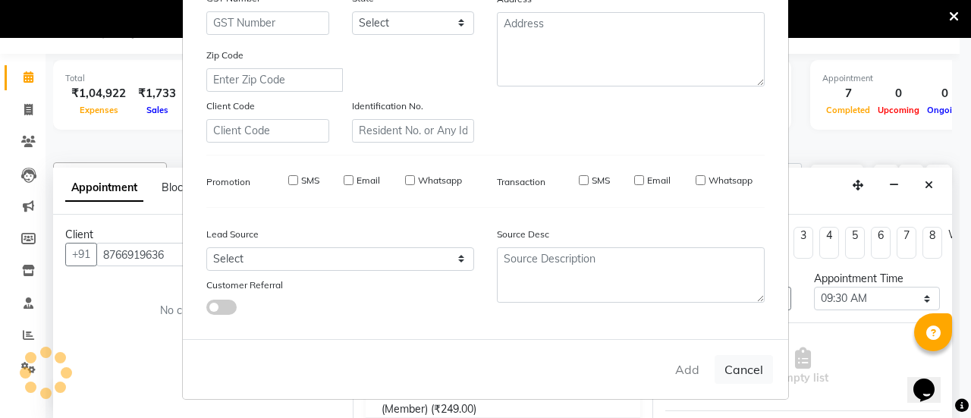
checkbox input "false"
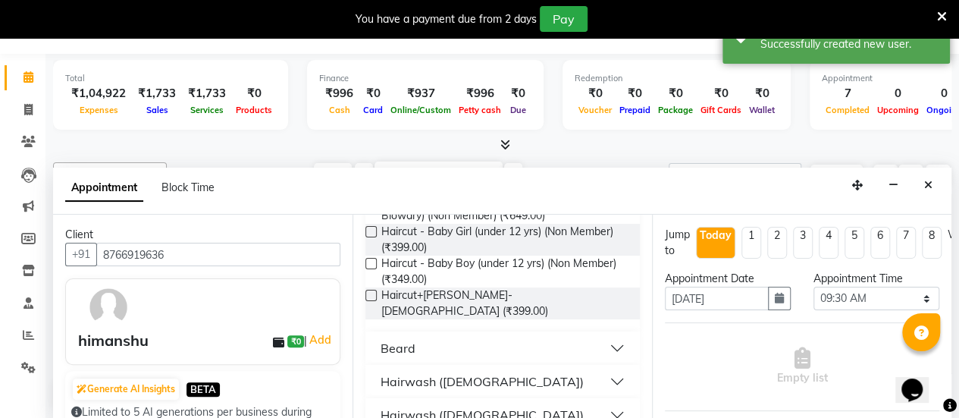
scroll to position [429, 0]
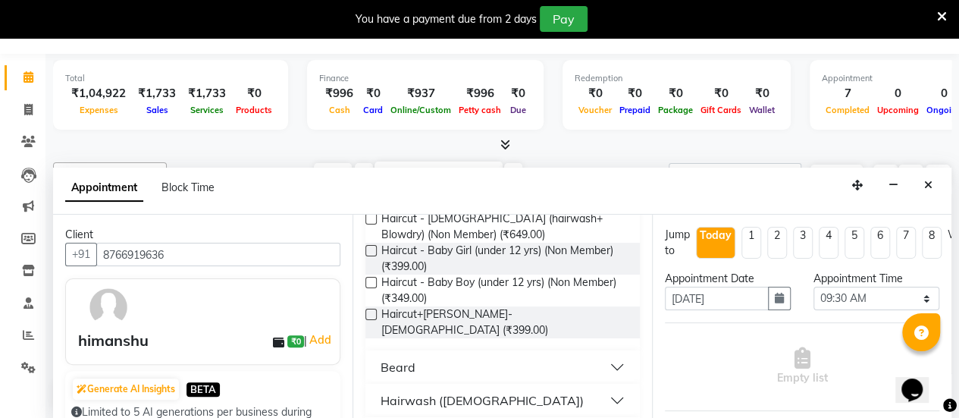
click at [370, 309] on label at bounding box center [371, 314] width 11 height 11
click at [370, 311] on input "checkbox" at bounding box center [371, 316] width 10 height 10
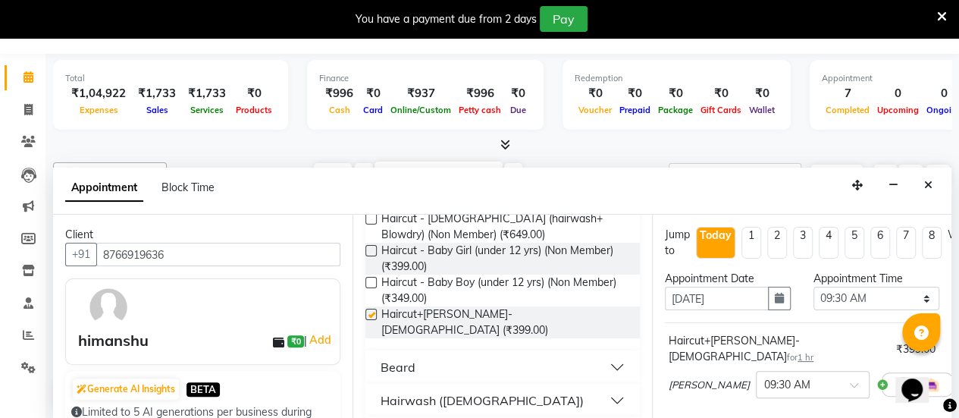
checkbox input "false"
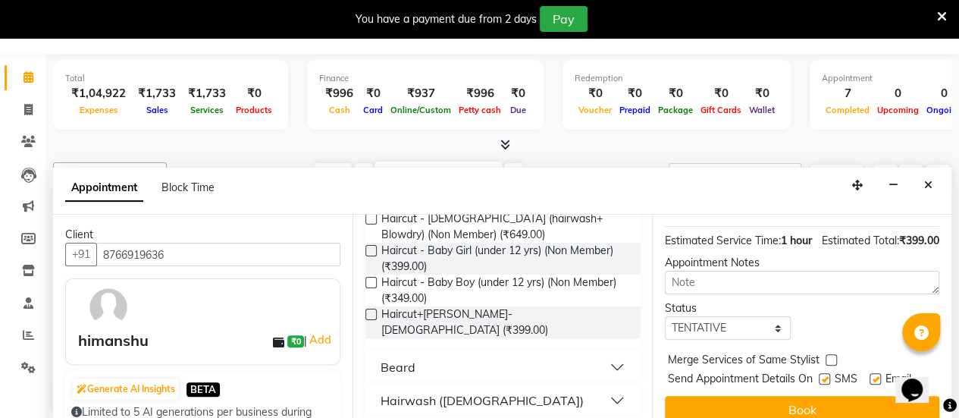
scroll to position [221, 0]
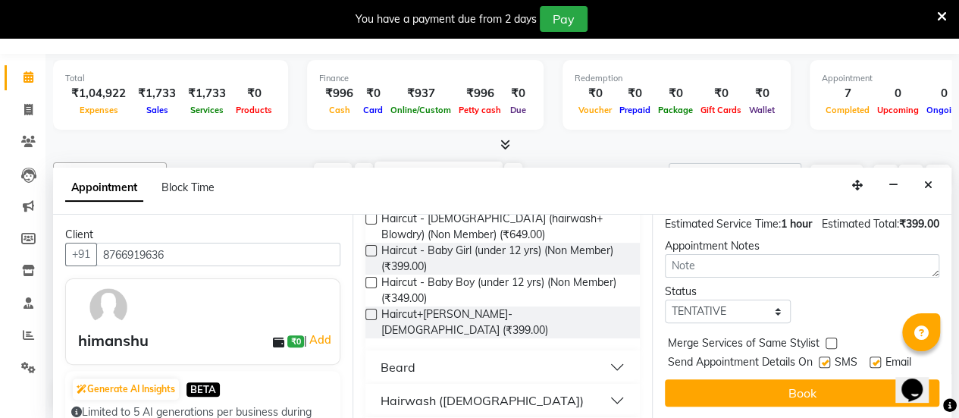
click at [826, 356] on label at bounding box center [824, 361] width 11 height 11
click at [826, 359] on input "checkbox" at bounding box center [824, 364] width 10 height 10
checkbox input "false"
click at [876, 356] on label at bounding box center [875, 361] width 11 height 11
click at [876, 359] on input "checkbox" at bounding box center [875, 364] width 10 height 10
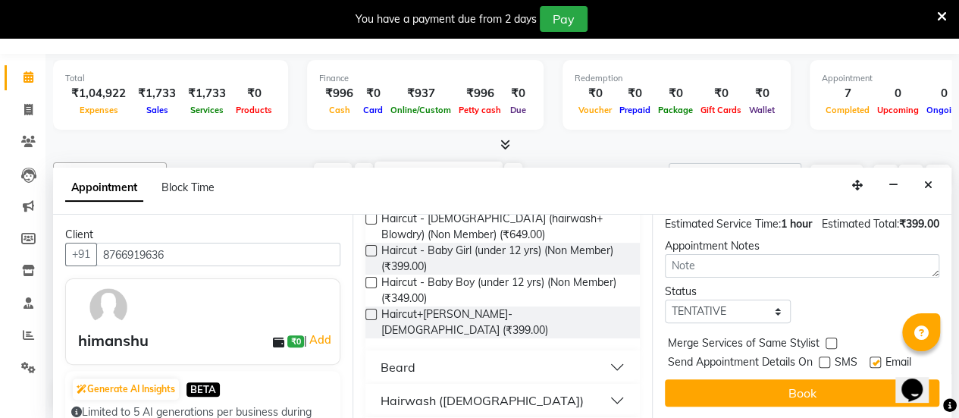
checkbox input "false"
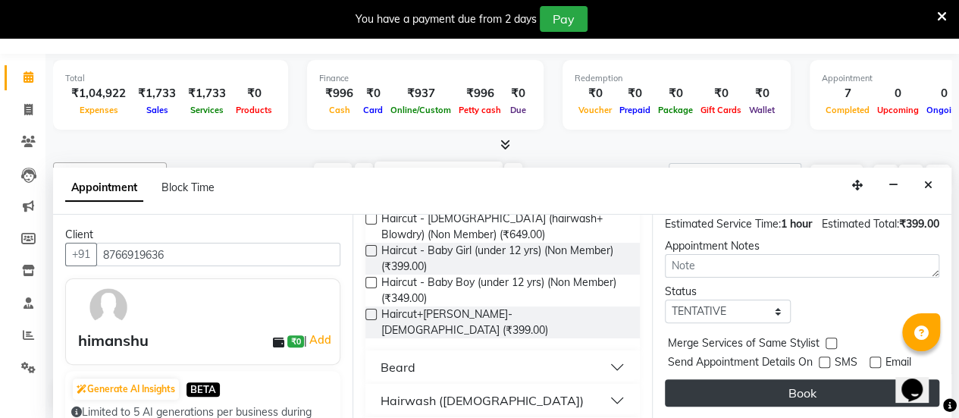
click at [824, 379] on button "Book" at bounding box center [802, 392] width 275 height 27
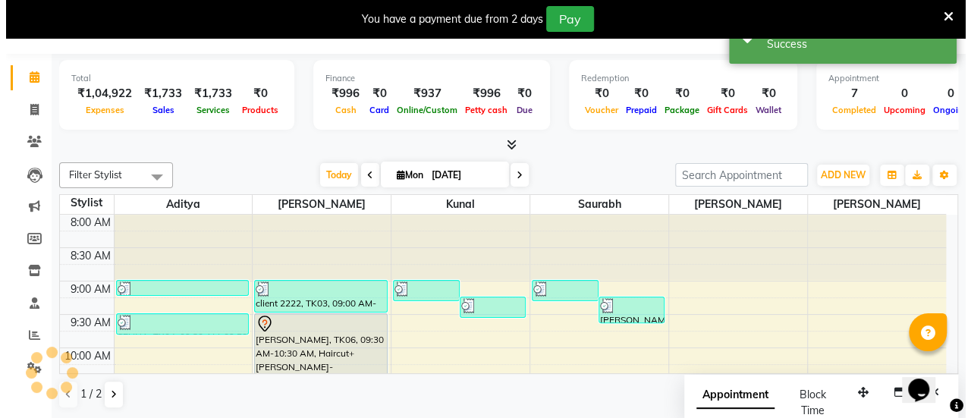
scroll to position [0, 0]
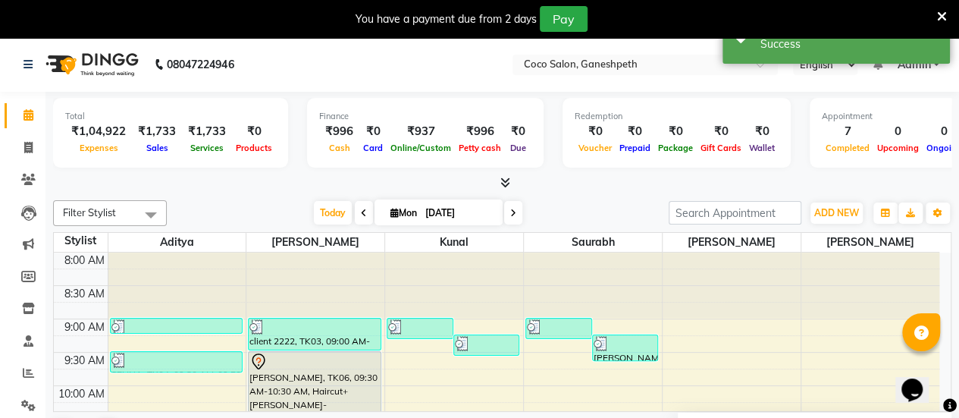
click at [350, 366] on div at bounding box center [314, 362] width 130 height 18
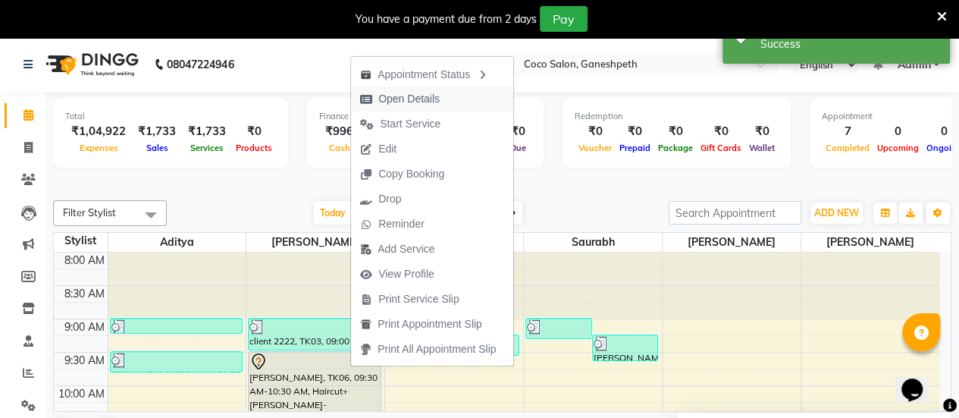
click at [445, 99] on span "Open Details" at bounding box center [400, 98] width 98 height 25
select select "7"
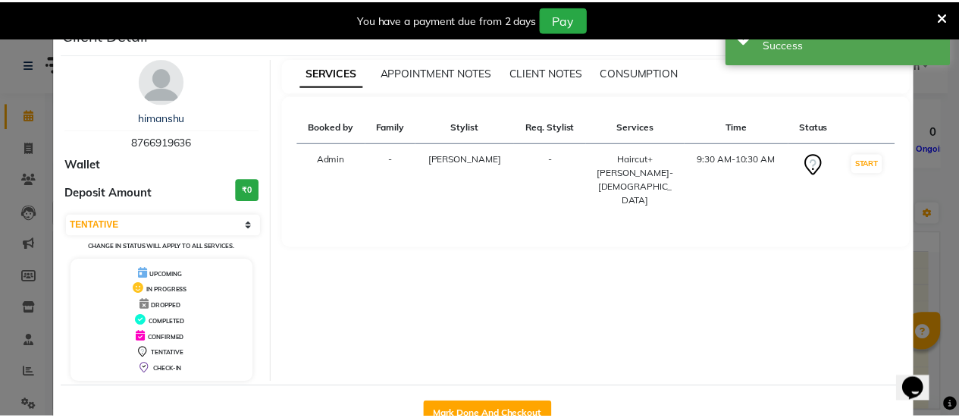
scroll to position [43, 0]
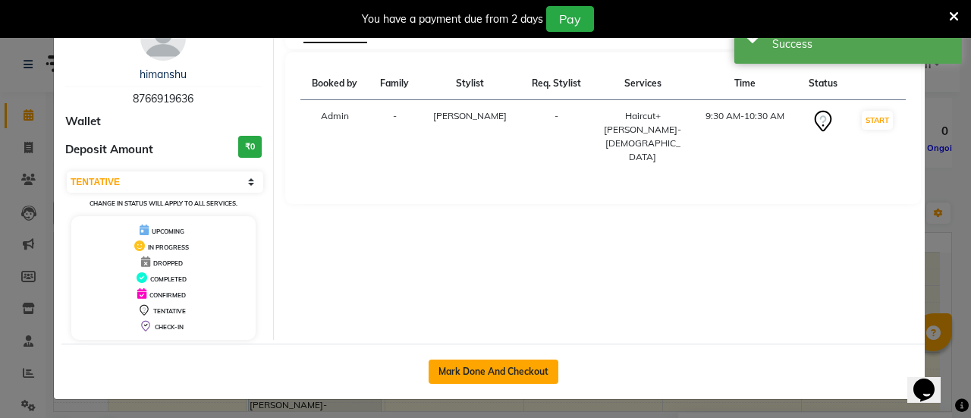
click at [514, 359] on button "Mark Done And Checkout" at bounding box center [493, 371] width 130 height 24
select select "service"
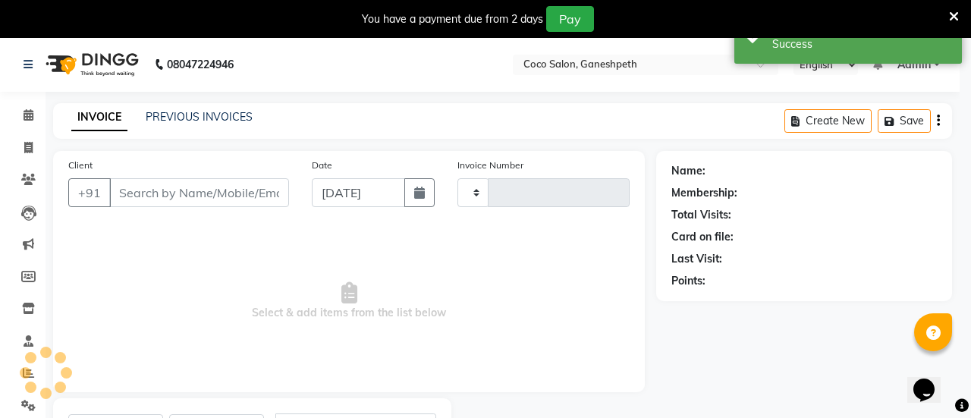
type input "0774"
select select "6730"
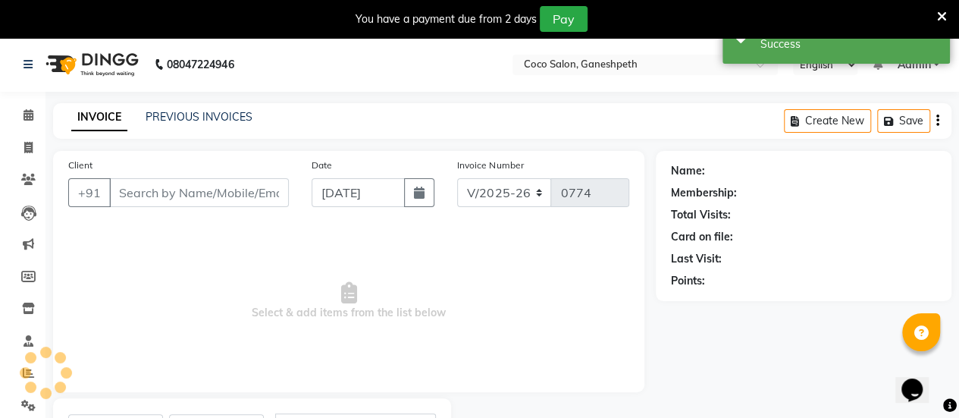
select select "G"
type input "8766919636"
select select "54225"
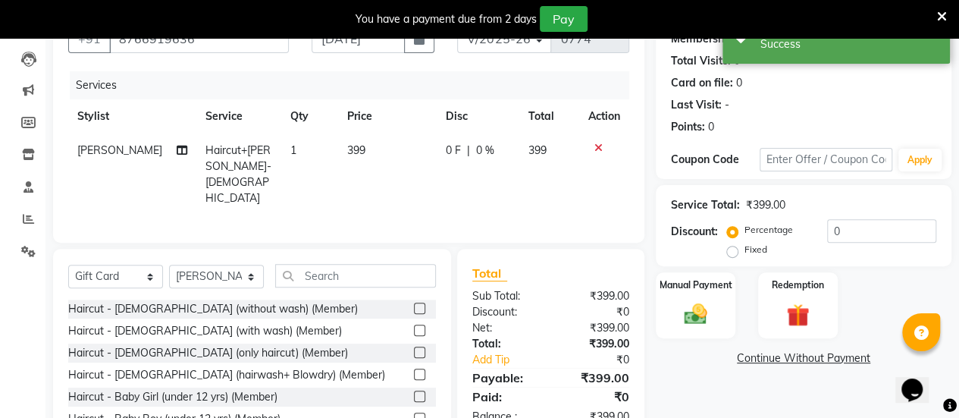
scroll to position [195, 0]
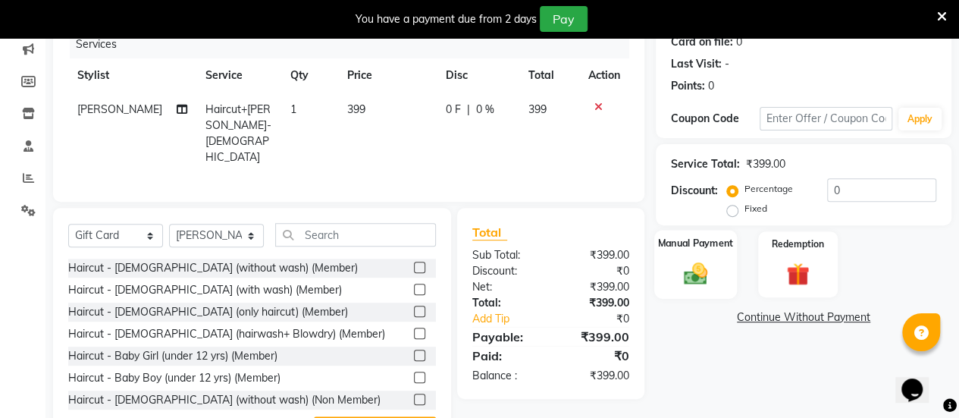
click at [696, 259] on img at bounding box center [695, 272] width 39 height 27
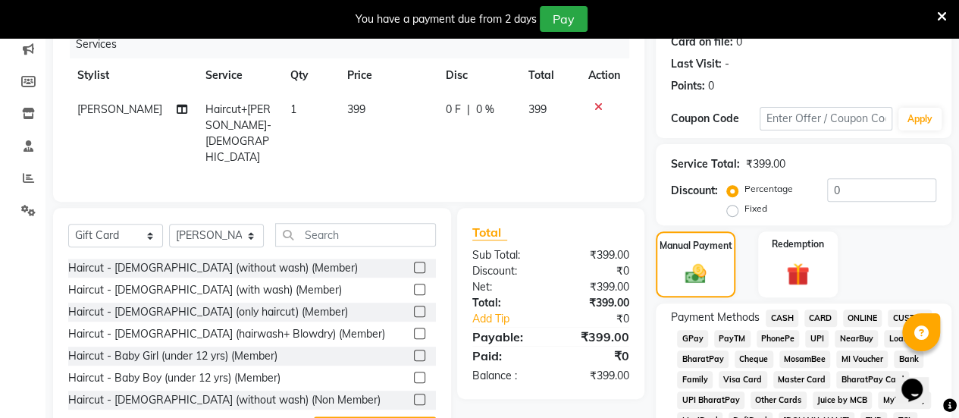
click at [817, 336] on span "UPI" at bounding box center [817, 338] width 24 height 17
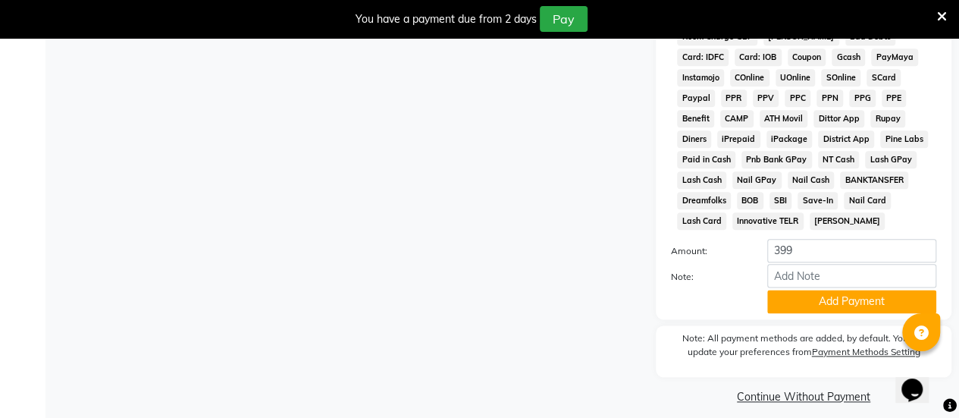
scroll to position [821, 0]
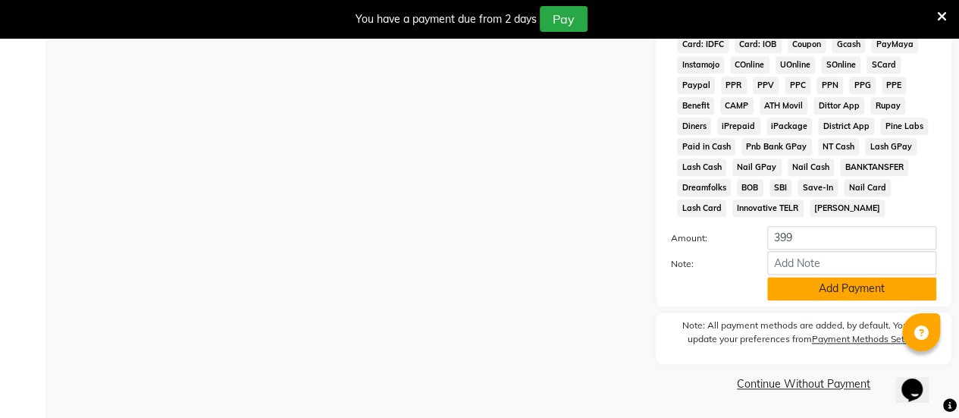
click at [798, 294] on button "Add Payment" at bounding box center [851, 289] width 169 height 24
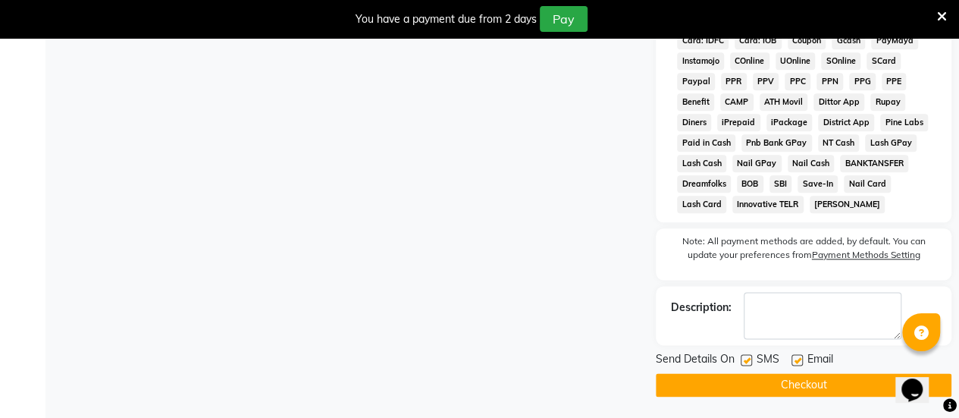
click at [744, 362] on label at bounding box center [746, 359] width 11 height 11
click at [744, 362] on input "checkbox" at bounding box center [746, 361] width 10 height 10
checkbox input "false"
click at [792, 365] on label at bounding box center [797, 359] width 11 height 11
click at [792, 365] on input "checkbox" at bounding box center [797, 361] width 10 height 10
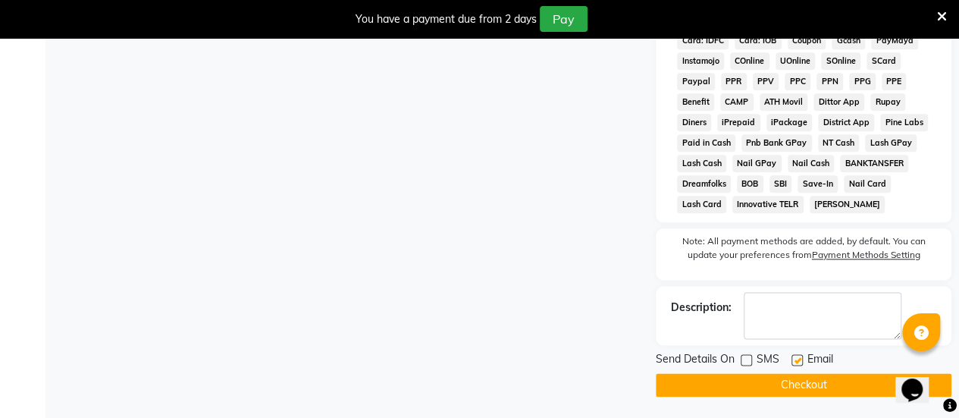
checkbox input "false"
click at [754, 386] on button "Checkout" at bounding box center [804, 385] width 296 height 24
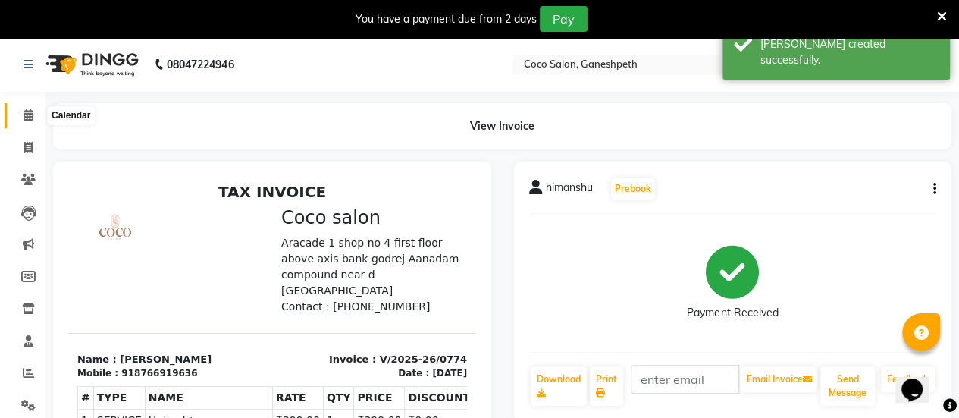
click at [32, 110] on icon at bounding box center [29, 114] width 10 height 11
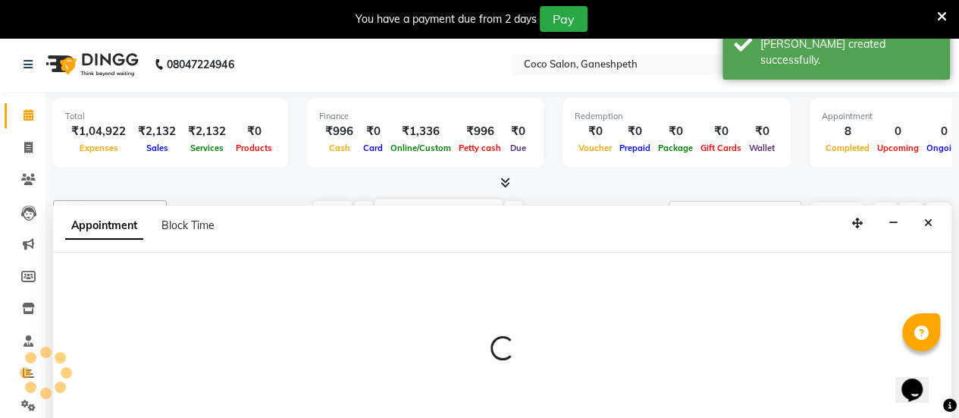
select select "52536"
select select "555"
select select "tentative"
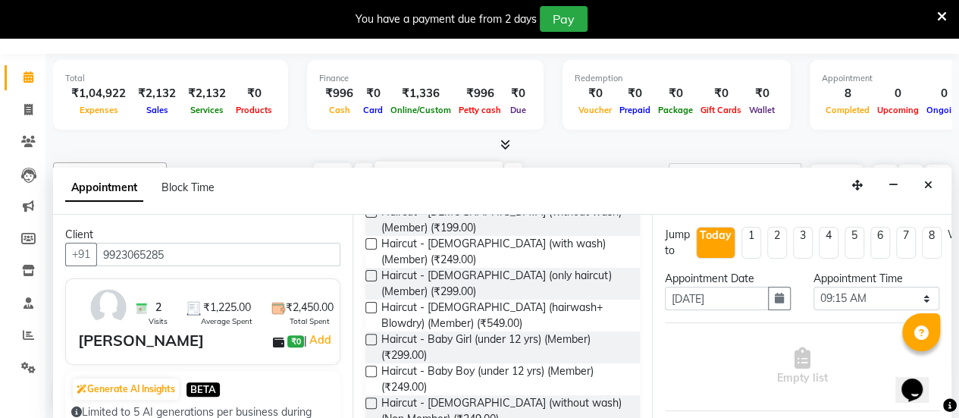
scroll to position [86, 0]
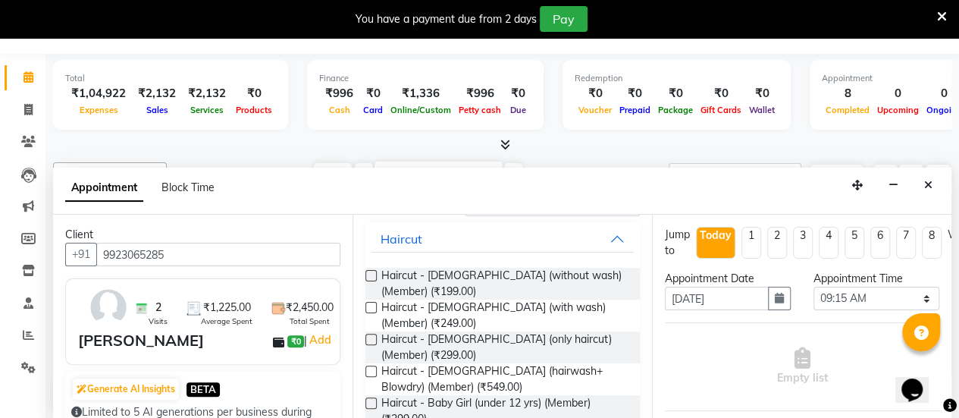
type input "9923065285"
click at [371, 335] on label at bounding box center [371, 339] width 11 height 11
click at [371, 336] on input "checkbox" at bounding box center [371, 341] width 10 height 10
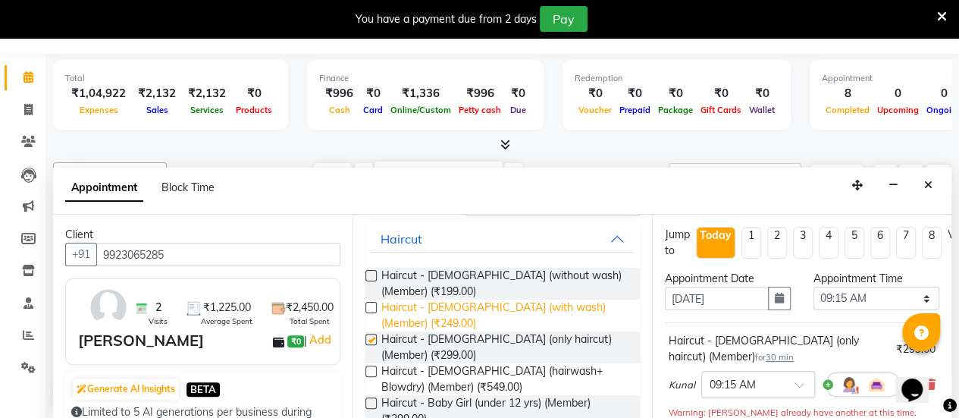
checkbox input "false"
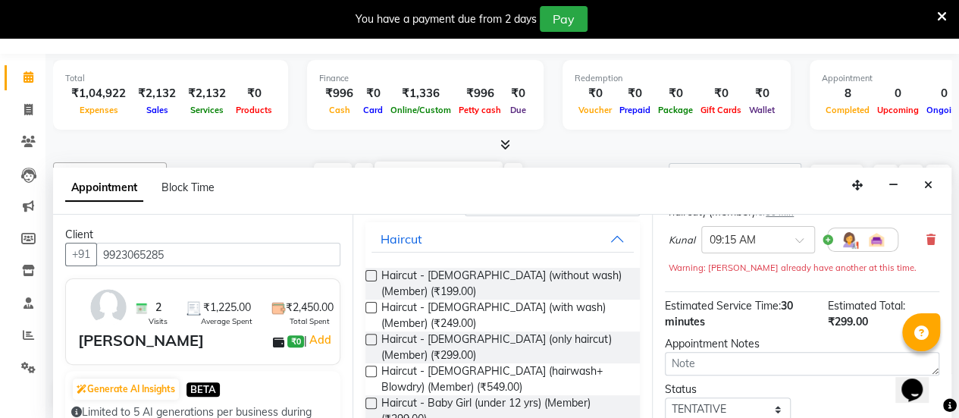
scroll to position [253, 0]
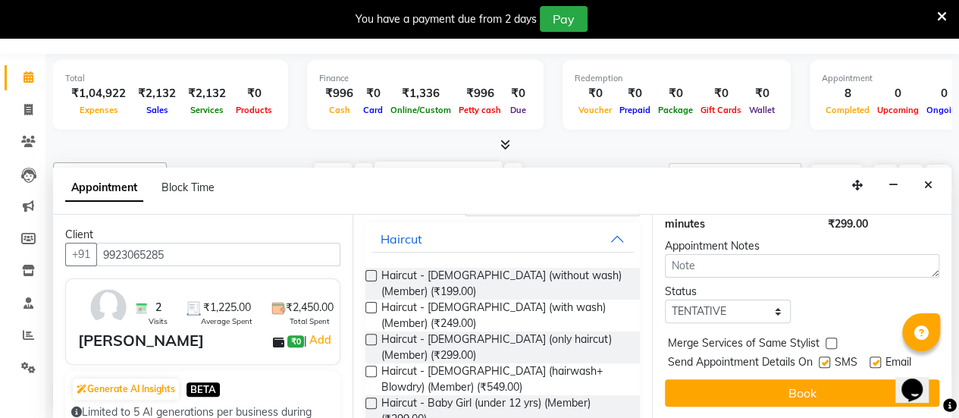
click at [824, 356] on label at bounding box center [824, 361] width 11 height 11
click at [824, 359] on input "checkbox" at bounding box center [824, 364] width 10 height 10
checkbox input "false"
click at [872, 356] on label at bounding box center [875, 361] width 11 height 11
click at [872, 359] on input "checkbox" at bounding box center [875, 364] width 10 height 10
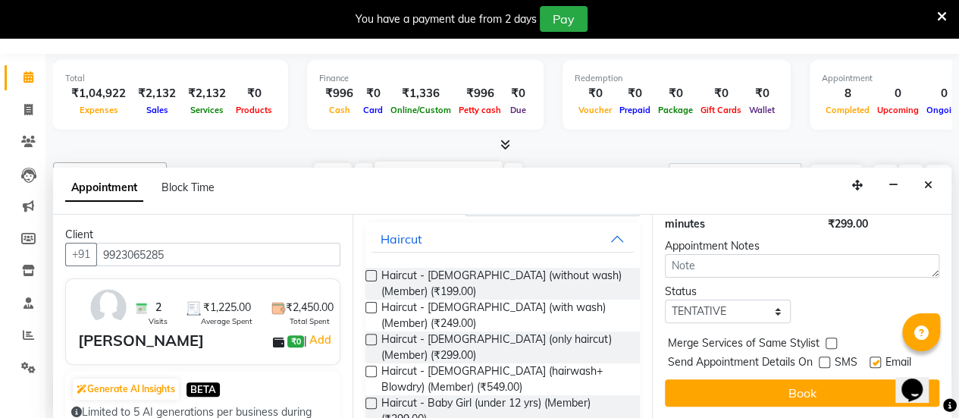
checkbox input "false"
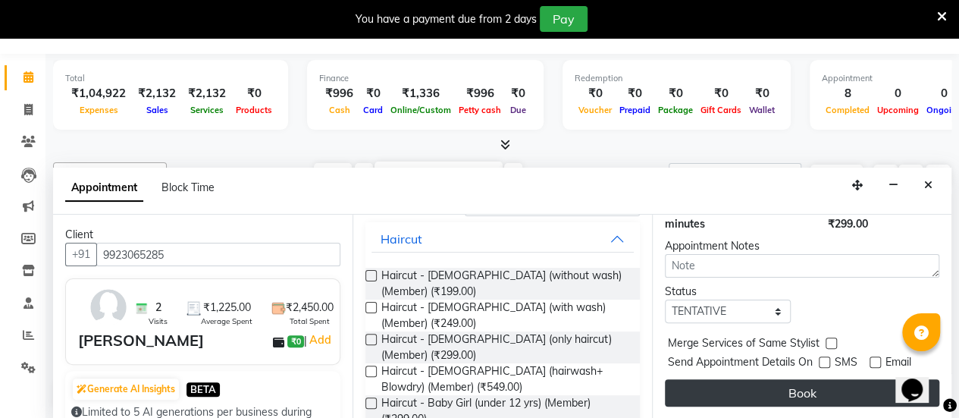
click at [791, 382] on button "Book" at bounding box center [802, 392] width 275 height 27
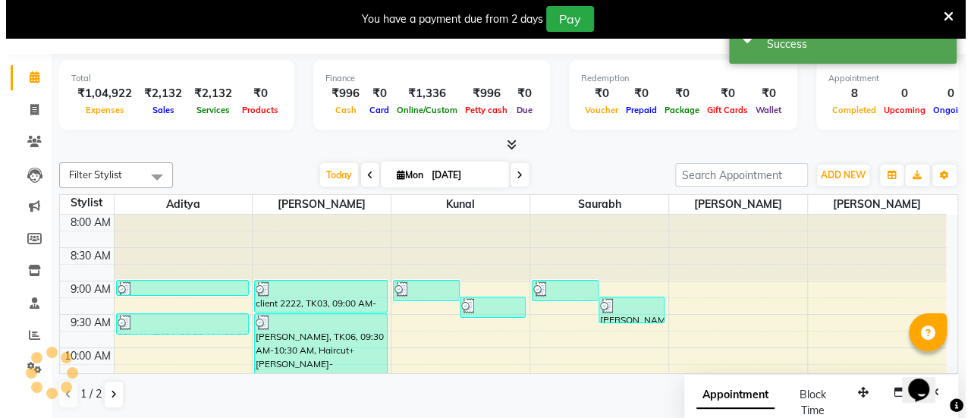
scroll to position [0, 0]
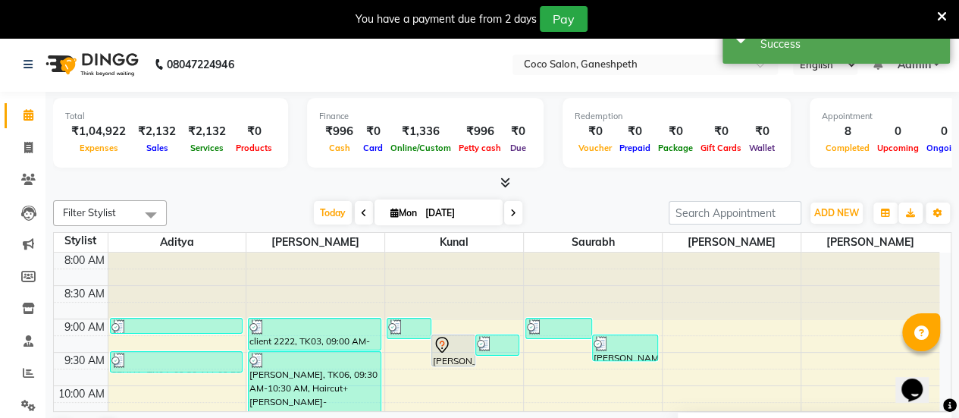
click at [447, 345] on icon at bounding box center [442, 345] width 18 height 18
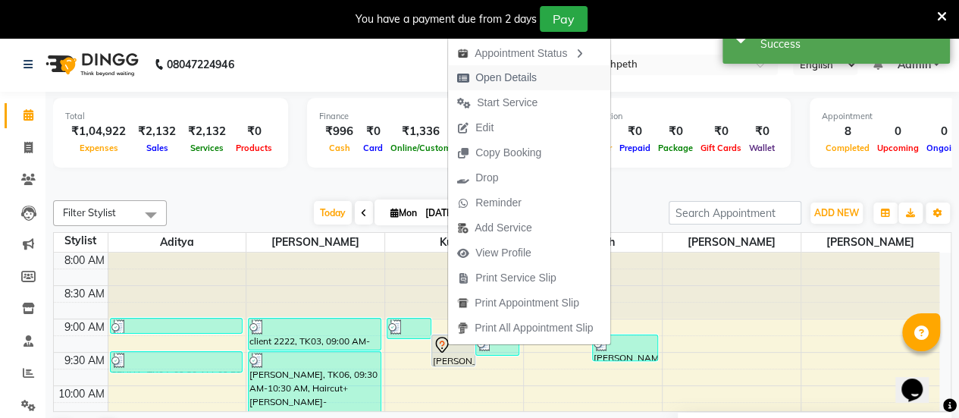
click at [522, 75] on span "Open Details" at bounding box center [505, 78] width 61 height 16
select select "7"
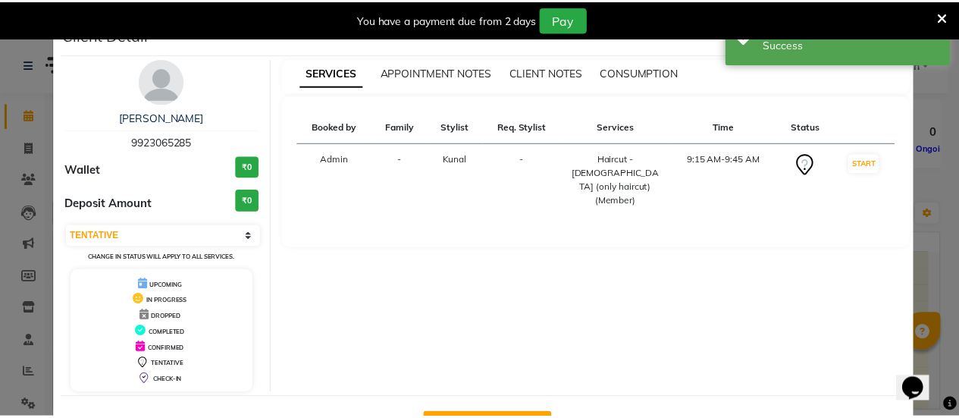
scroll to position [54, 0]
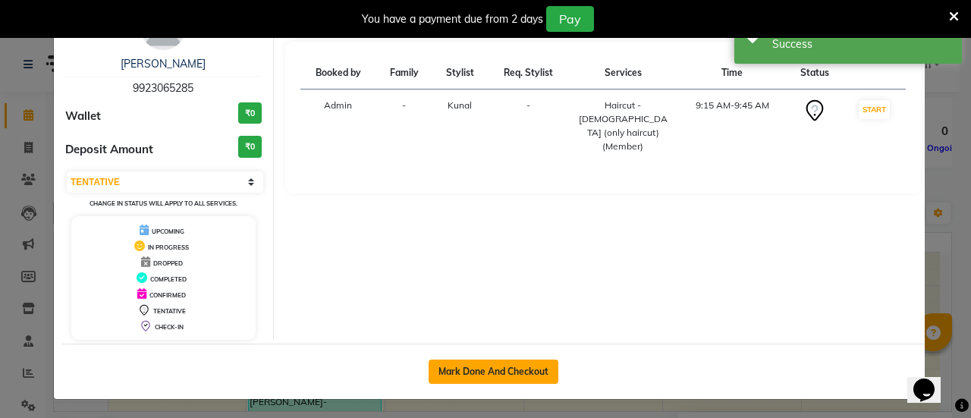
click at [477, 362] on button "Mark Done And Checkout" at bounding box center [493, 371] width 130 height 24
select select "service"
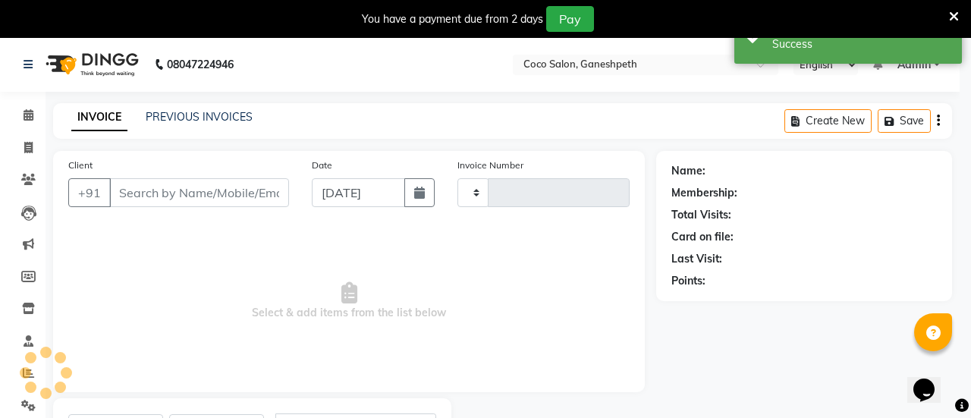
type input "0775"
select select "3"
select select "6730"
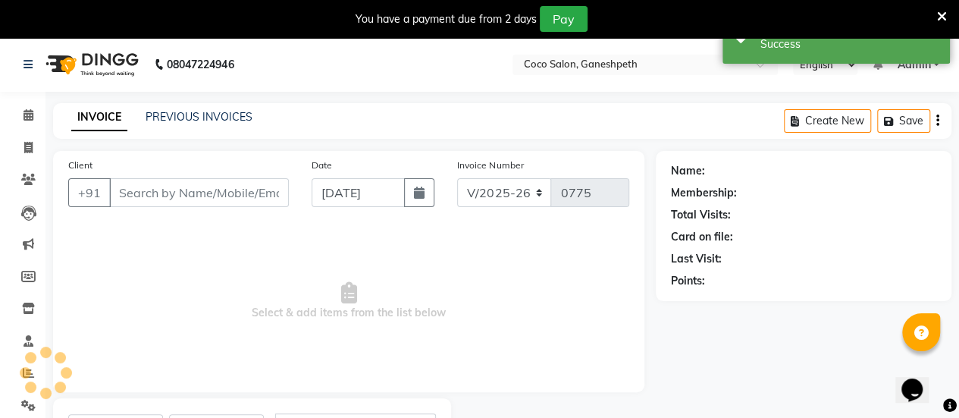
select select "G"
type input "9923065285"
select select "52536"
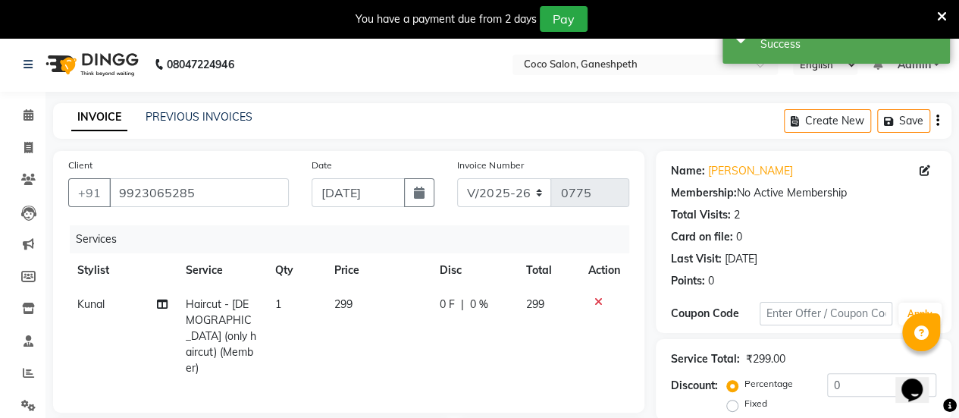
click at [353, 303] on td "299" at bounding box center [377, 336] width 105 height 98
select select "52536"
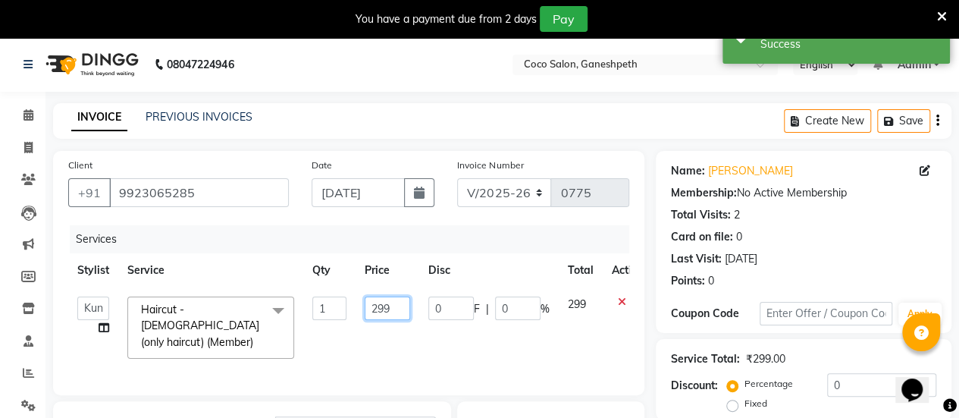
click at [373, 304] on input "299" at bounding box center [388, 309] width 46 height 24
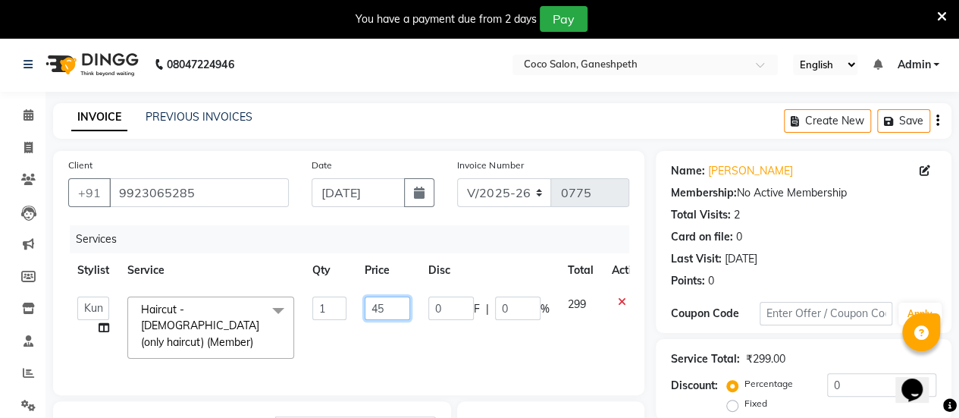
type input "450"
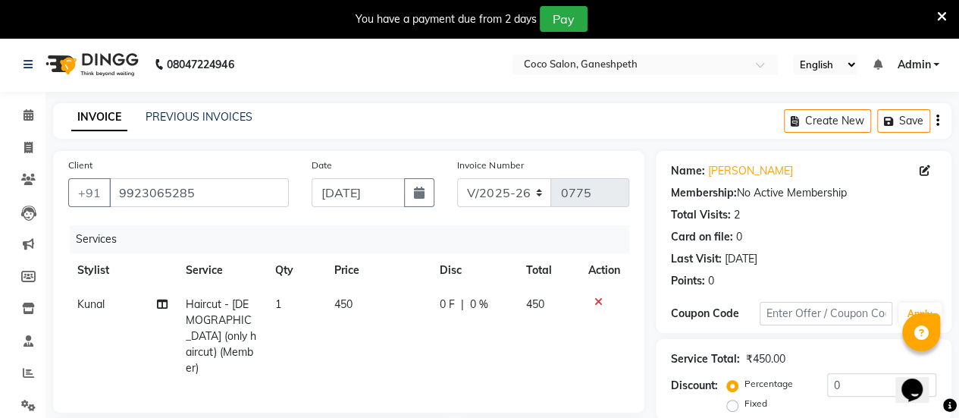
click at [384, 339] on td "450" at bounding box center [377, 336] width 105 height 98
select select "52536"
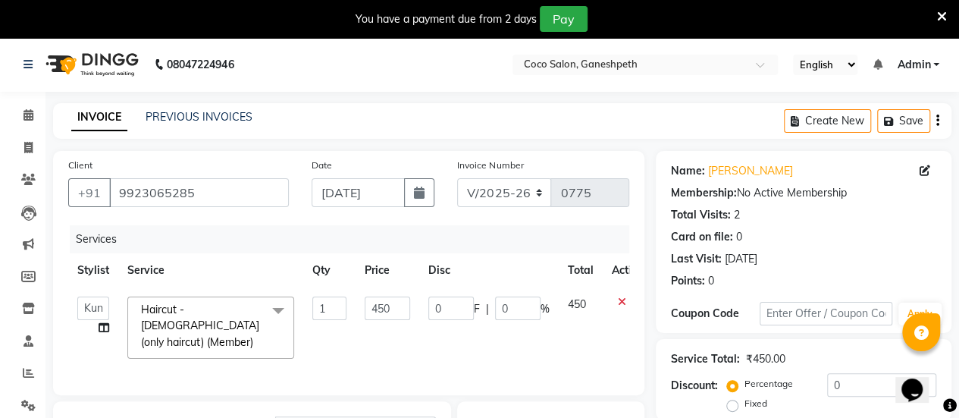
scroll to position [213, 0]
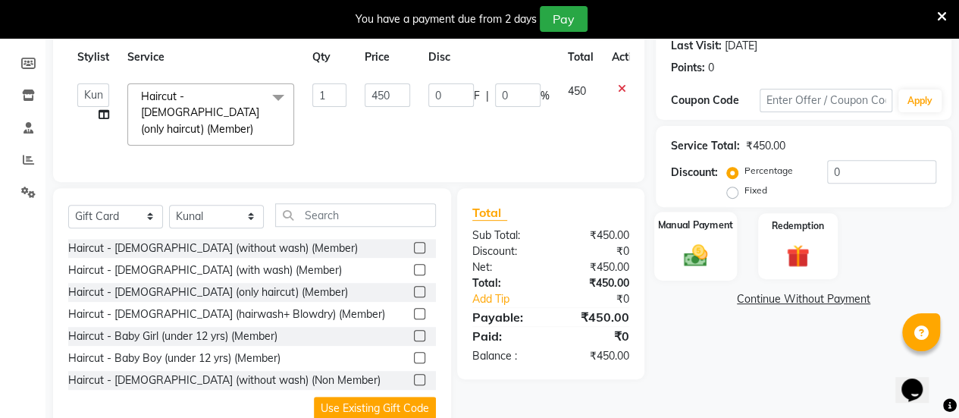
click at [680, 235] on div "Manual Payment" at bounding box center [695, 246] width 83 height 69
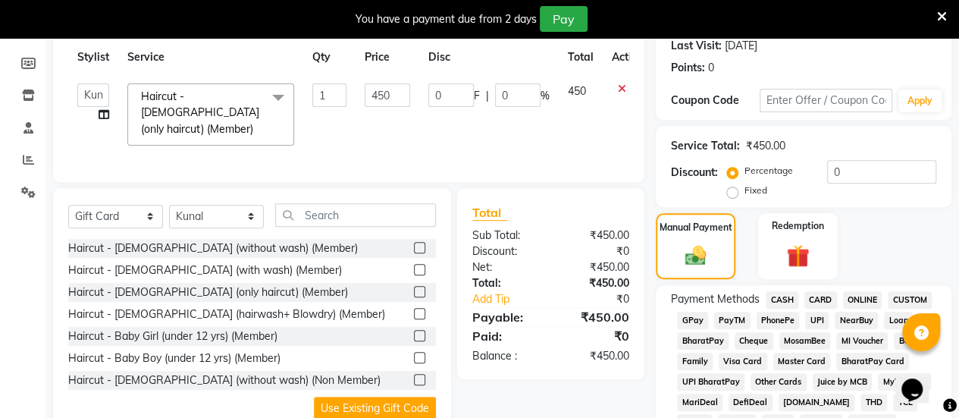
click at [779, 294] on span "CASH" at bounding box center [782, 299] width 33 height 17
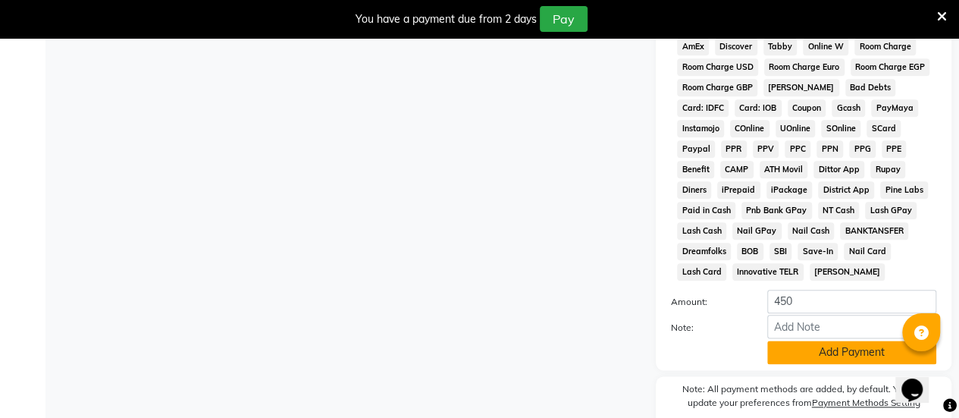
click at [802, 359] on button "Add Payment" at bounding box center [851, 352] width 169 height 24
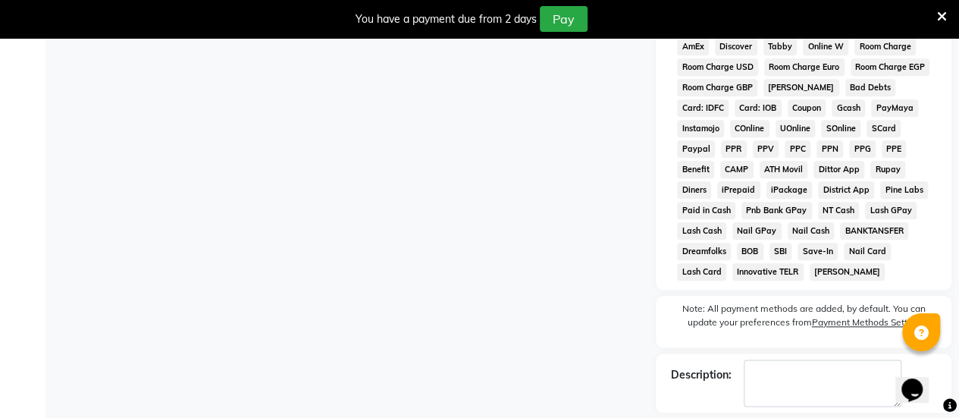
scroll to position [825, 0]
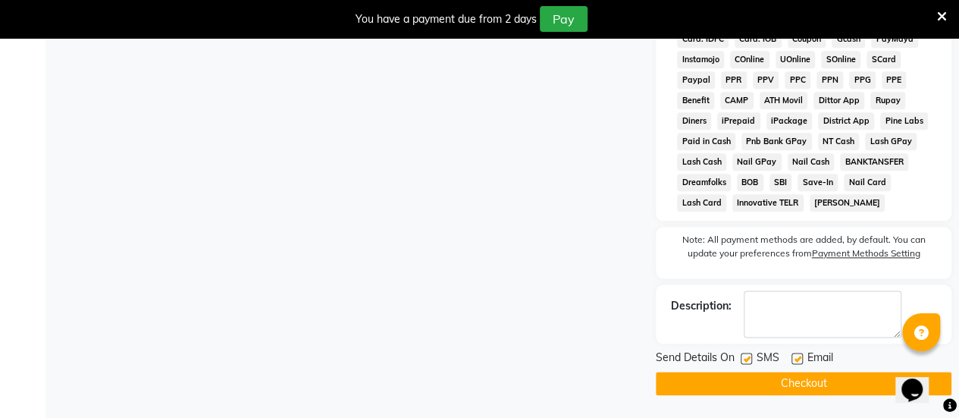
click at [748, 354] on label at bounding box center [746, 358] width 11 height 11
click at [748, 354] on input "checkbox" at bounding box center [746, 359] width 10 height 10
checkbox input "false"
click at [801, 357] on label at bounding box center [797, 358] width 11 height 11
click at [801, 357] on input "checkbox" at bounding box center [797, 359] width 10 height 10
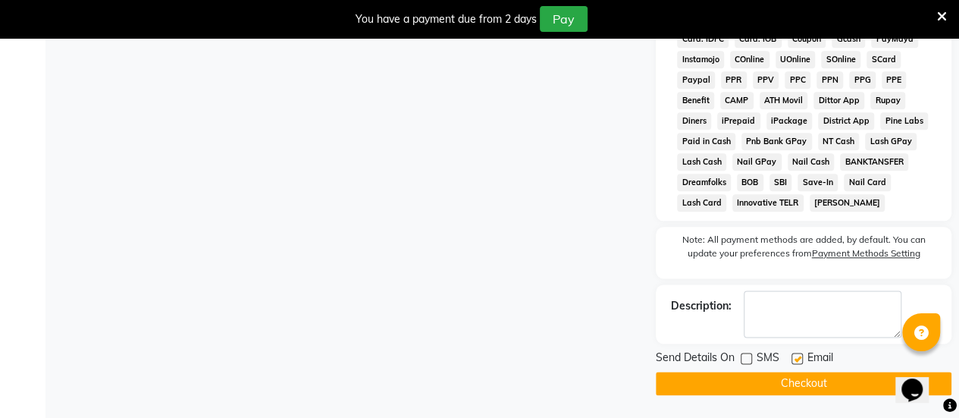
checkbox input "false"
click at [763, 382] on button "Checkout" at bounding box center [804, 384] width 296 height 24
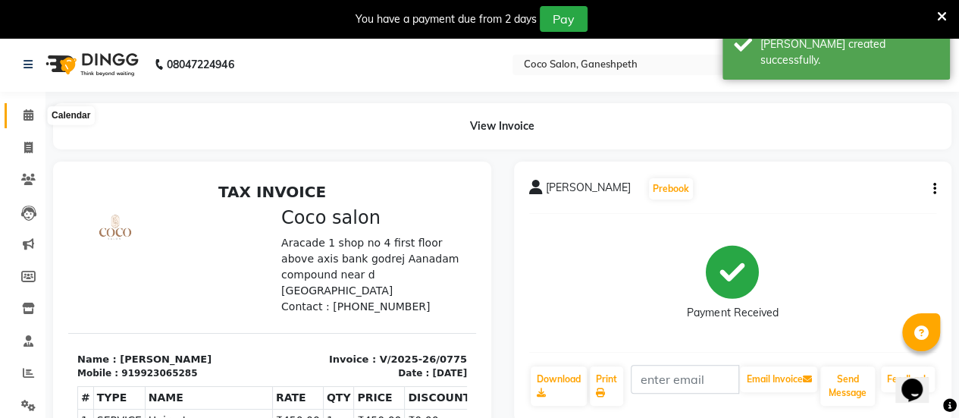
click at [29, 115] on icon at bounding box center [29, 114] width 10 height 11
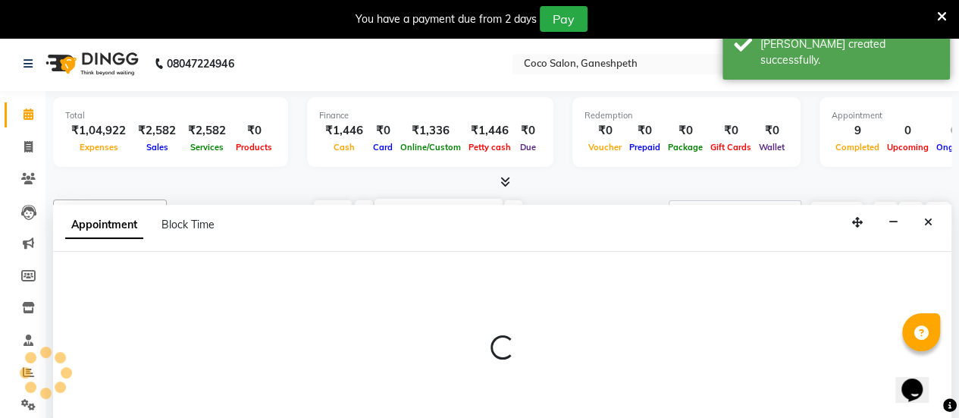
select select "58676"
select select "555"
select select "tentative"
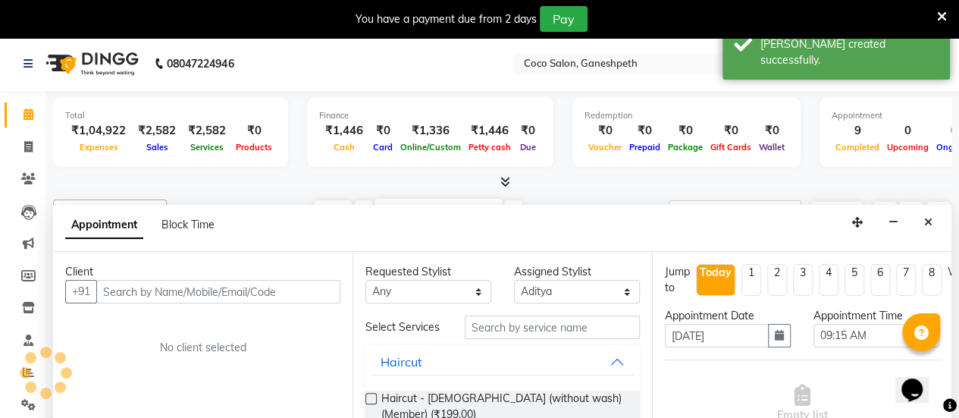
scroll to position [38, 0]
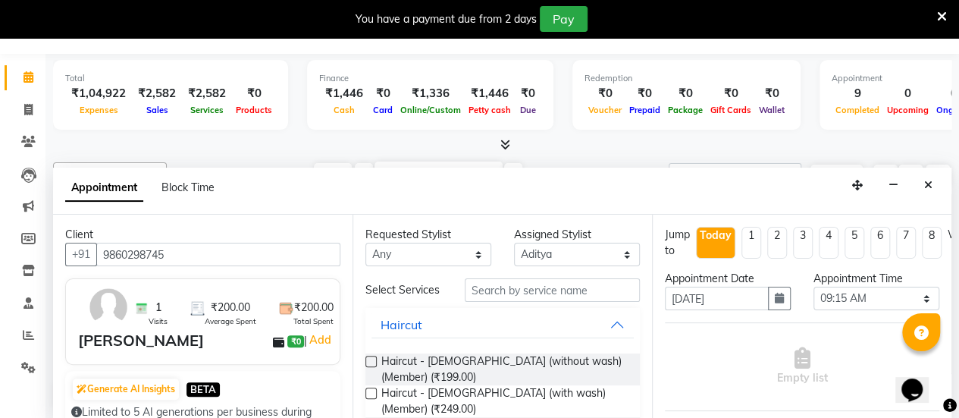
type input "9860298745"
click at [370, 367] on label at bounding box center [371, 361] width 11 height 11
click at [370, 368] on input "checkbox" at bounding box center [371, 363] width 10 height 10
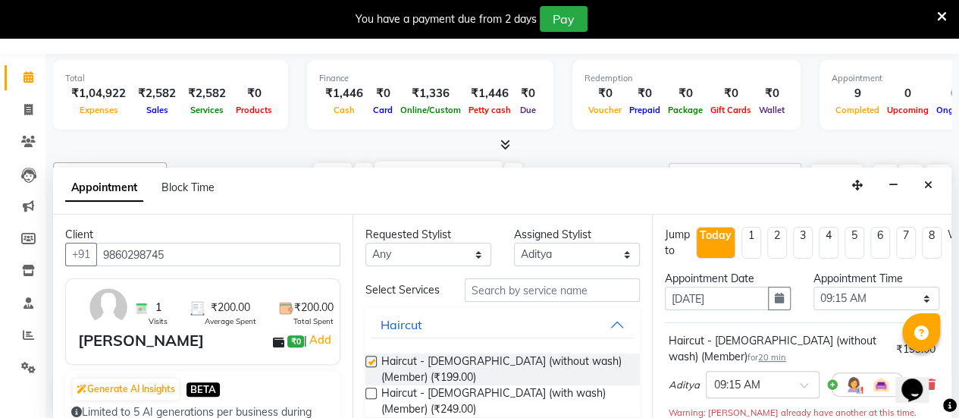
checkbox input "false"
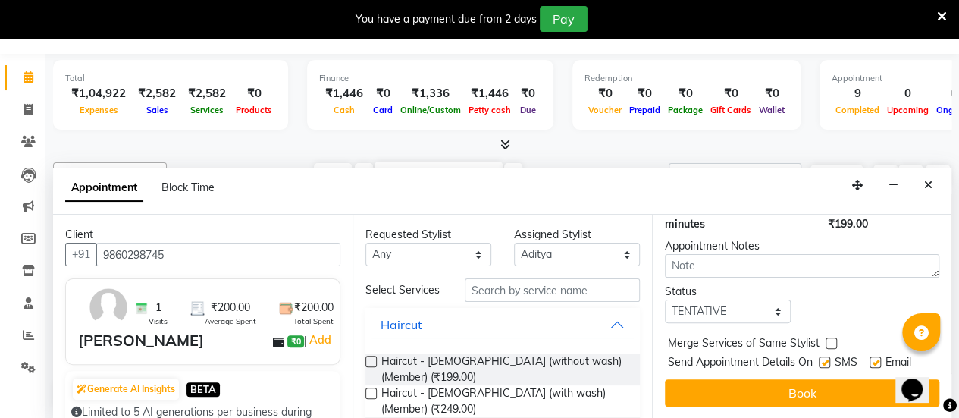
click at [826, 356] on label at bounding box center [824, 361] width 11 height 11
click at [826, 359] on input "checkbox" at bounding box center [824, 364] width 10 height 10
checkbox input "false"
click at [880, 356] on label at bounding box center [875, 361] width 11 height 11
click at [880, 359] on input "checkbox" at bounding box center [875, 364] width 10 height 10
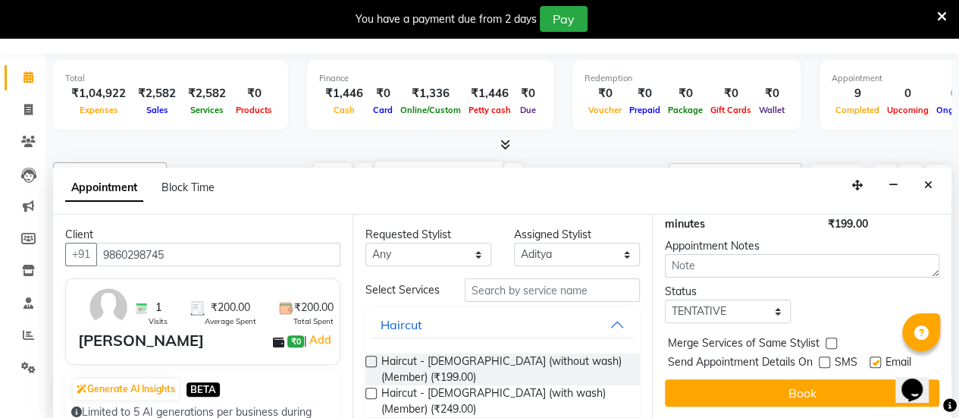
checkbox input "false"
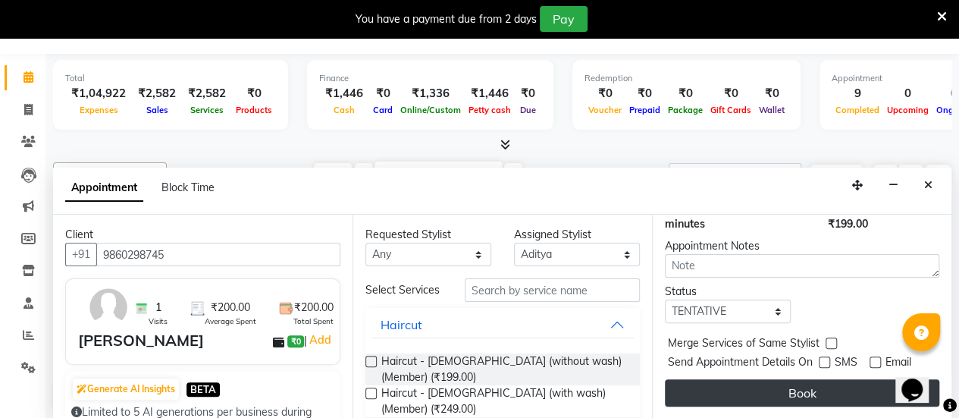
click at [828, 379] on button "Book" at bounding box center [802, 392] width 275 height 27
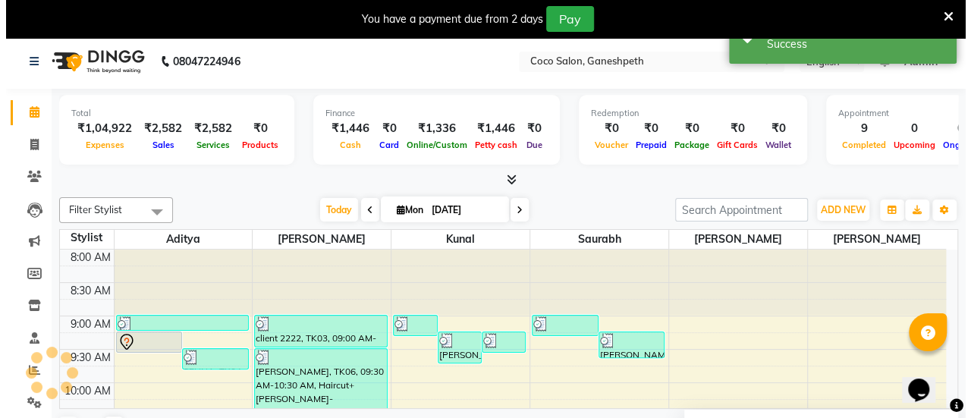
scroll to position [0, 0]
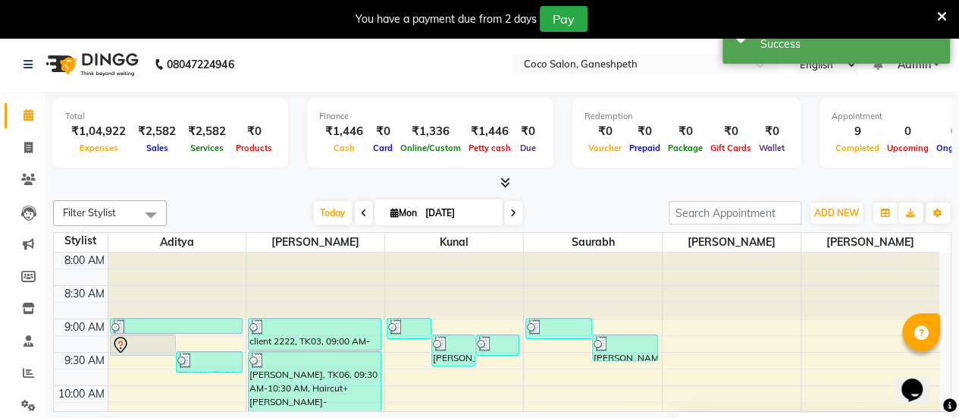
click at [144, 346] on div at bounding box center [143, 345] width 64 height 18
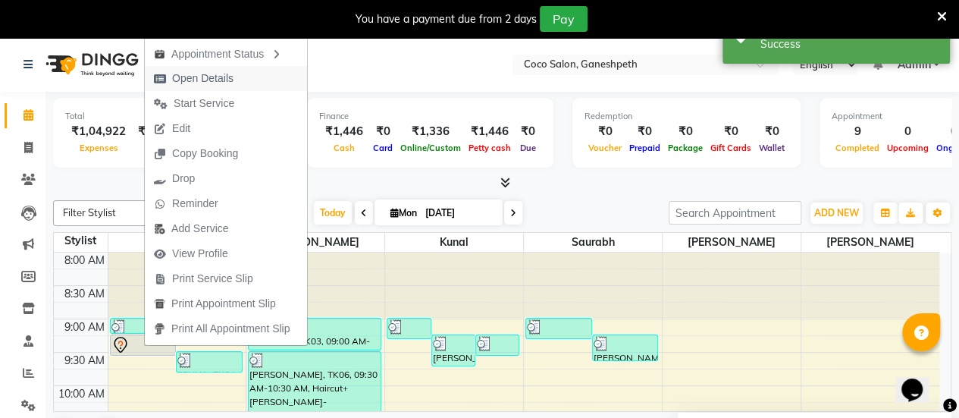
click at [246, 80] on button "Open Details" at bounding box center [226, 78] width 162 height 25
select select "7"
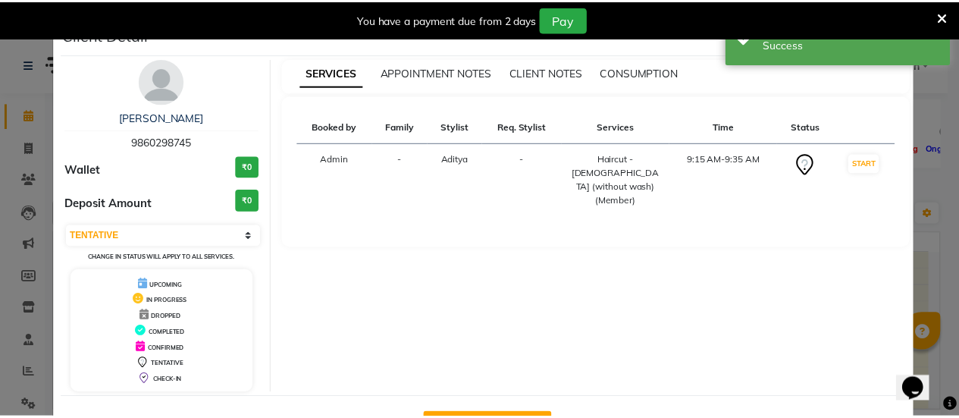
scroll to position [54, 0]
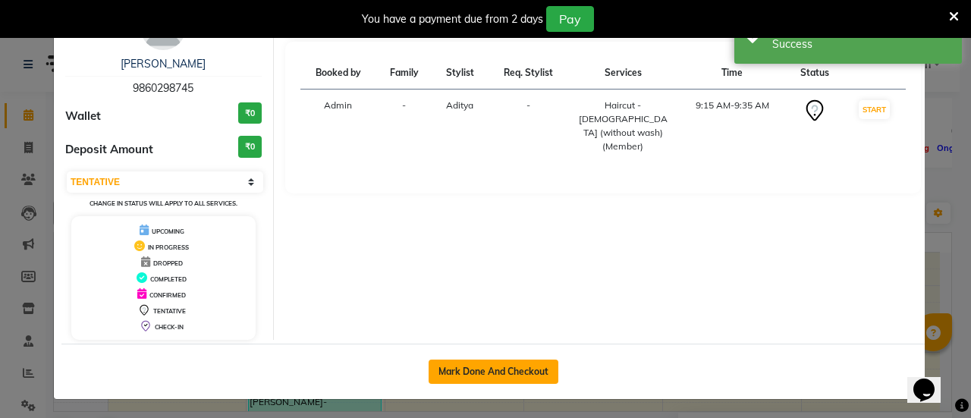
click at [507, 359] on button "Mark Done And Checkout" at bounding box center [493, 371] width 130 height 24
select select "service"
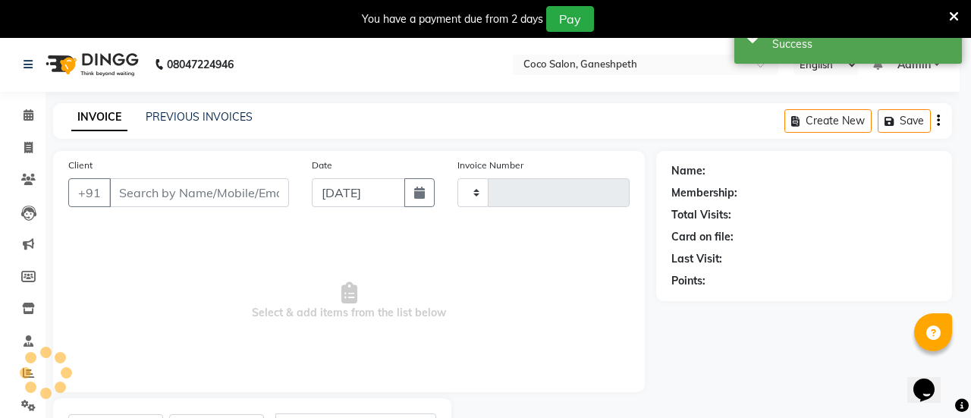
type input "0776"
select select "3"
select select "6730"
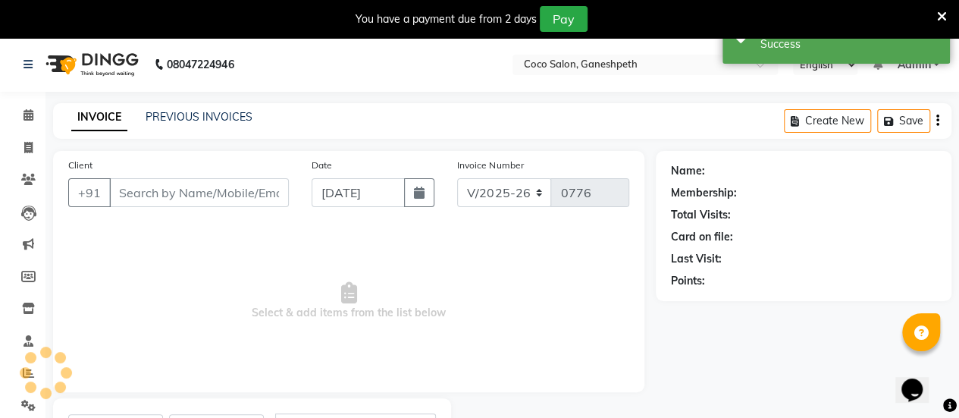
select select "G"
type input "9860298745"
select select "58676"
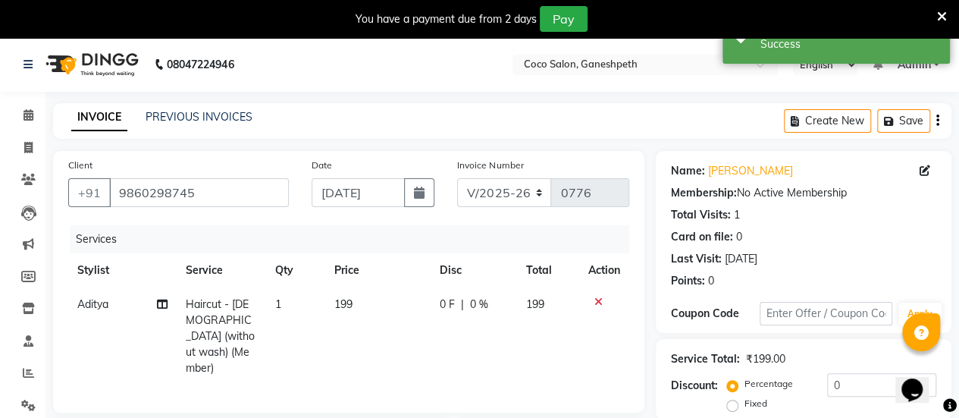
scroll to position [249, 0]
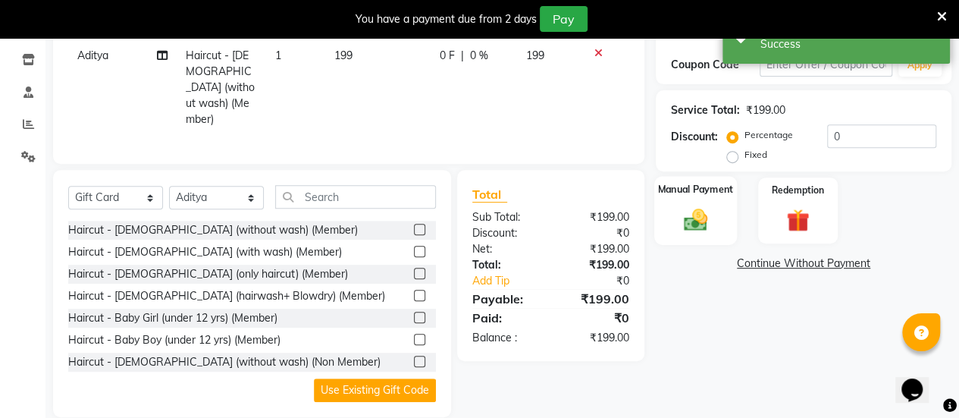
click at [718, 211] on div "Manual Payment" at bounding box center [695, 210] width 83 height 69
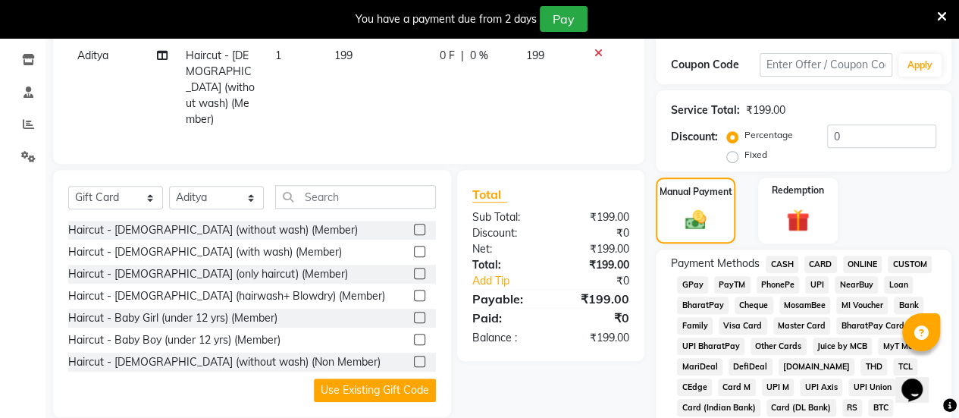
click at [783, 265] on span "CASH" at bounding box center [782, 264] width 33 height 17
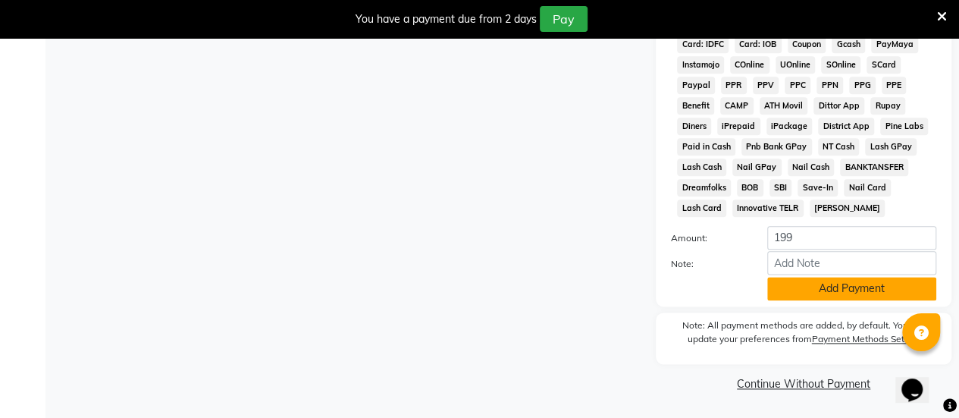
click at [833, 284] on button "Add Payment" at bounding box center [851, 289] width 169 height 24
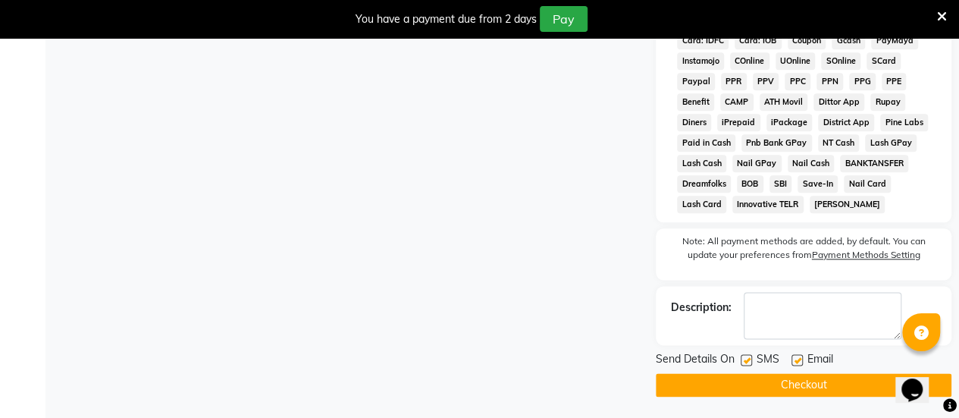
click at [746, 359] on label at bounding box center [746, 359] width 11 height 11
click at [746, 359] on input "checkbox" at bounding box center [746, 361] width 10 height 10
checkbox input "false"
click at [799, 362] on label at bounding box center [797, 359] width 11 height 11
click at [799, 362] on input "checkbox" at bounding box center [797, 361] width 10 height 10
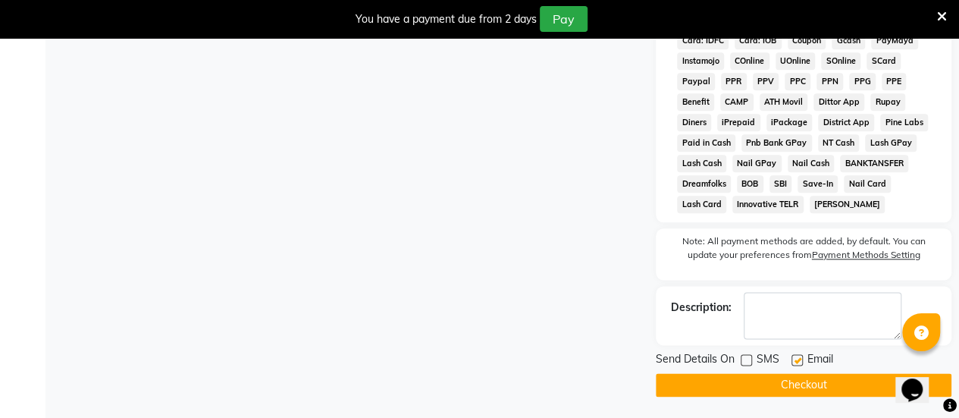
checkbox input "false"
click at [774, 378] on button "Checkout" at bounding box center [804, 385] width 296 height 24
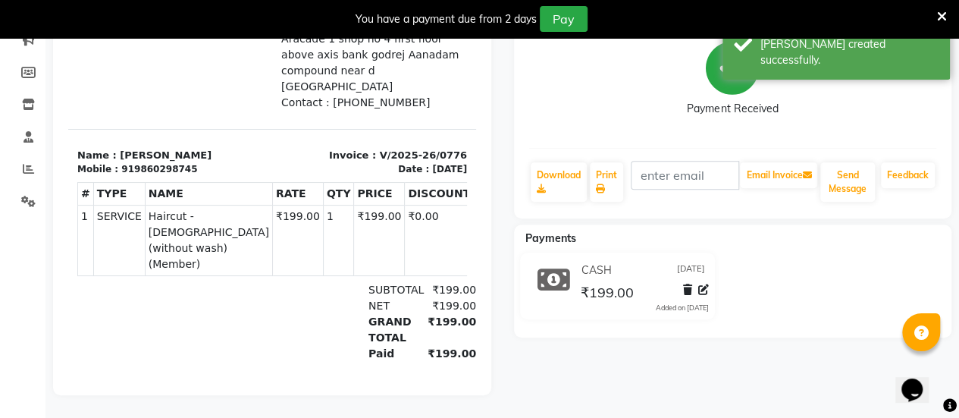
click at [943, 17] on icon at bounding box center [942, 17] width 10 height 14
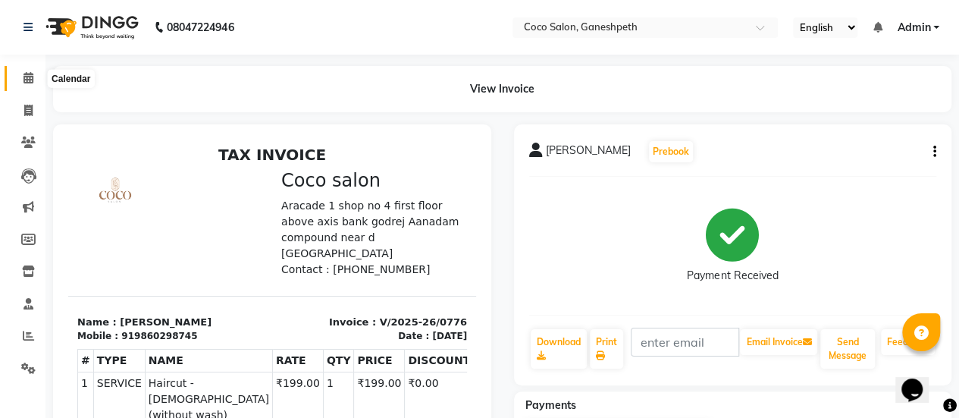
click at [26, 77] on icon at bounding box center [29, 77] width 10 height 11
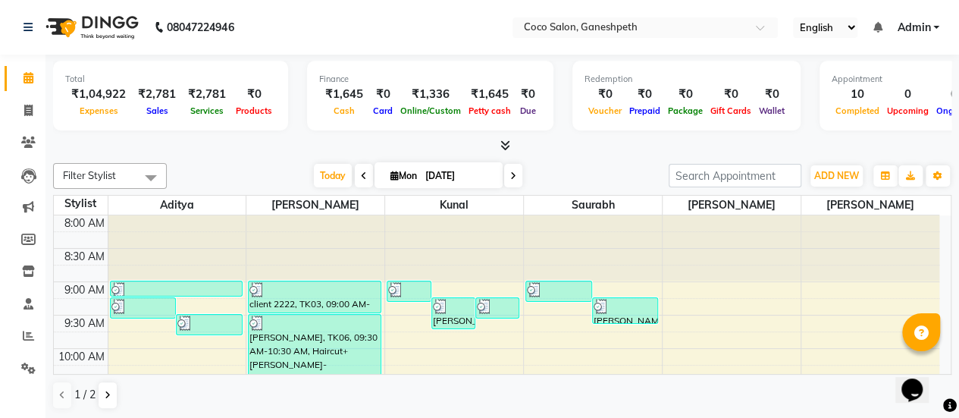
scroll to position [4, 0]
